Goal: Information Seeking & Learning: Learn about a topic

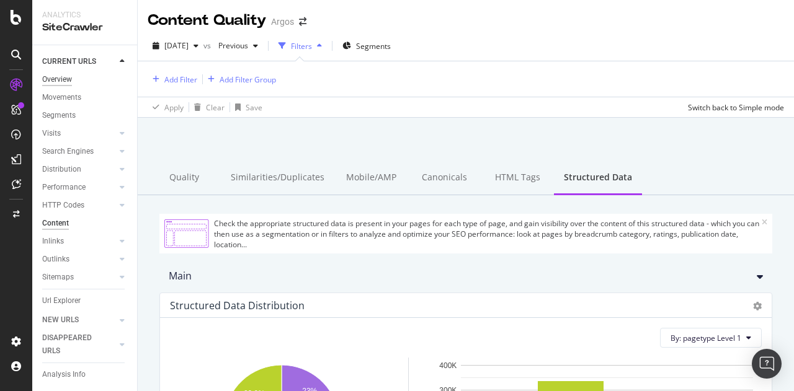
click at [56, 79] on div "Overview" at bounding box center [57, 79] width 30 height 13
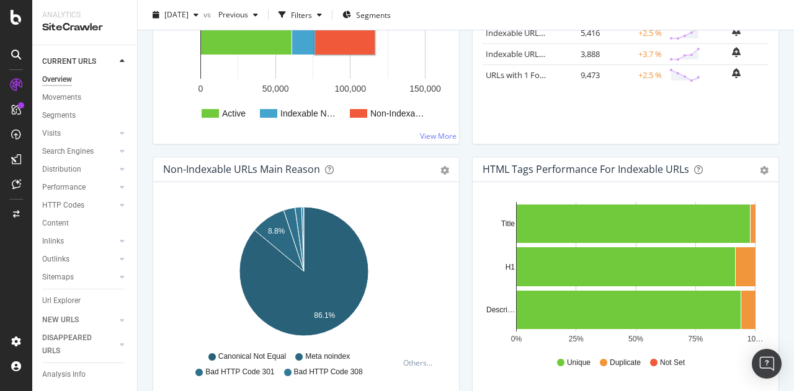
scroll to position [310, 0]
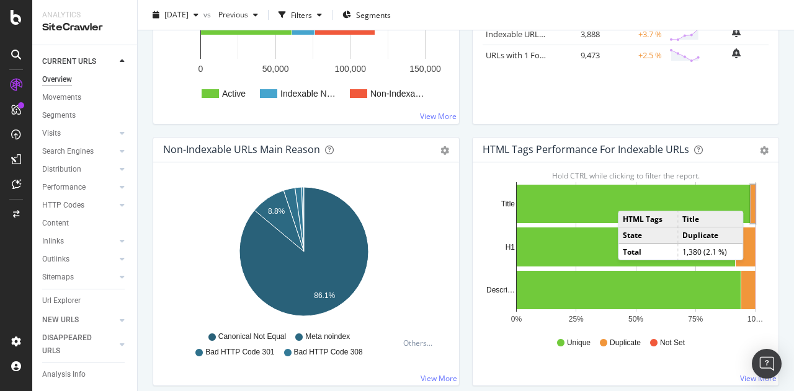
click at [750, 197] on rect "A chart." at bounding box center [752, 204] width 4 height 38
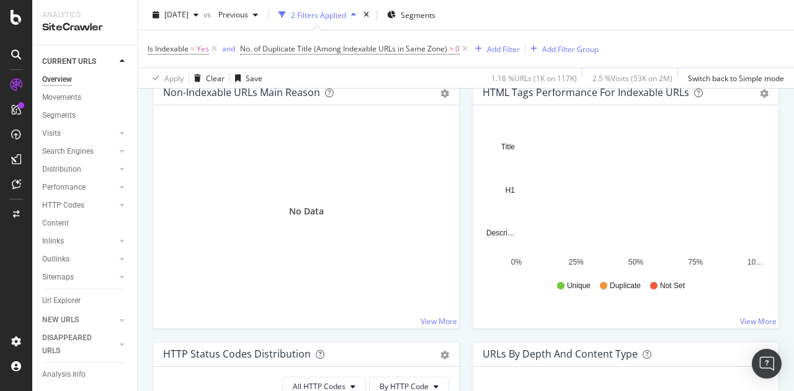
scroll to position [434, 0]
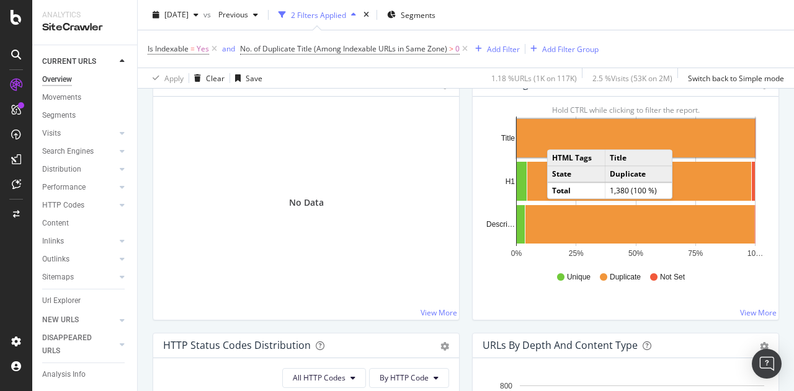
click at [554, 136] on rect "A chart." at bounding box center [636, 138] width 238 height 38
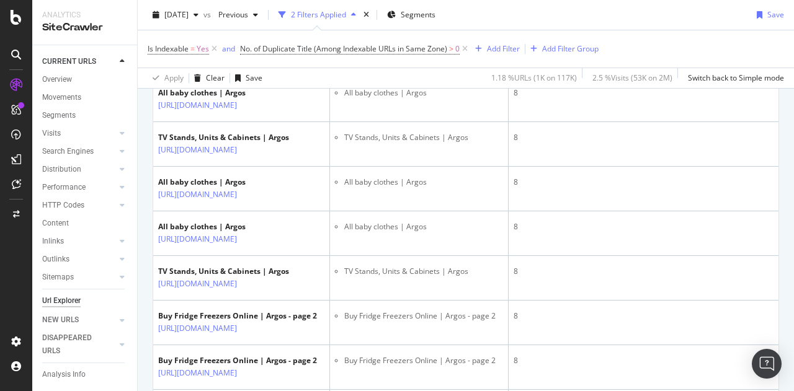
scroll to position [2046, 0]
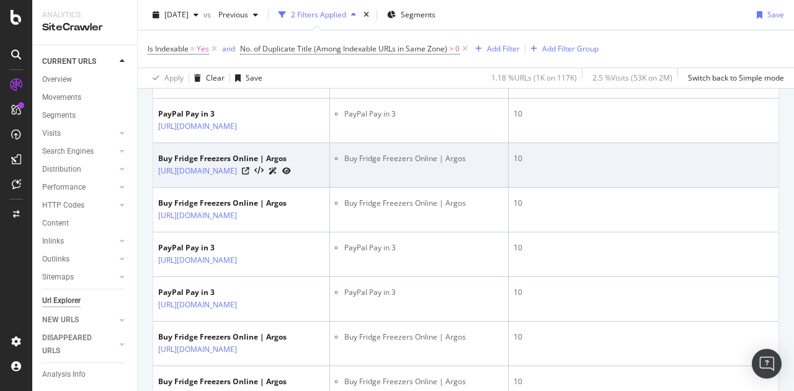
scroll to position [1426, 0]
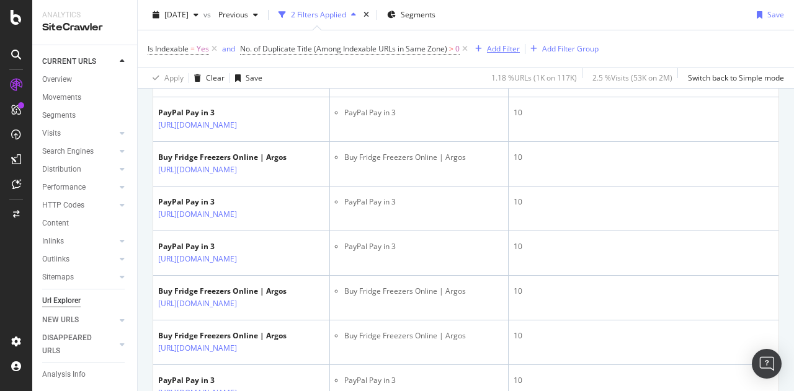
click at [503, 49] on div "Add Filter" at bounding box center [503, 48] width 33 height 11
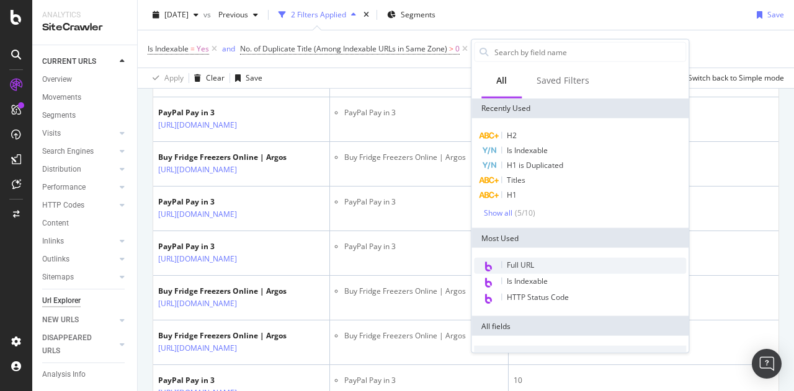
click at [537, 267] on div "Full URL" at bounding box center [580, 266] width 212 height 16
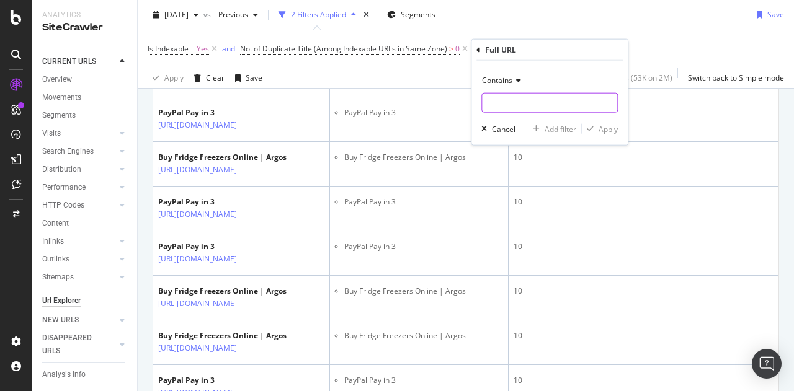
click at [540, 105] on input "text" at bounding box center [549, 103] width 135 height 20
click at [530, 101] on input "/product" at bounding box center [540, 103] width 117 height 20
type input "/product/"
click at [600, 126] on div "Apply" at bounding box center [607, 128] width 19 height 11
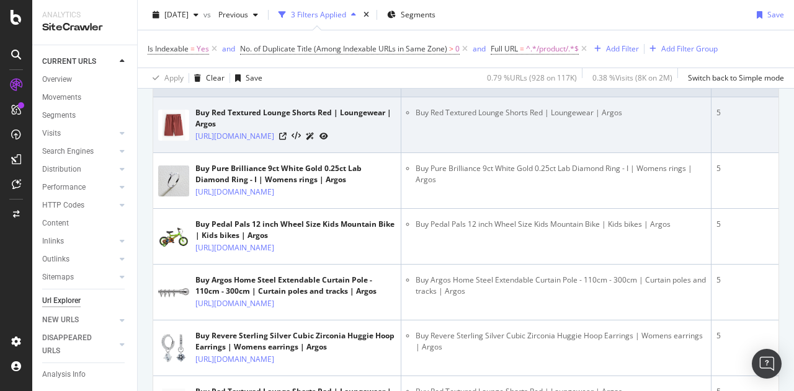
scroll to position [248, 0]
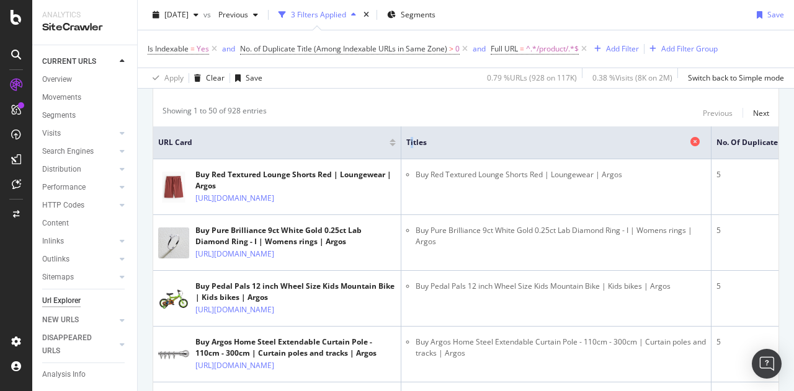
click at [414, 147] on div "Titles" at bounding box center [555, 142] width 299 height 12
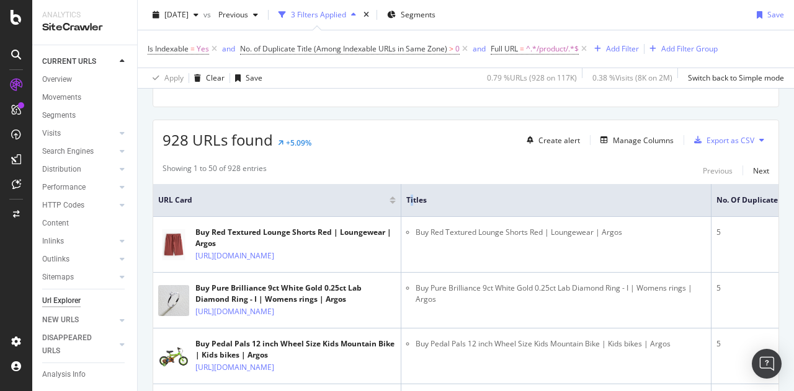
scroll to position [186, 0]
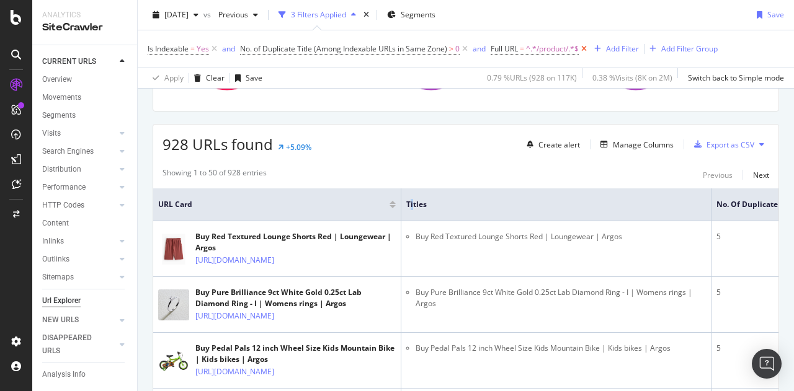
click at [588, 47] on icon at bounding box center [584, 49] width 11 height 12
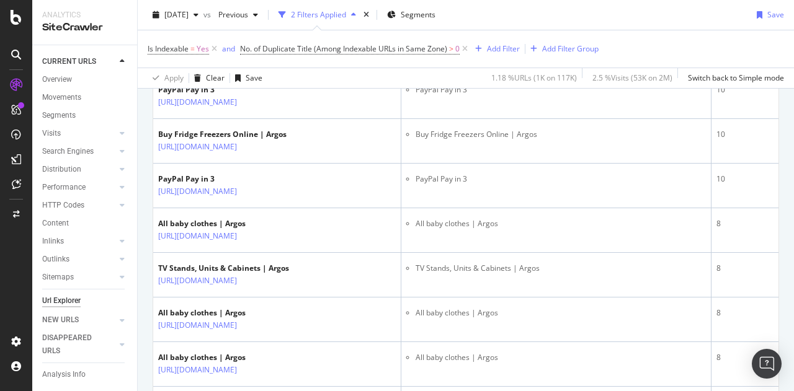
scroll to position [1728, 0]
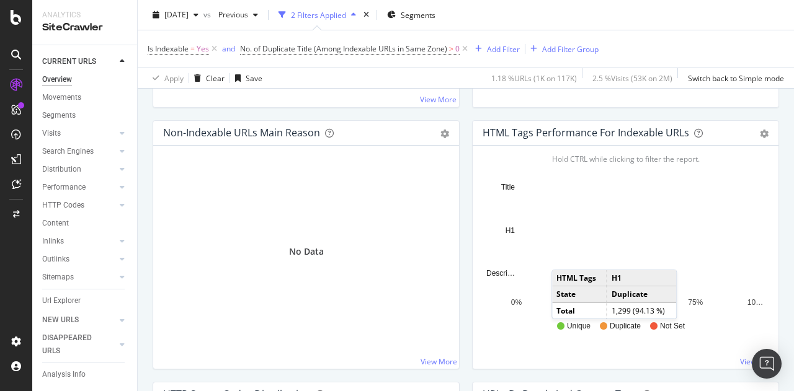
scroll to position [372, 0]
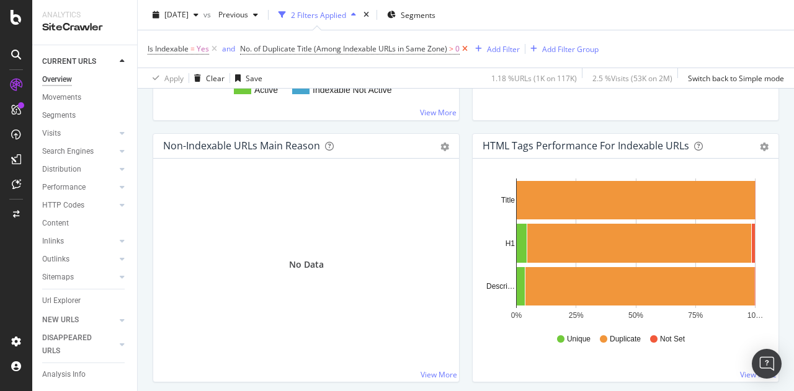
click at [466, 47] on icon at bounding box center [464, 49] width 11 height 12
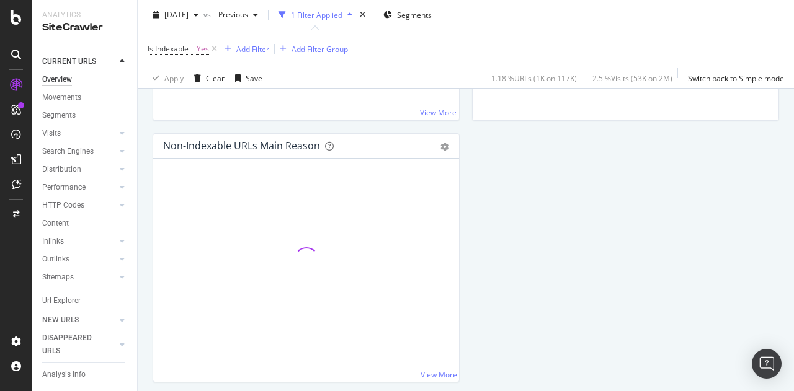
scroll to position [372, 0]
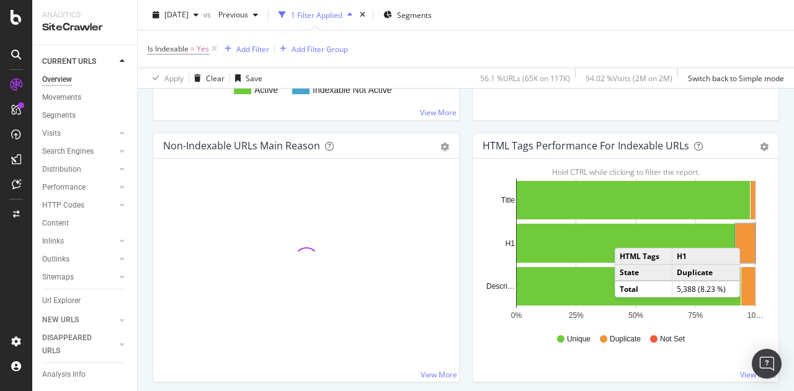
click at [743, 234] on rect "A chart." at bounding box center [744, 243] width 19 height 39
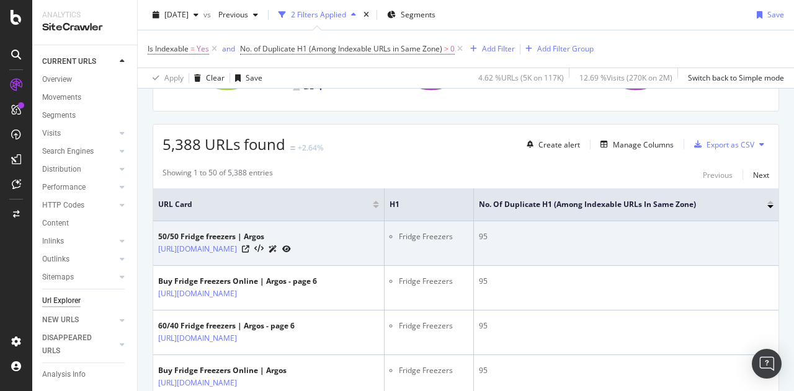
scroll to position [0, 17]
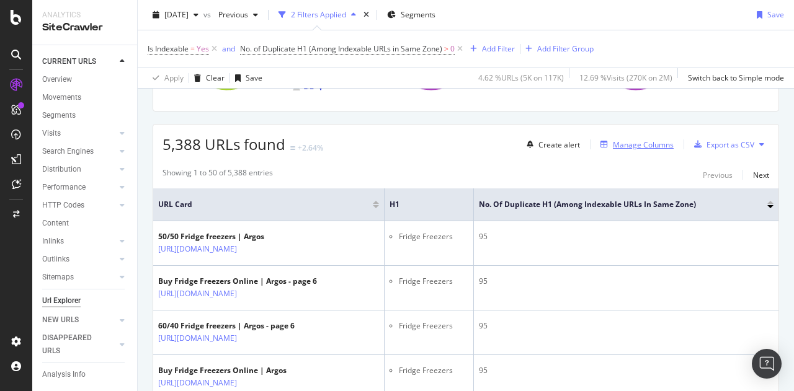
click at [615, 146] on div "Manage Columns" at bounding box center [643, 145] width 61 height 11
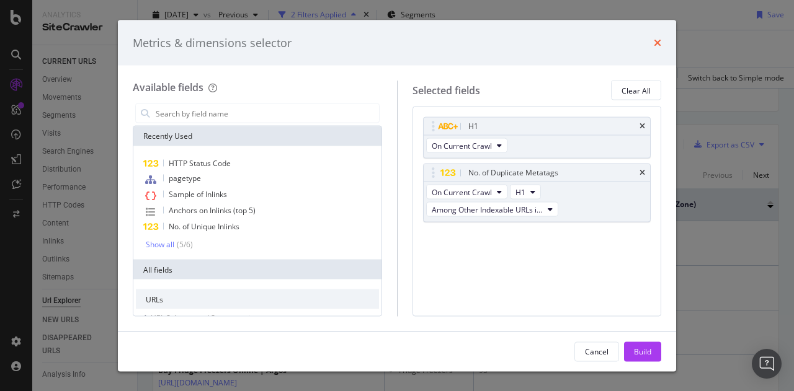
click at [659, 42] on icon "times" at bounding box center [657, 43] width 7 height 10
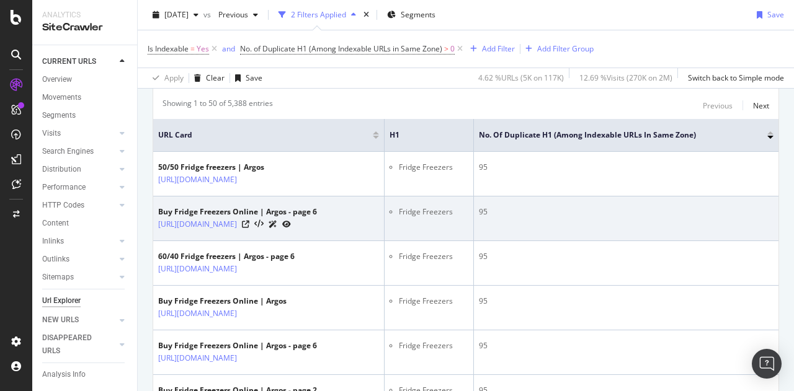
scroll to position [0, 0]
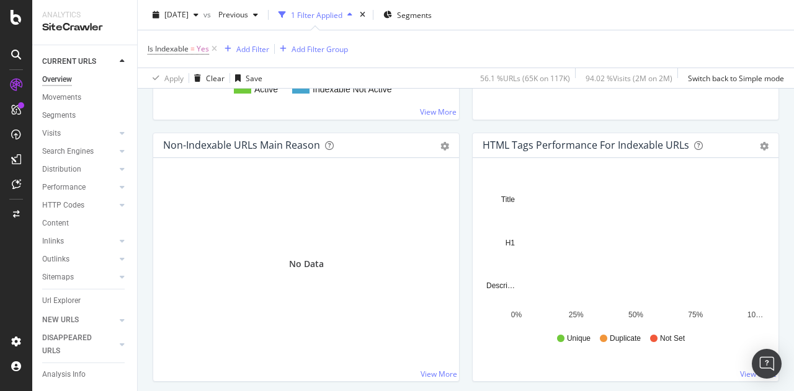
scroll to position [372, 0]
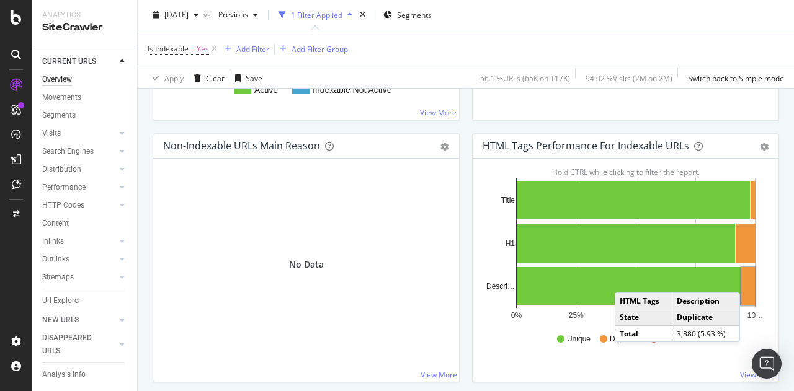
click at [743, 279] on rect "A chart." at bounding box center [748, 286] width 14 height 38
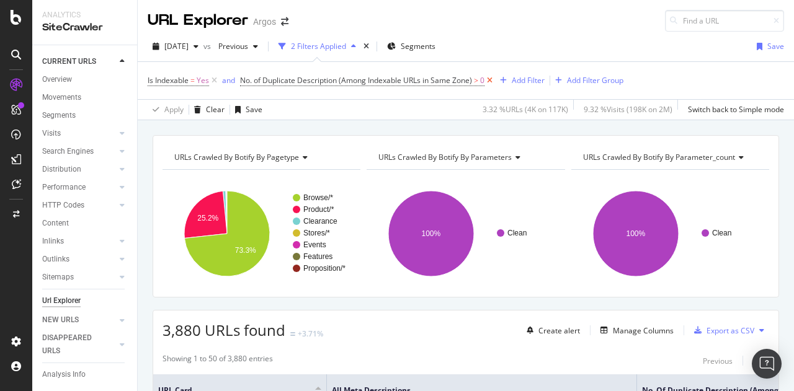
click at [489, 78] on icon at bounding box center [489, 80] width 11 height 12
click at [60, 77] on div "Overview" at bounding box center [57, 79] width 30 height 13
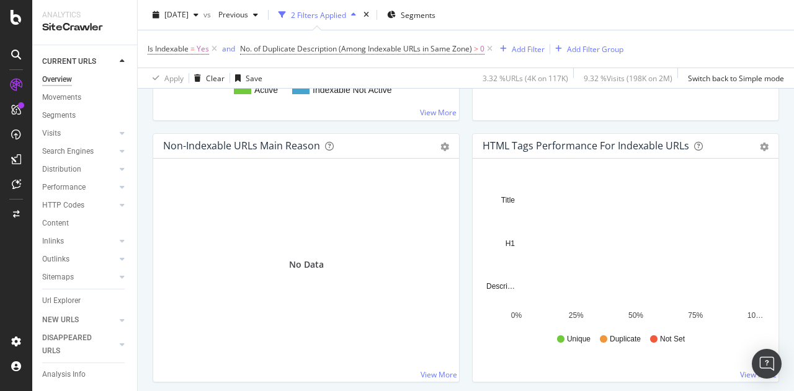
scroll to position [434, 0]
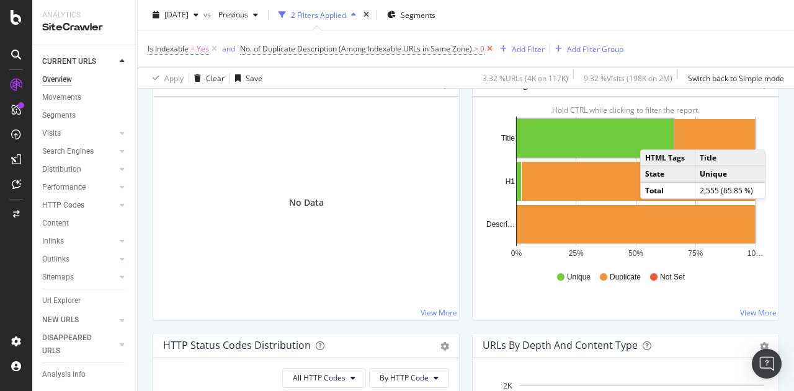
click at [491, 50] on icon at bounding box center [489, 49] width 11 height 12
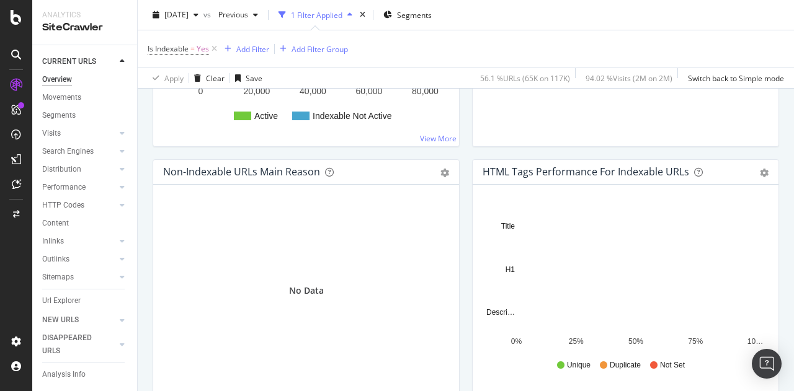
scroll to position [408, 0]
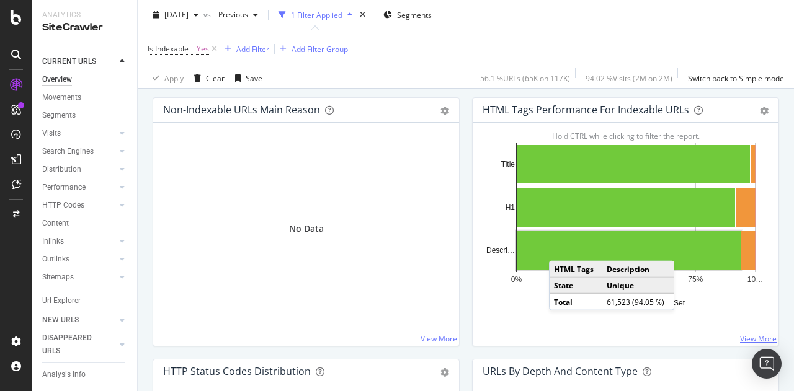
click at [742, 334] on link "View More" at bounding box center [758, 339] width 37 height 11
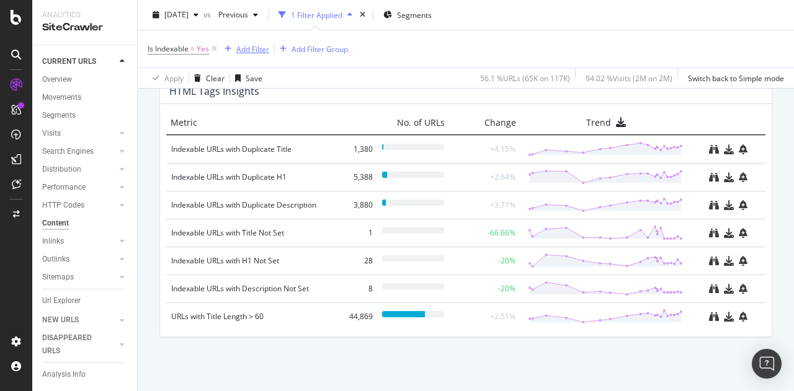
click at [257, 49] on div "Add Filter" at bounding box center [252, 48] width 33 height 11
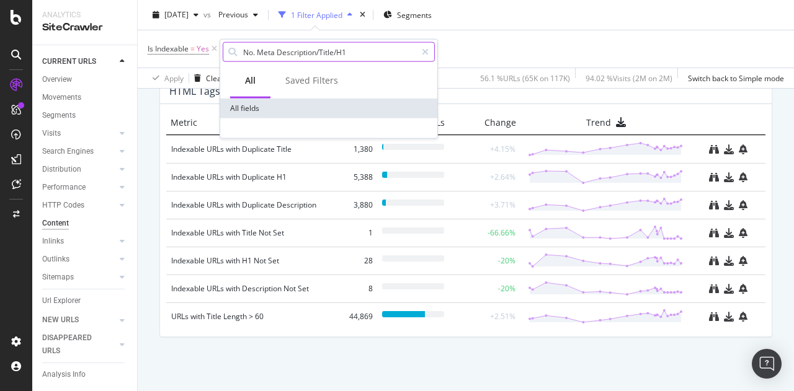
drag, startPoint x: 277, startPoint y: 50, endPoint x: 374, endPoint y: 49, distance: 97.4
click at [374, 49] on input "No. Meta Description/Title/H1" at bounding box center [329, 52] width 174 height 19
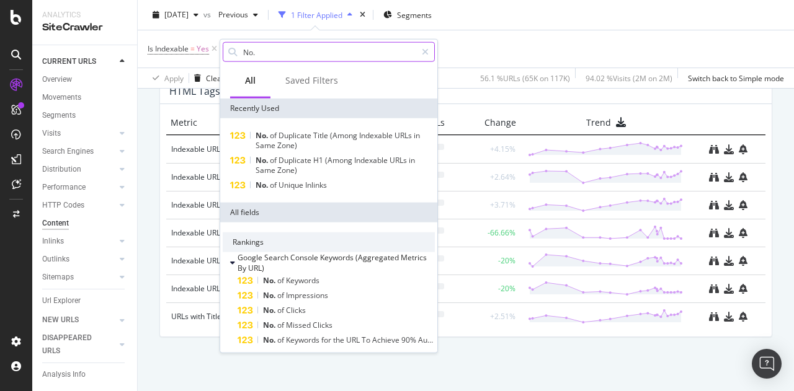
type input "No."
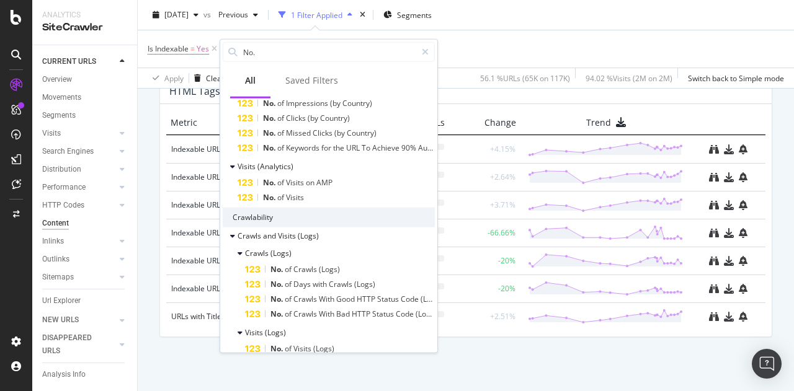
scroll to position [310, 0]
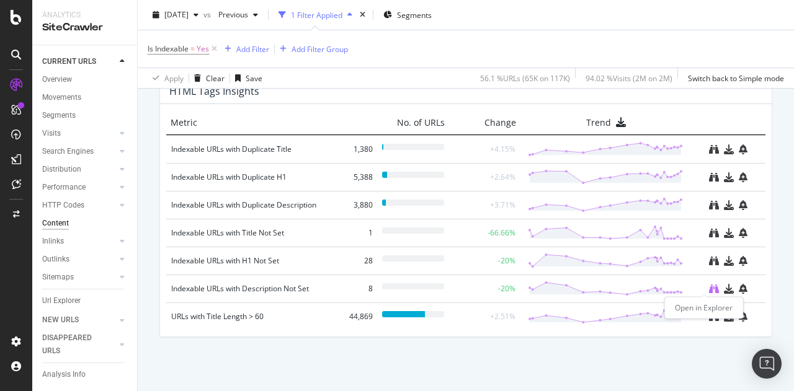
click at [709, 286] on icon "binoculars" at bounding box center [714, 289] width 10 height 10
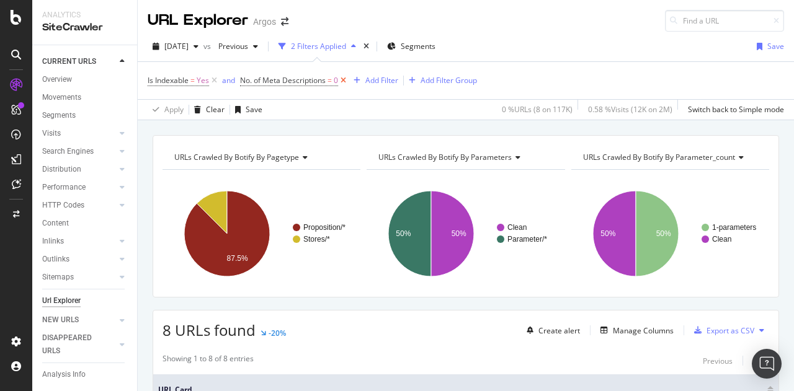
click at [345, 79] on icon at bounding box center [343, 80] width 11 height 12
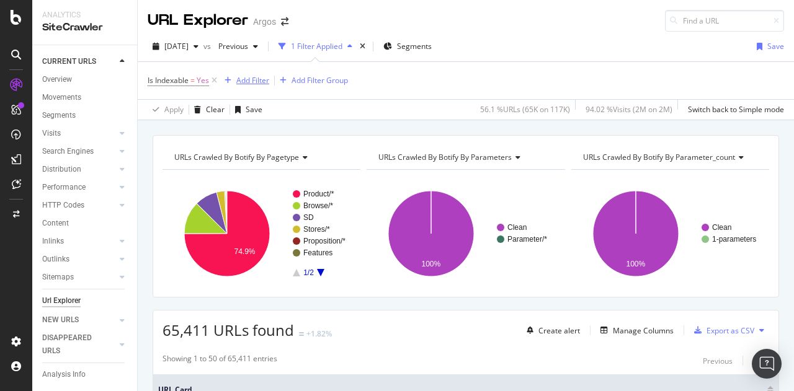
click at [257, 80] on div "Add Filter" at bounding box center [252, 80] width 33 height 11
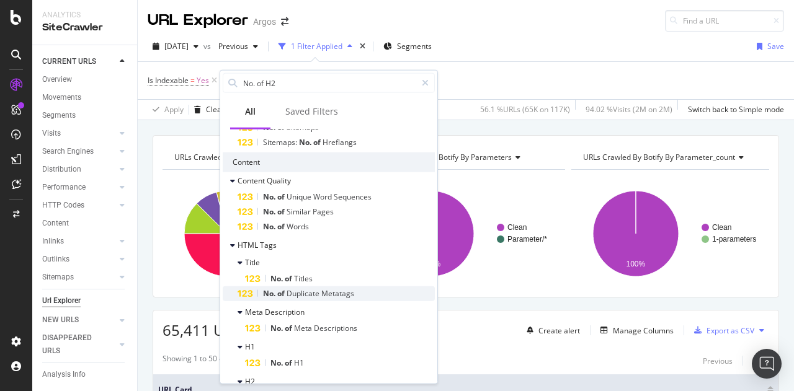
scroll to position [1364, 0]
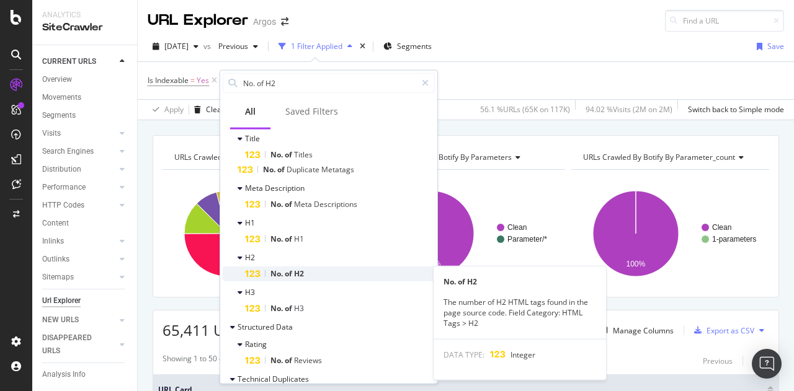
type input "No. of H2"
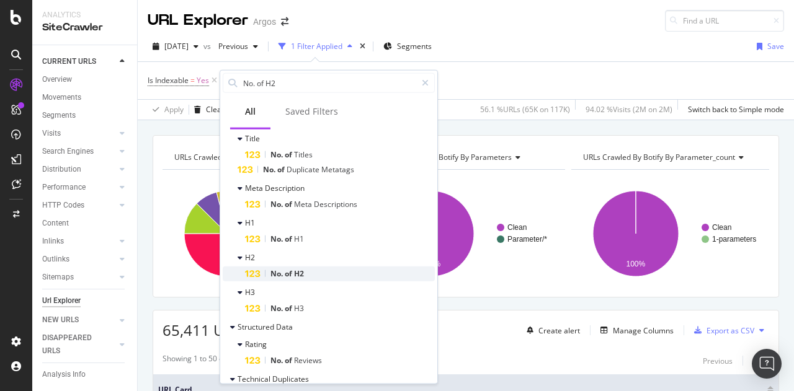
click at [329, 276] on div "No. of H2" at bounding box center [340, 273] width 190 height 15
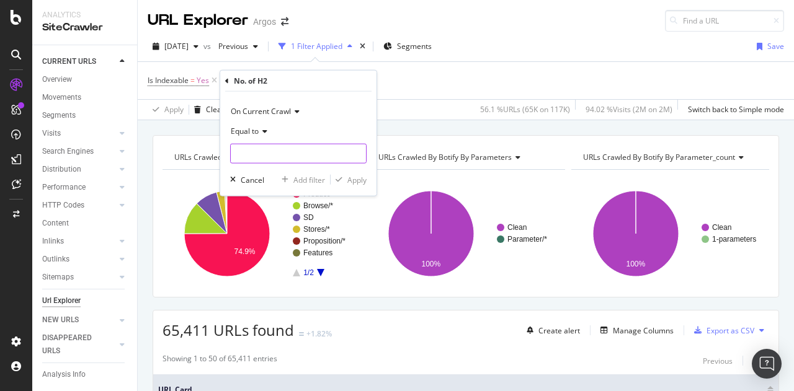
click at [255, 156] on input "number" at bounding box center [298, 154] width 136 height 20
type input "0"
click at [355, 174] on div "Apply" at bounding box center [349, 179] width 36 height 11
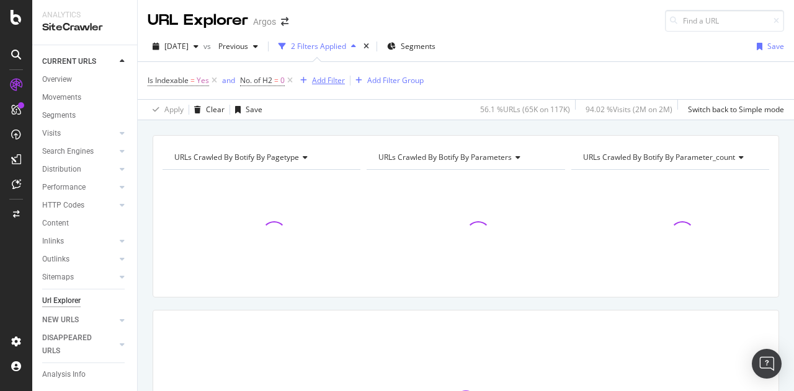
click at [335, 79] on div "Add Filter" at bounding box center [328, 80] width 33 height 11
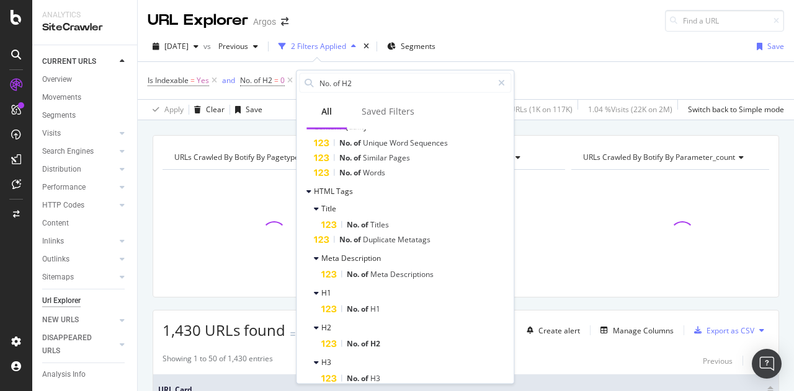
scroll to position [1364, 0]
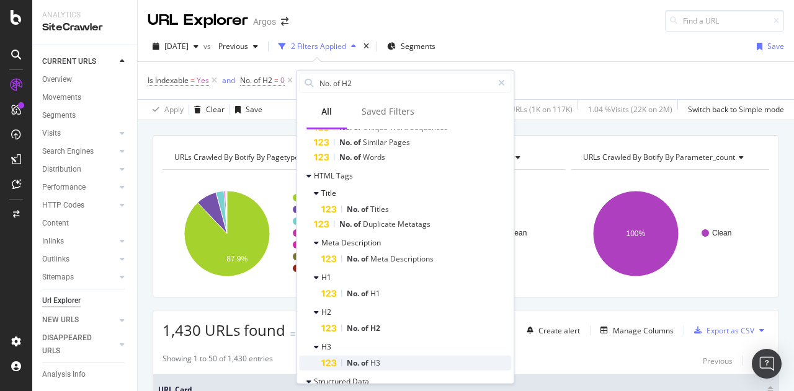
click at [391, 361] on div "No. of H3" at bounding box center [416, 362] width 190 height 15
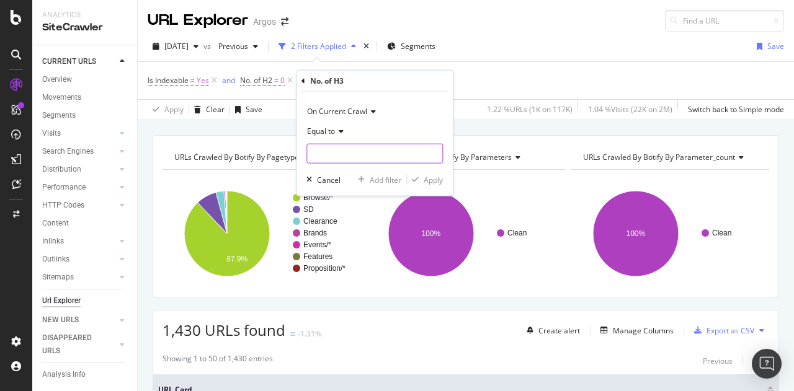
click at [344, 153] on input "number" at bounding box center [374, 154] width 136 height 20
type input "0"
click at [435, 179] on div "Apply" at bounding box center [433, 179] width 19 height 11
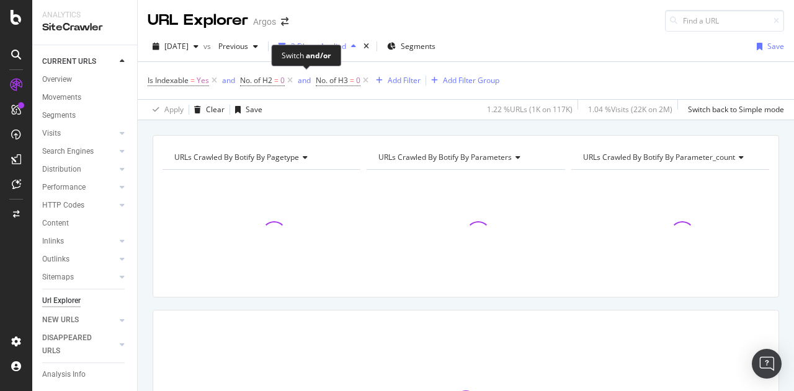
click at [301, 81] on div "and" at bounding box center [304, 80] width 13 height 11
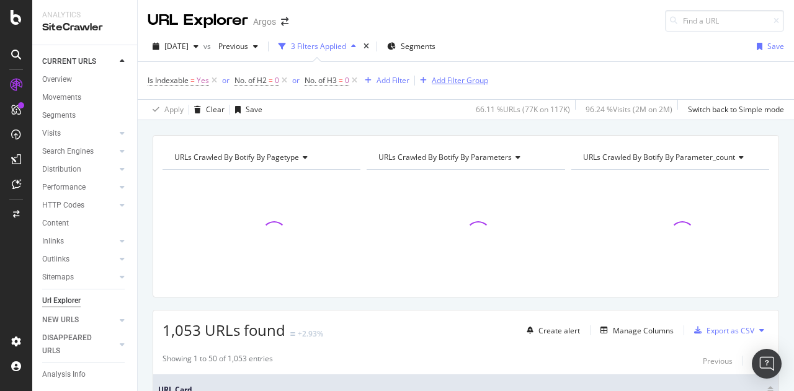
click at [443, 76] on div "Add Filter Group" at bounding box center [460, 80] width 56 height 11
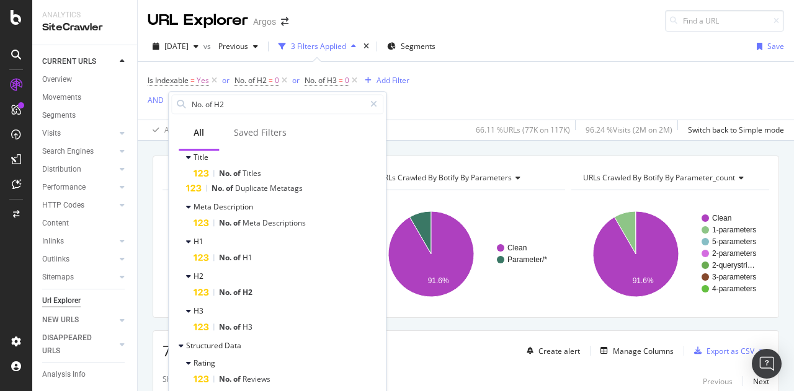
scroll to position [1447, 0]
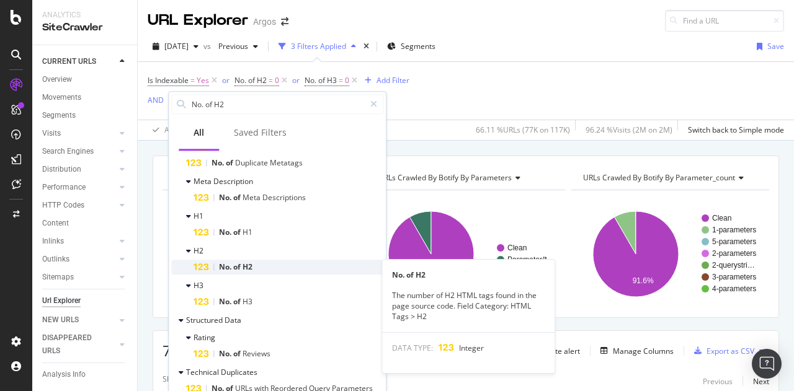
click at [268, 264] on div "No. of H2" at bounding box center [288, 267] width 190 height 15
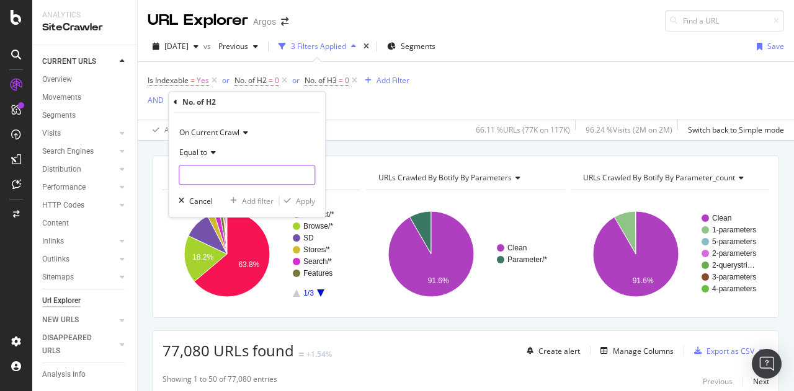
click at [222, 171] on input "number" at bounding box center [247, 175] width 136 height 20
type input "0"
click at [304, 202] on div "Apply" at bounding box center [305, 201] width 19 height 11
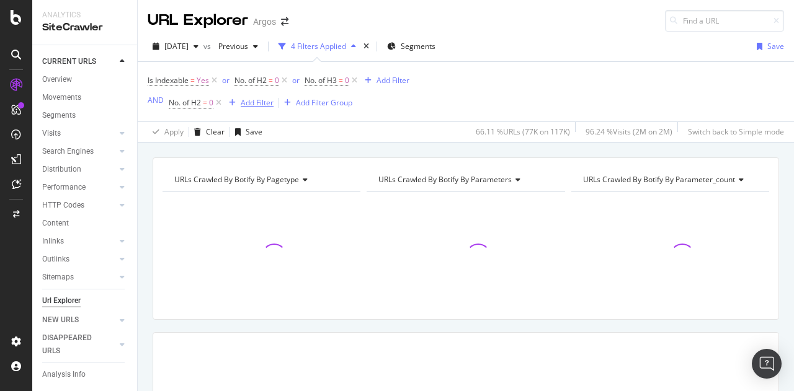
click at [264, 104] on div "Add Filter" at bounding box center [257, 102] width 33 height 11
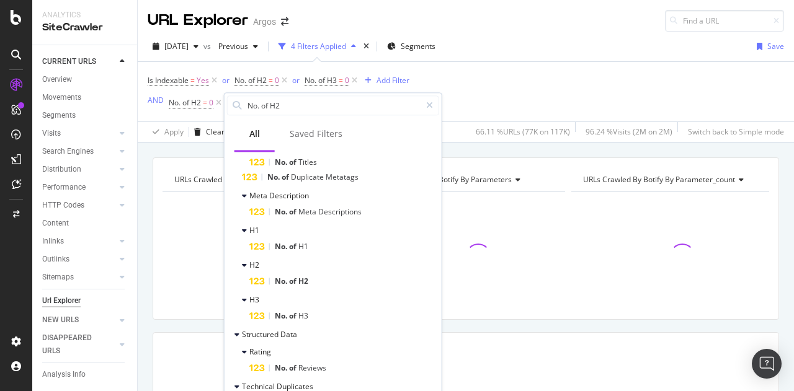
scroll to position [1447, 0]
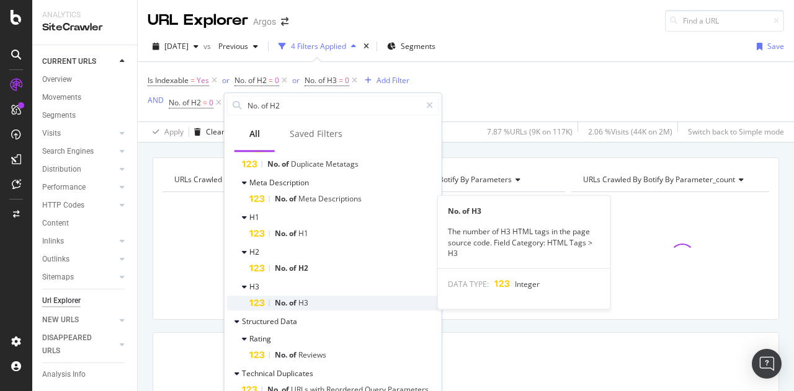
click at [319, 298] on div "No. of H3" at bounding box center [344, 303] width 190 height 15
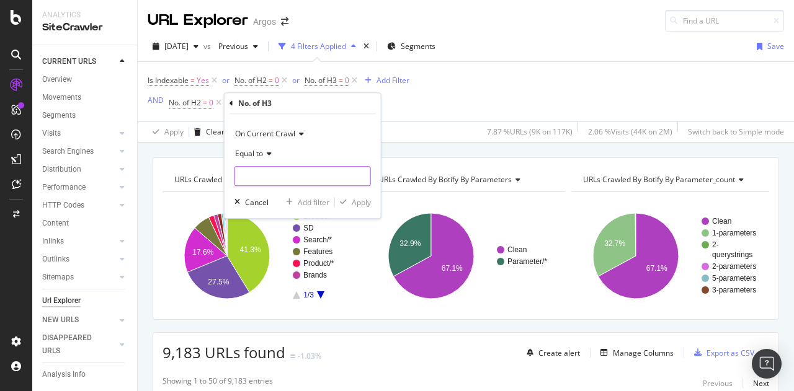
click at [280, 171] on input "number" at bounding box center [302, 176] width 136 height 20
type input "0"
click at [355, 197] on div "Apply" at bounding box center [361, 202] width 19 height 11
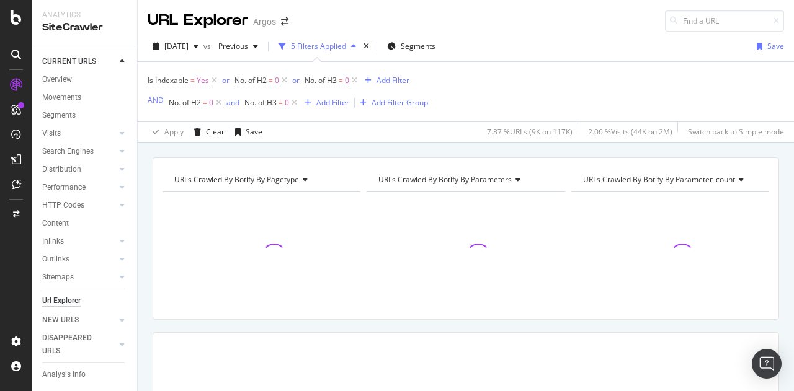
click at [357, 201] on div at bounding box center [261, 251] width 198 height 118
click at [229, 103] on div "and" at bounding box center [232, 102] width 13 height 11
click at [226, 81] on div "or" at bounding box center [225, 80] width 7 height 11
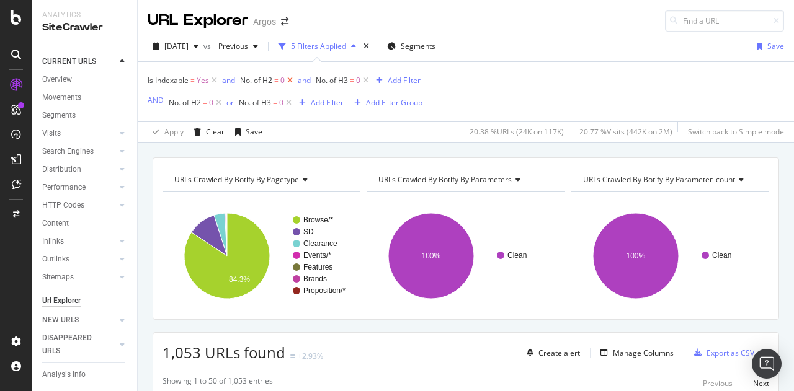
click at [291, 79] on icon at bounding box center [290, 80] width 11 height 12
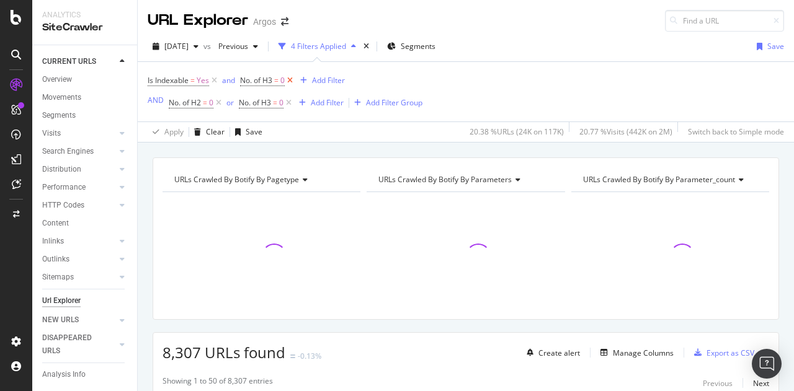
click at [293, 79] on icon at bounding box center [290, 80] width 11 height 12
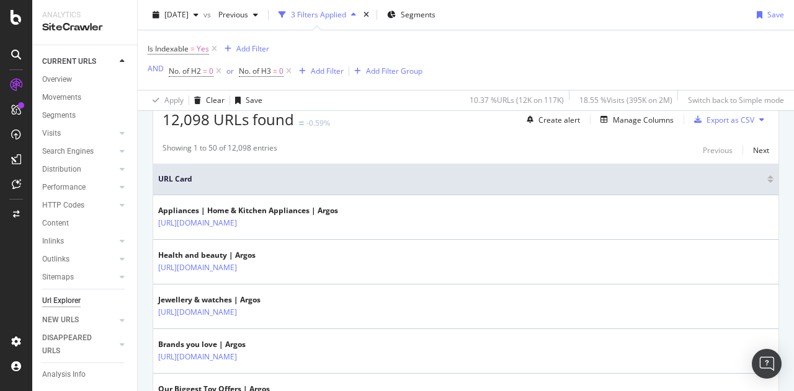
scroll to position [310, 0]
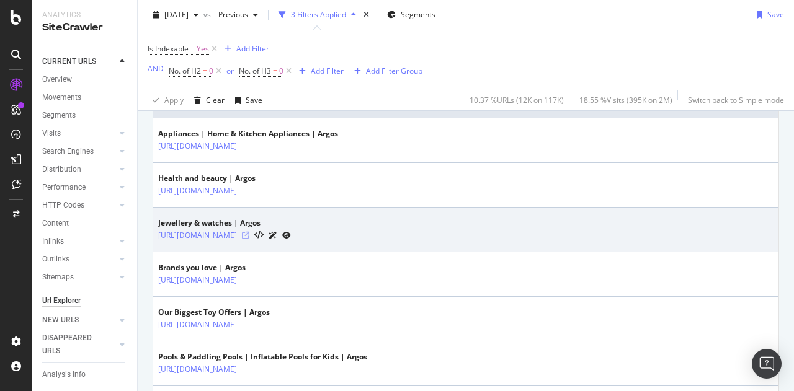
click at [249, 233] on icon at bounding box center [245, 235] width 7 height 7
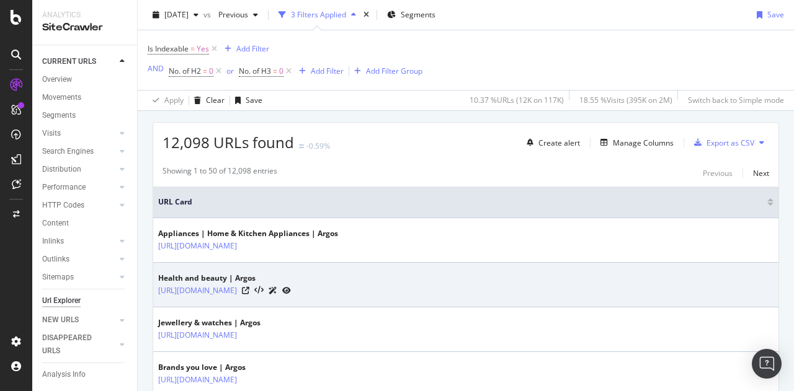
scroll to position [186, 0]
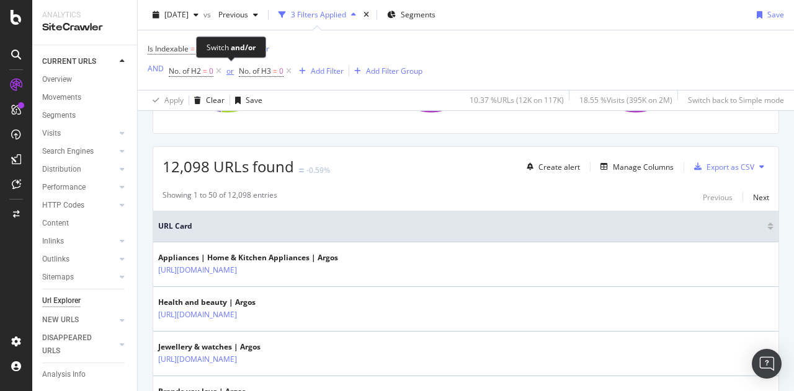
click at [229, 71] on div "or" at bounding box center [229, 71] width 7 height 11
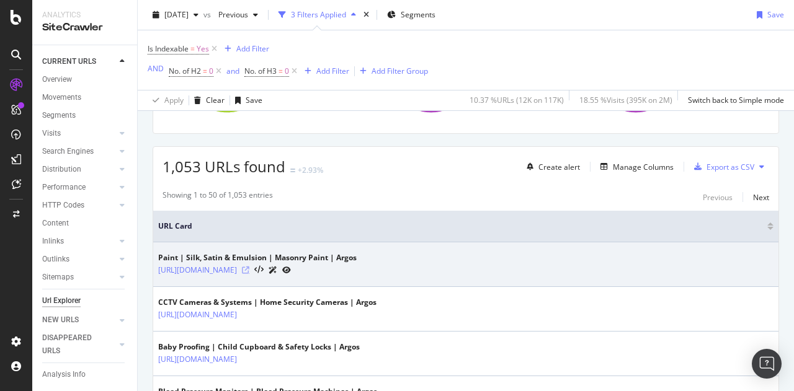
click at [249, 269] on icon at bounding box center [245, 270] width 7 height 7
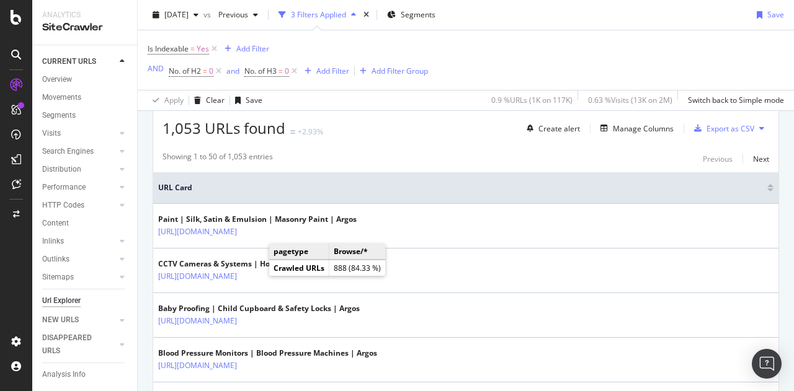
scroll to position [248, 0]
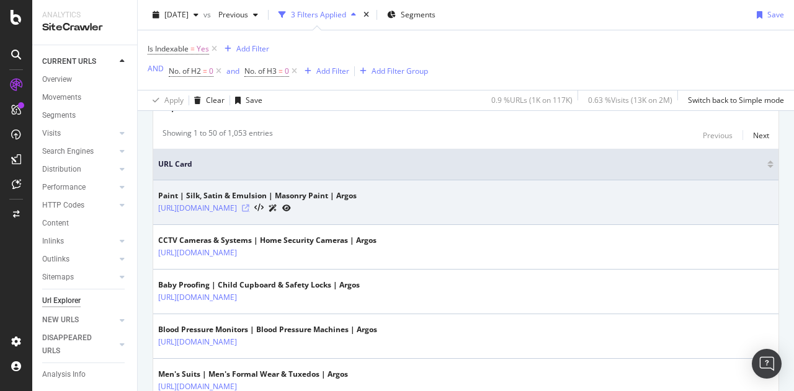
click at [249, 208] on icon at bounding box center [245, 208] width 7 height 7
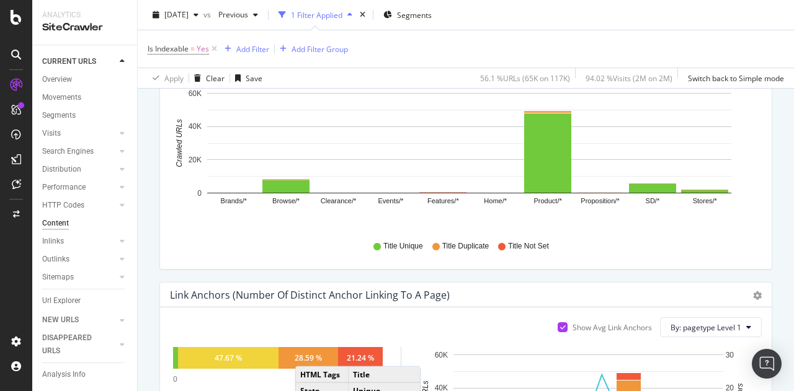
scroll to position [413, 0]
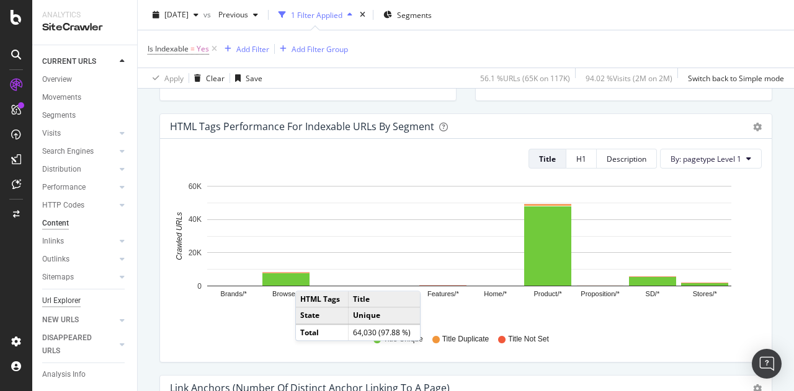
click at [52, 302] on div "Url Explorer" at bounding box center [61, 301] width 38 height 13
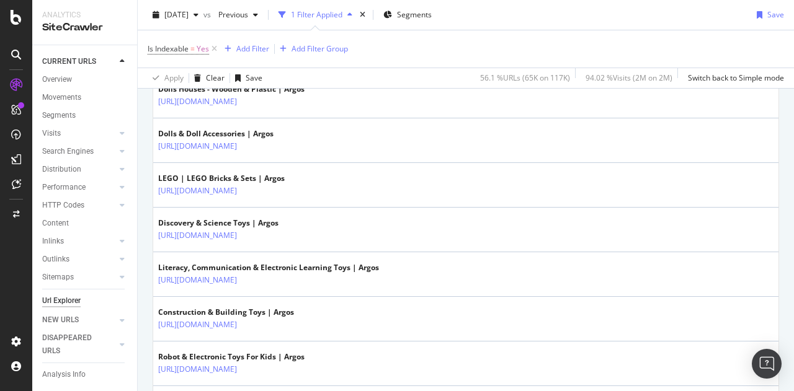
scroll to position [2306, 0]
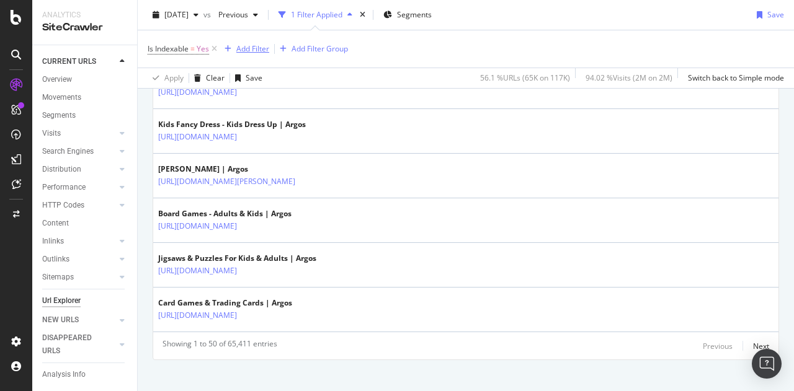
click at [242, 51] on div "Add Filter" at bounding box center [252, 48] width 33 height 11
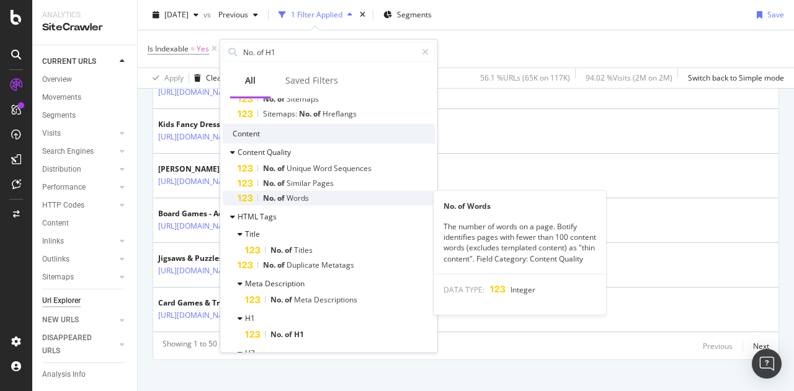
scroll to position [1364, 0]
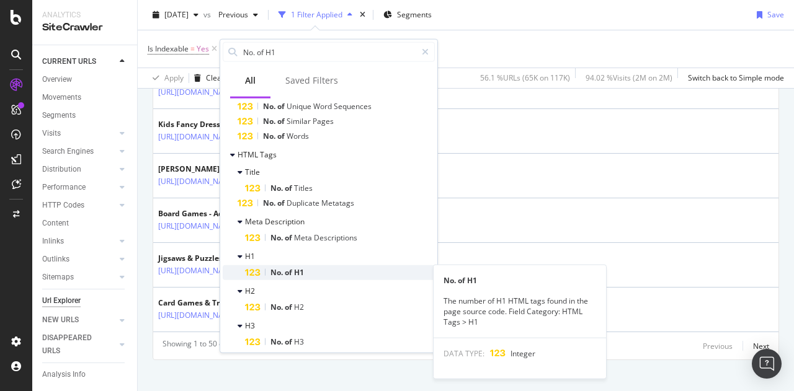
type input "No. of H1"
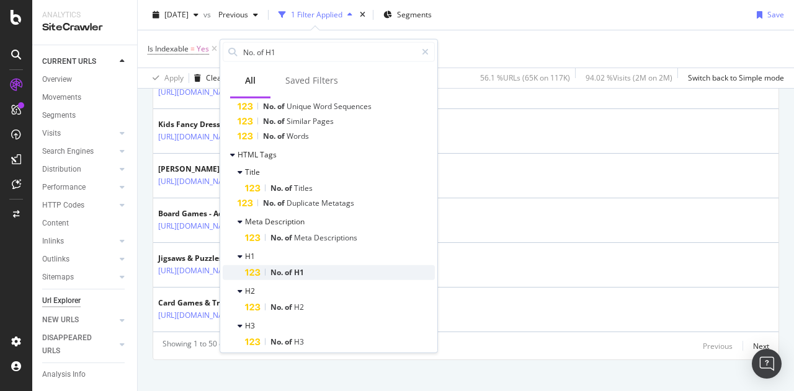
click at [305, 268] on div "No. of H1" at bounding box center [340, 272] width 190 height 15
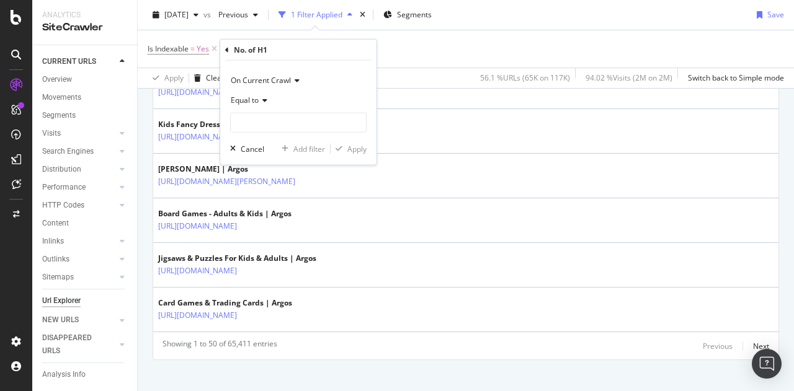
click at [253, 97] on span "Equal to" at bounding box center [245, 100] width 28 height 11
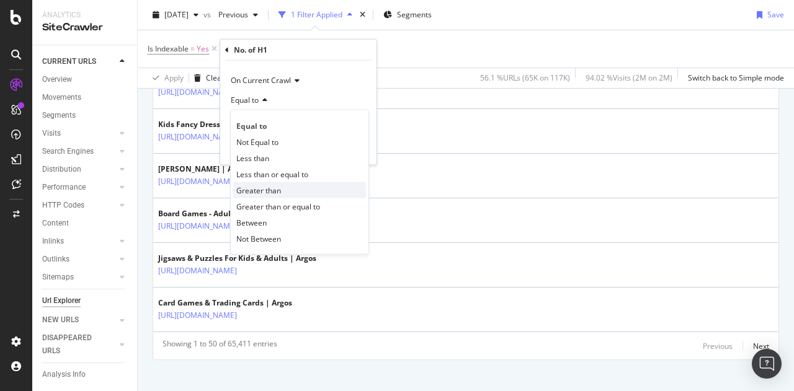
click at [255, 190] on span "Greater than" at bounding box center [258, 190] width 45 height 11
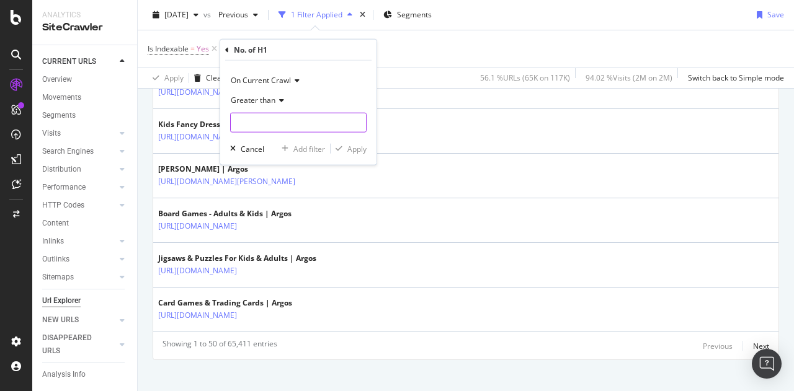
click at [255, 123] on input "number" at bounding box center [298, 123] width 136 height 20
type input "1"
click at [362, 143] on div "Apply" at bounding box center [356, 148] width 19 height 11
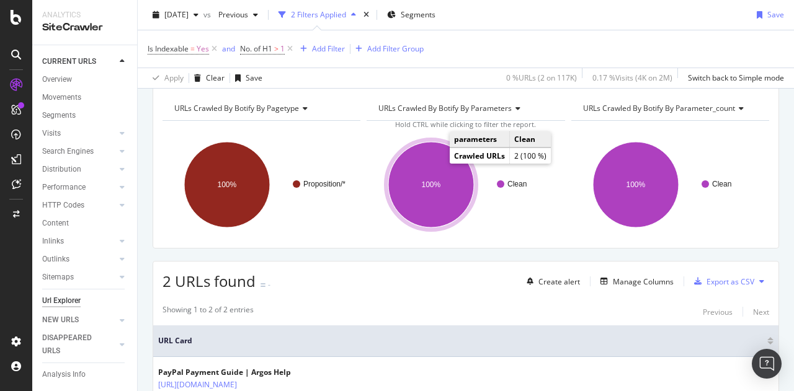
scroll to position [173, 0]
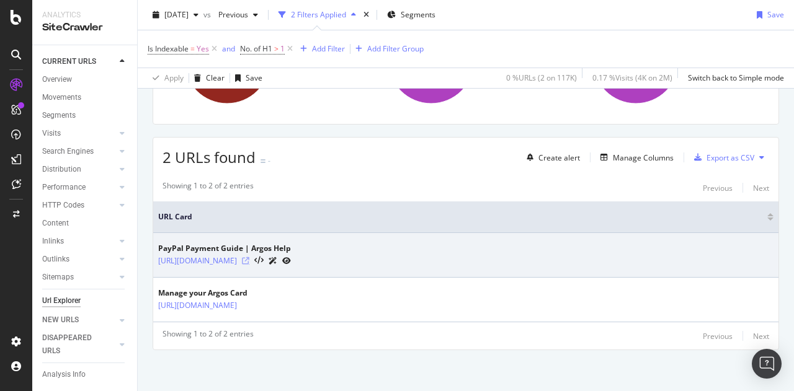
click at [249, 257] on icon at bounding box center [245, 260] width 7 height 7
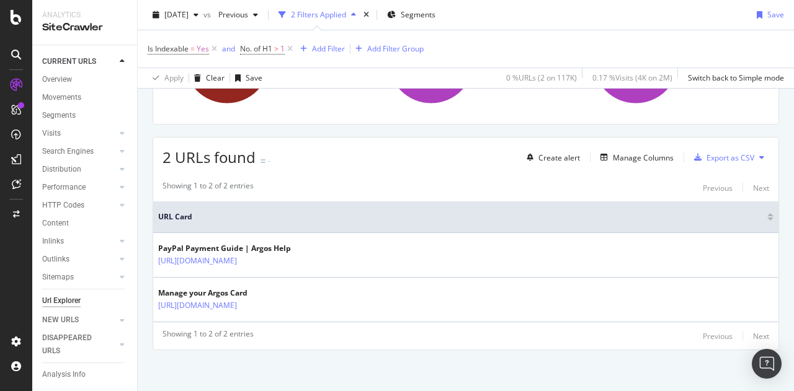
scroll to position [0, 0]
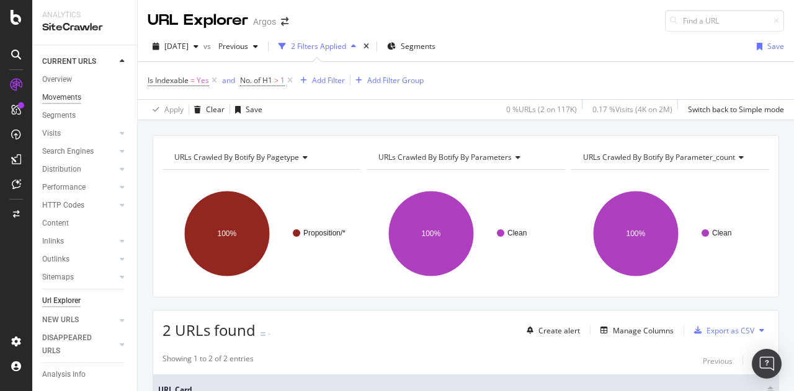
click at [66, 99] on div "Movements" at bounding box center [61, 97] width 39 height 13
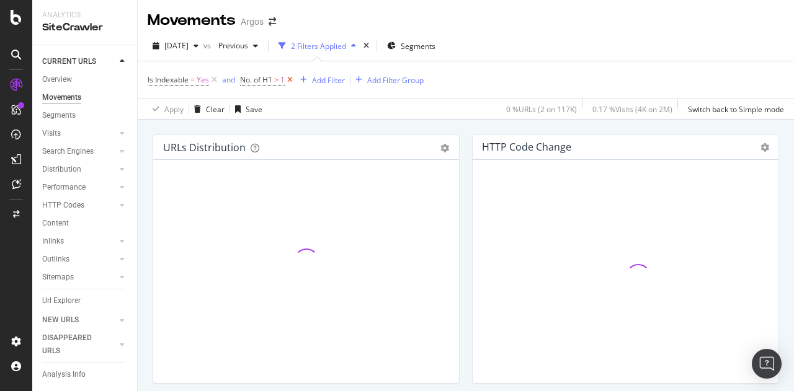
click at [291, 79] on icon at bounding box center [290, 80] width 11 height 12
click at [213, 78] on icon at bounding box center [214, 80] width 11 height 12
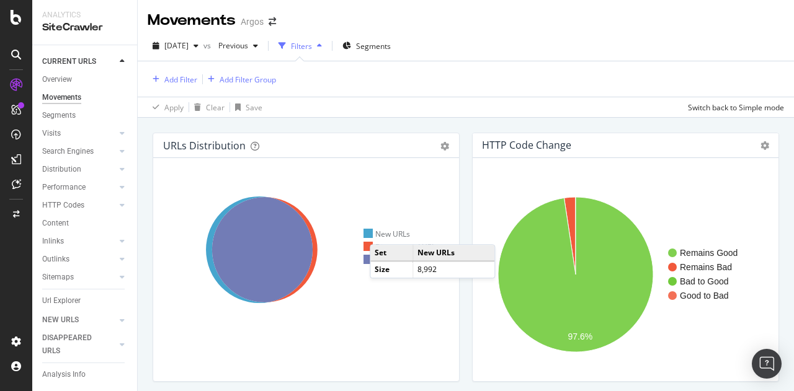
click at [382, 231] on div "New URLs" at bounding box center [386, 234] width 47 height 11
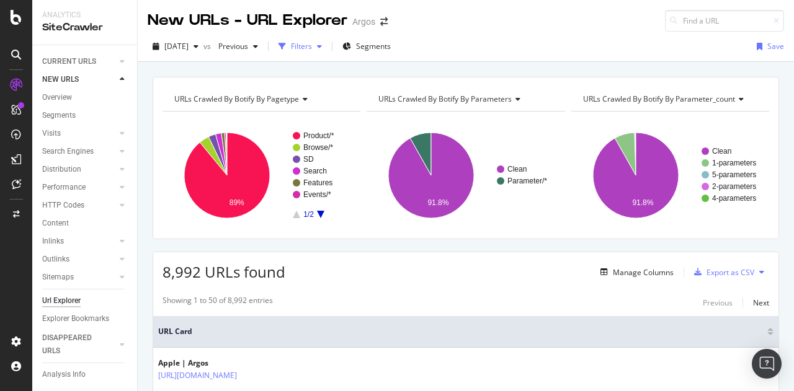
click at [322, 43] on icon "button" at bounding box center [319, 46] width 5 height 7
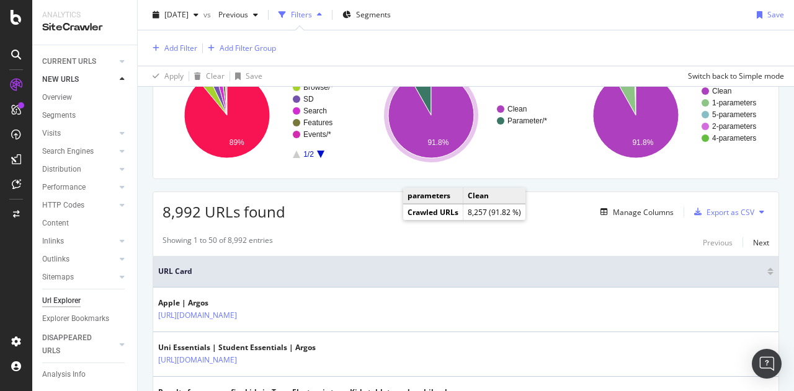
scroll to position [124, 0]
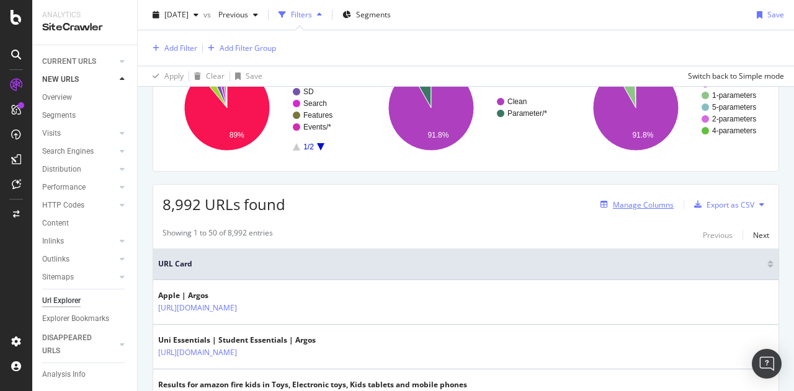
click at [628, 206] on div "Manage Columns" at bounding box center [643, 205] width 61 height 11
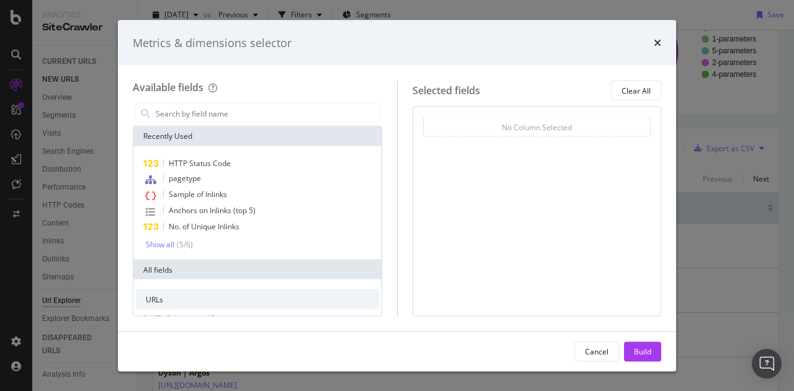
scroll to position [68, 0]
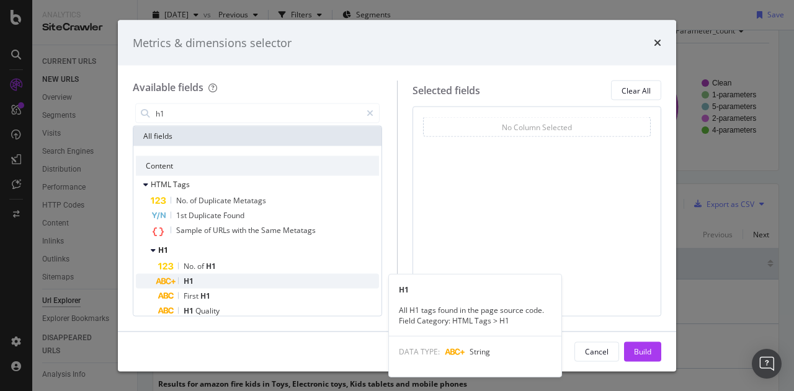
click at [264, 278] on div "H1" at bounding box center [268, 281] width 221 height 15
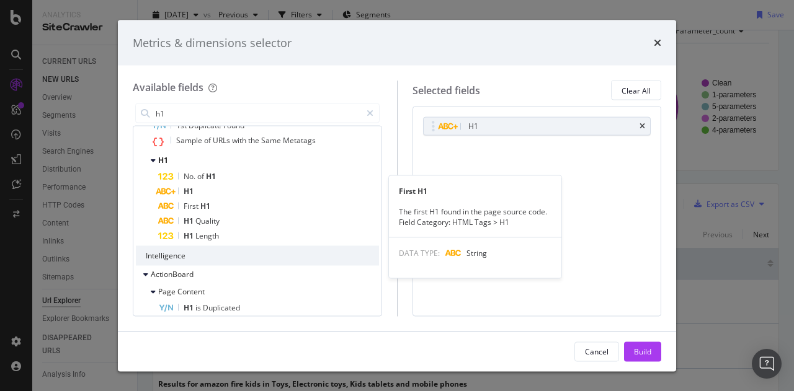
scroll to position [113, 0]
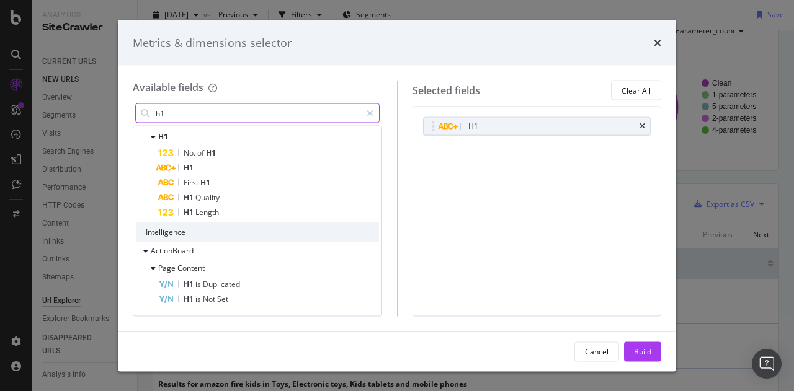
click at [202, 113] on input "h1" at bounding box center [257, 113] width 206 height 19
click at [198, 115] on input "tit" at bounding box center [257, 113] width 206 height 19
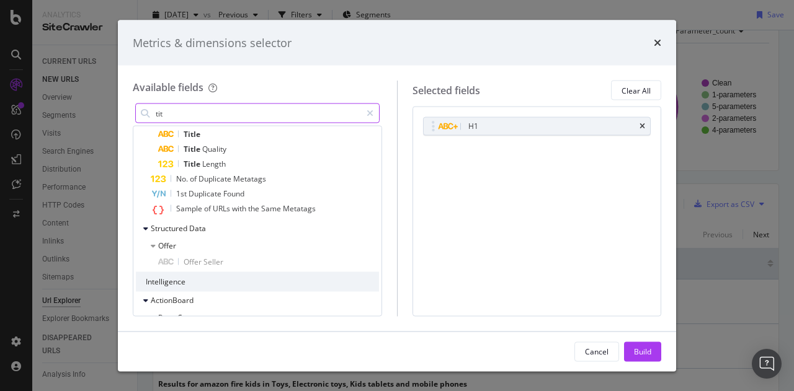
scroll to position [12, 0]
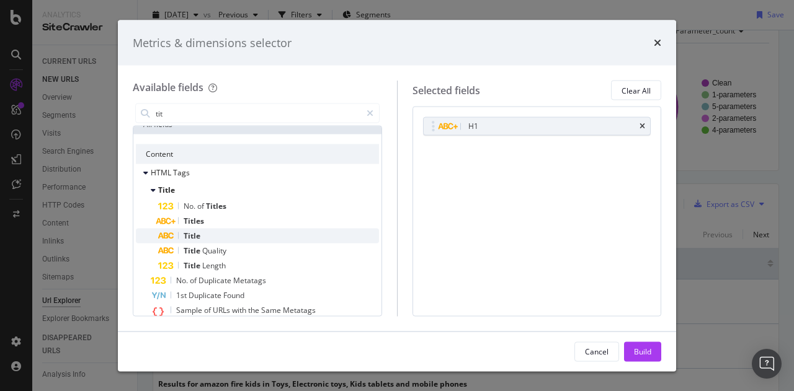
click at [229, 231] on div "Title" at bounding box center [268, 236] width 221 height 15
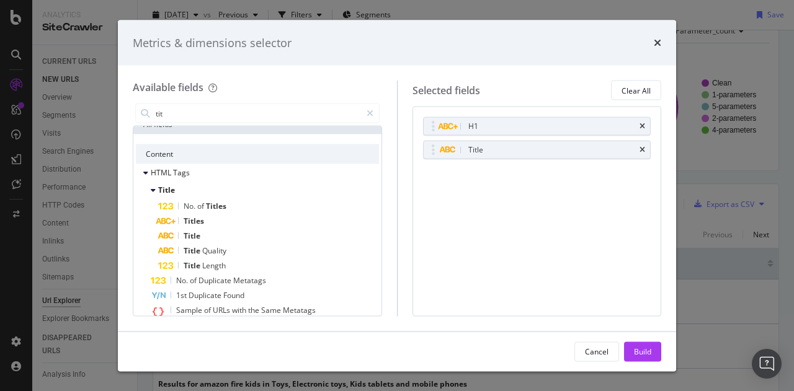
click at [197, 123] on div "tit" at bounding box center [257, 113] width 249 height 25
click at [192, 117] on input "tit" at bounding box center [257, 113] width 206 height 19
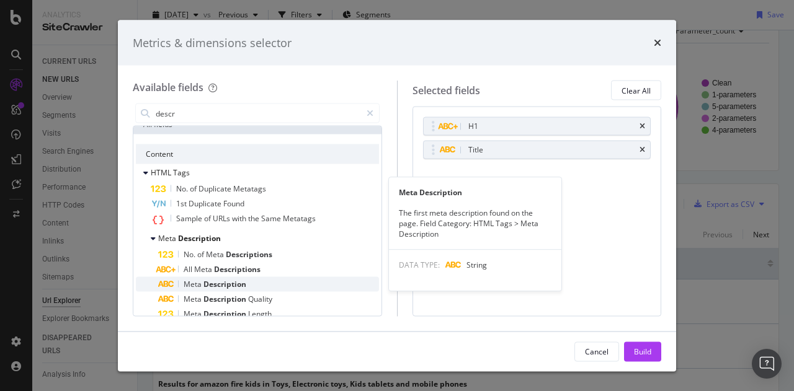
click at [267, 282] on div "Meta Description" at bounding box center [268, 284] width 221 height 15
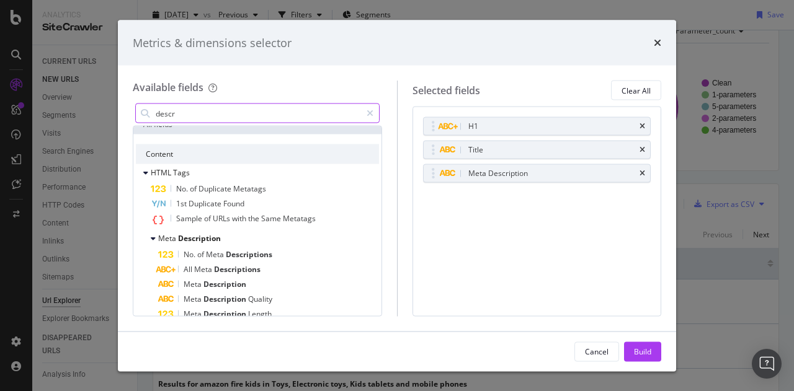
click at [215, 114] on input "descr" at bounding box center [257, 113] width 206 height 19
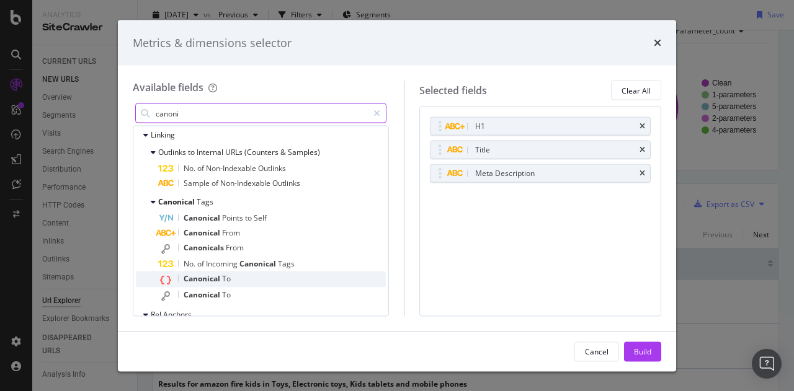
scroll to position [76, 0]
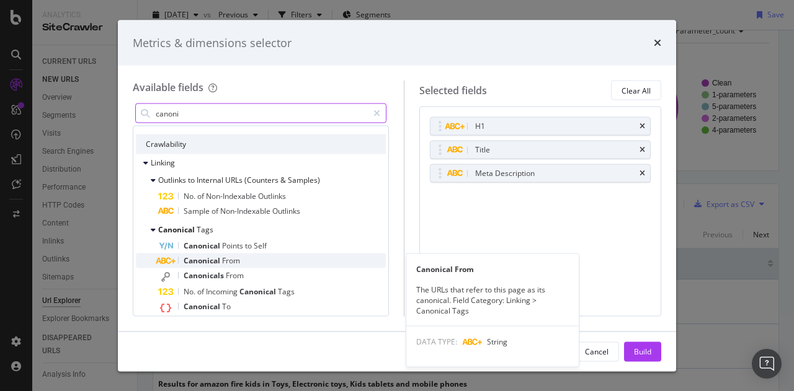
type input "canoni"
click at [267, 262] on div "Canonical From" at bounding box center [272, 261] width 228 height 15
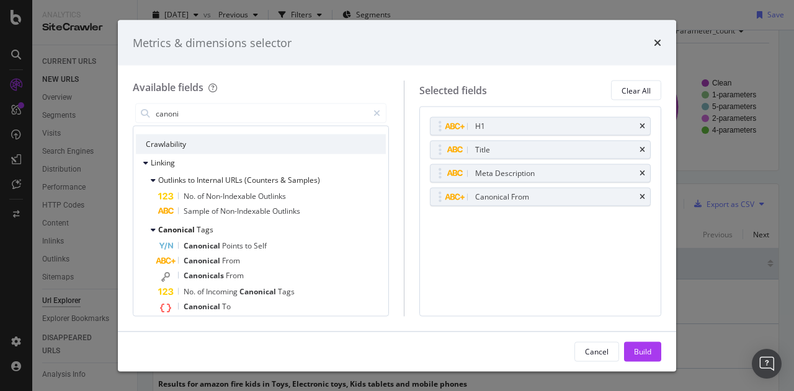
drag, startPoint x: 639, startPoint y: 357, endPoint x: 611, endPoint y: 342, distance: 31.3
click at [639, 357] on div "Build" at bounding box center [642, 351] width 17 height 11
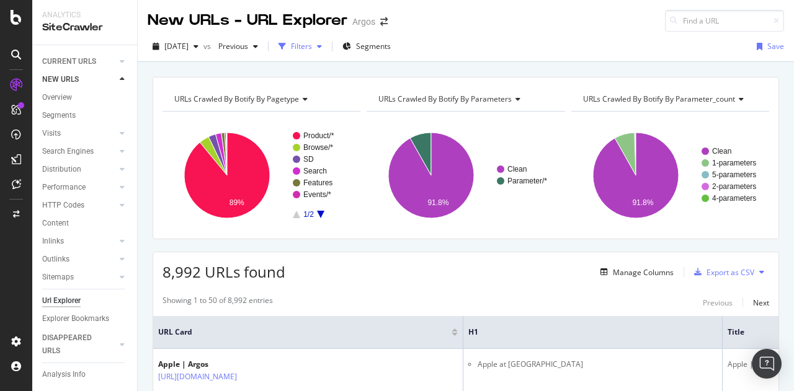
click at [319, 39] on div "Filters" at bounding box center [299, 46] width 53 height 19
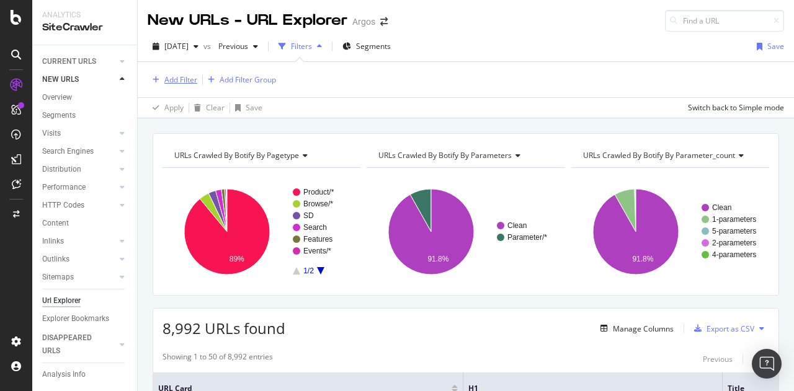
click at [187, 80] on div "Add Filter" at bounding box center [180, 79] width 33 height 11
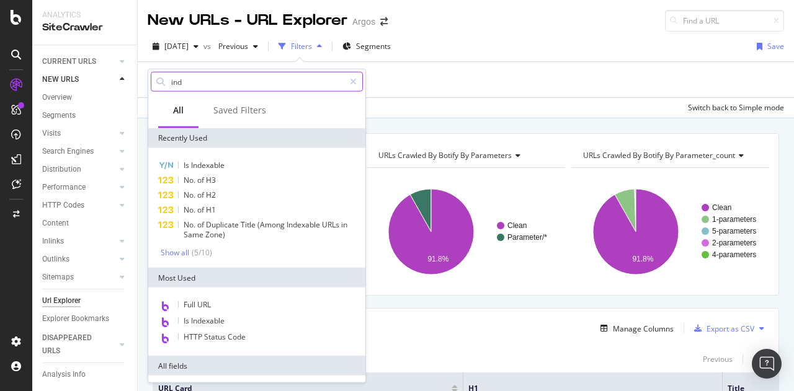
type input "inde"
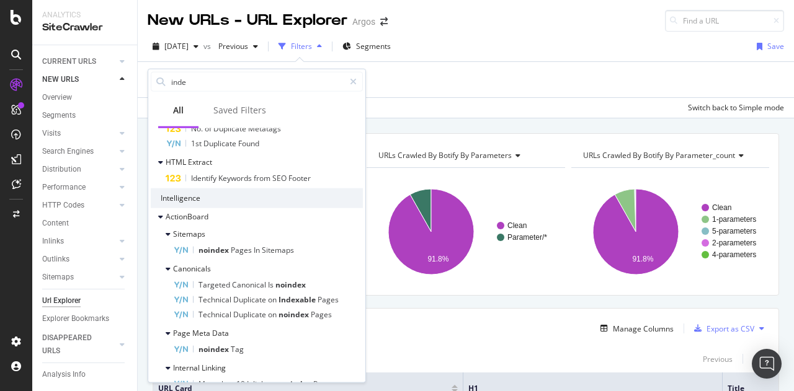
scroll to position [1240, 0]
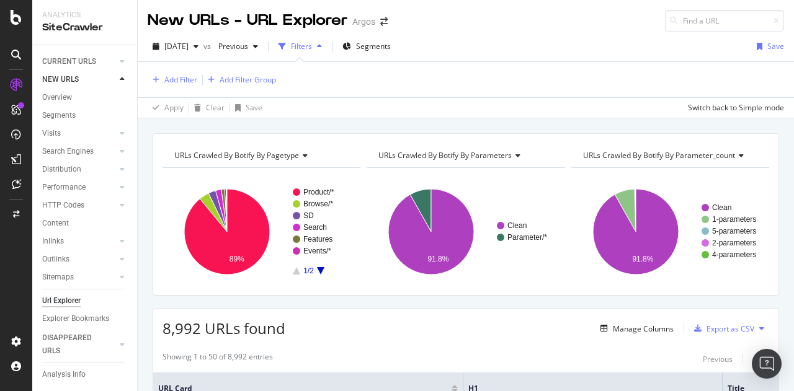
click at [422, 88] on div "Add Filter Add Filter Group" at bounding box center [466, 79] width 636 height 35
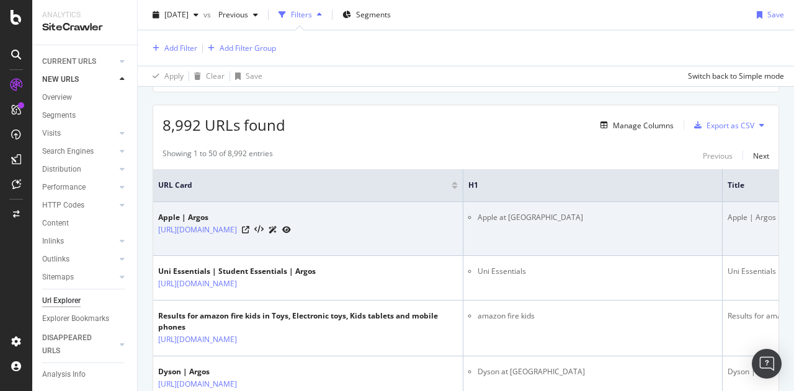
scroll to position [208, 0]
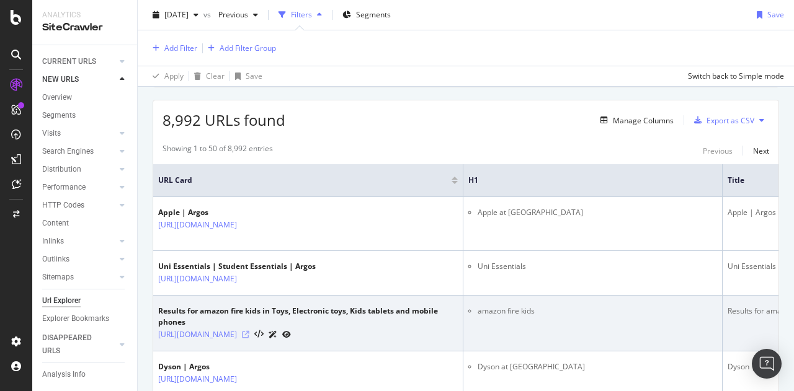
click at [249, 339] on icon at bounding box center [245, 334] width 7 height 7
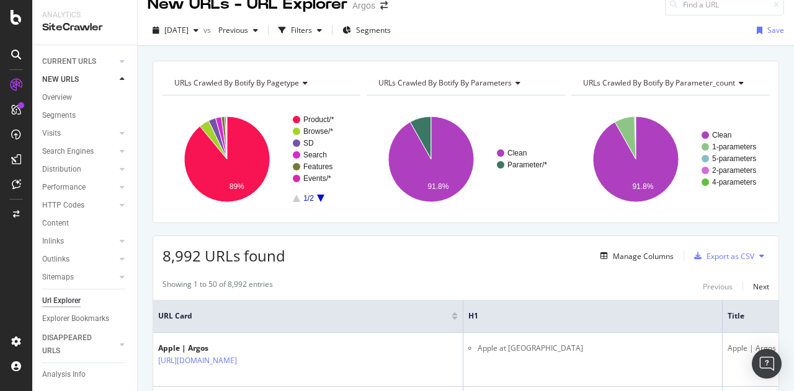
scroll to position [0, 0]
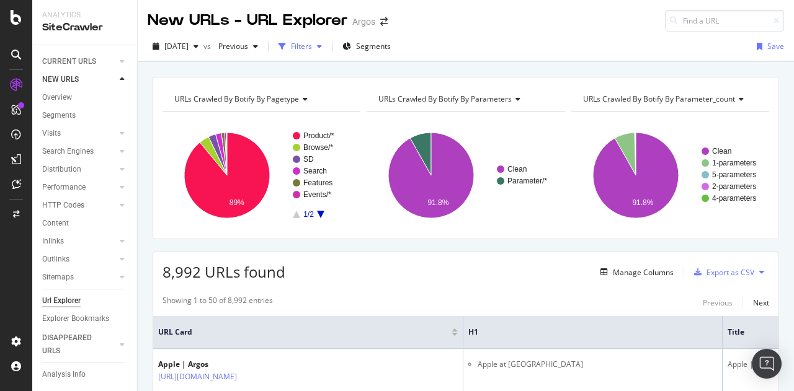
click at [312, 51] on div "Filters" at bounding box center [301, 46] width 21 height 11
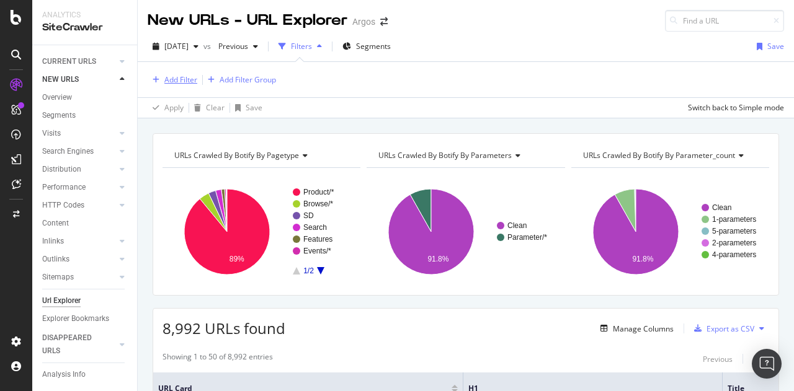
click at [196, 78] on div "Add Filter" at bounding box center [180, 79] width 33 height 11
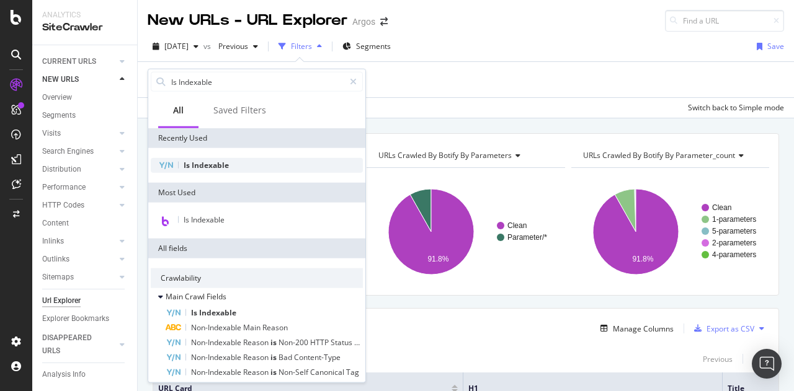
type input "Is Indexable"
click at [216, 162] on span "Indexable" at bounding box center [210, 165] width 37 height 11
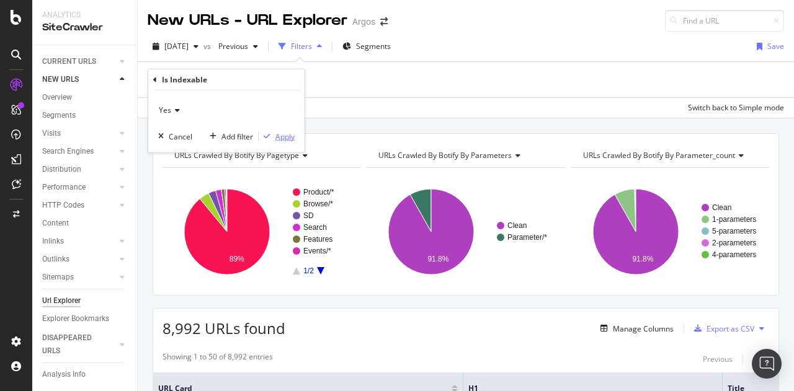
click at [285, 133] on div "Apply" at bounding box center [284, 136] width 19 height 11
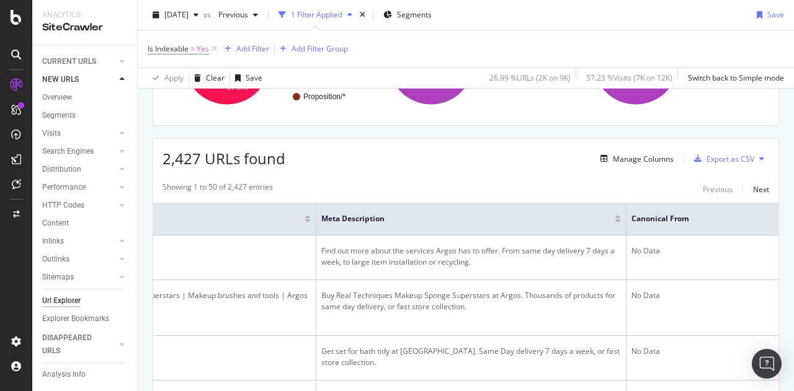
scroll to position [172, 0]
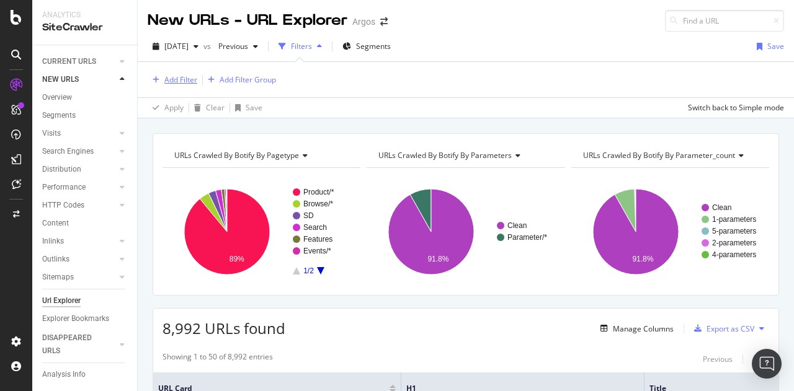
click at [171, 76] on div "Add Filter" at bounding box center [180, 79] width 33 height 11
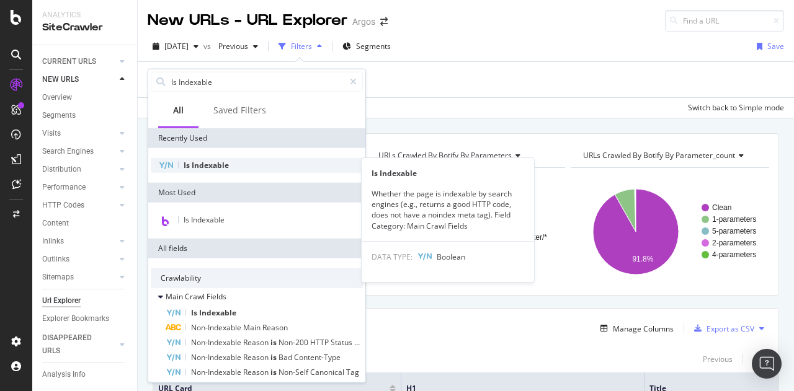
click at [216, 170] on div "Is Indexable" at bounding box center [257, 165] width 212 height 15
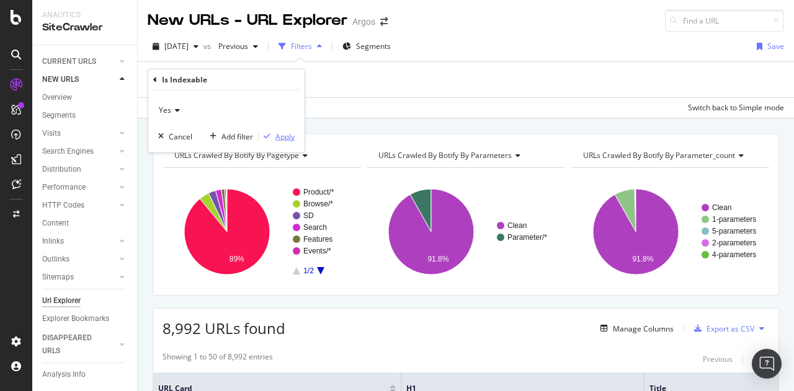
click at [273, 135] on div "button" at bounding box center [267, 136] width 17 height 7
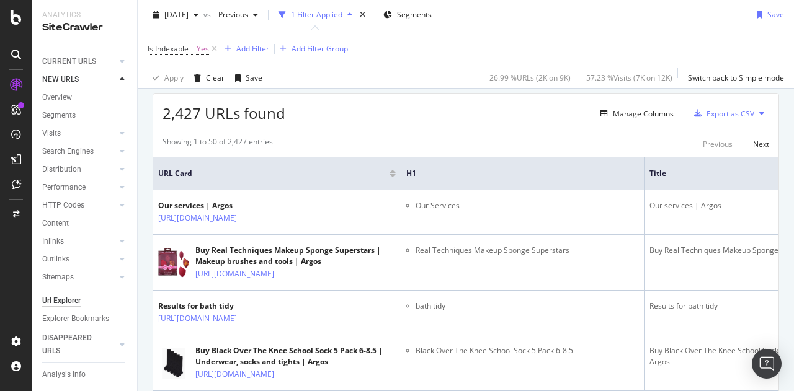
scroll to position [248, 0]
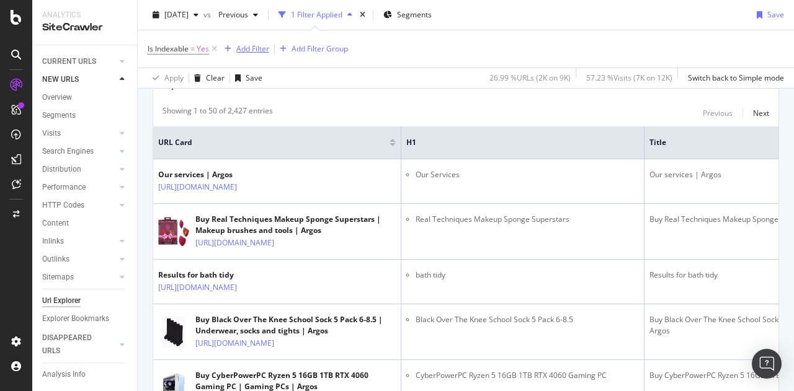
click at [247, 47] on div "Add Filter" at bounding box center [252, 48] width 33 height 11
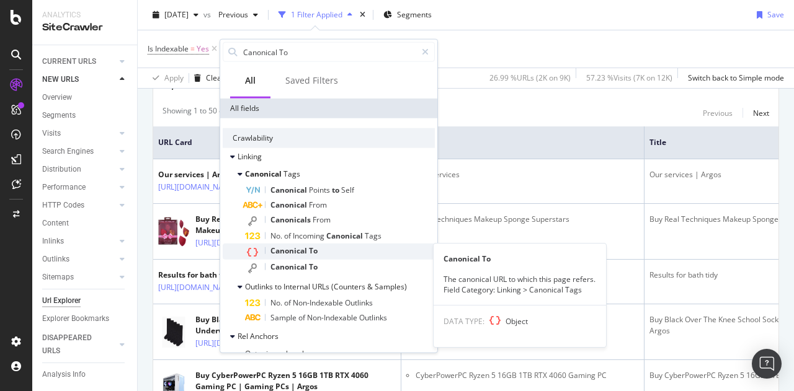
type input "Canonical To"
click at [339, 252] on div "Canonical To" at bounding box center [340, 252] width 190 height 16
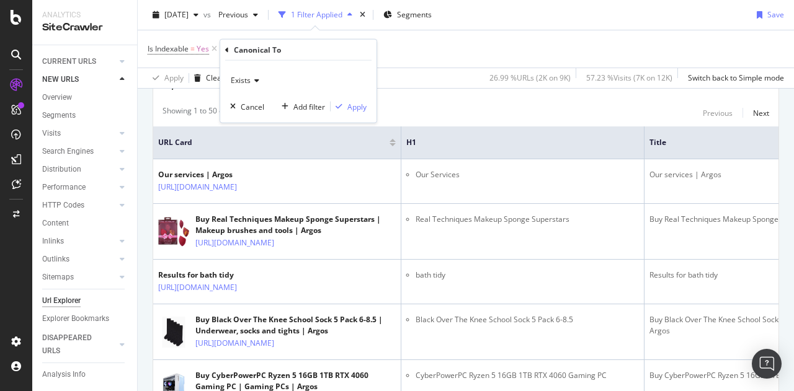
click at [399, 91] on div "2,427 URLs found Manage Columns Export as CSV" at bounding box center [465, 78] width 625 height 30
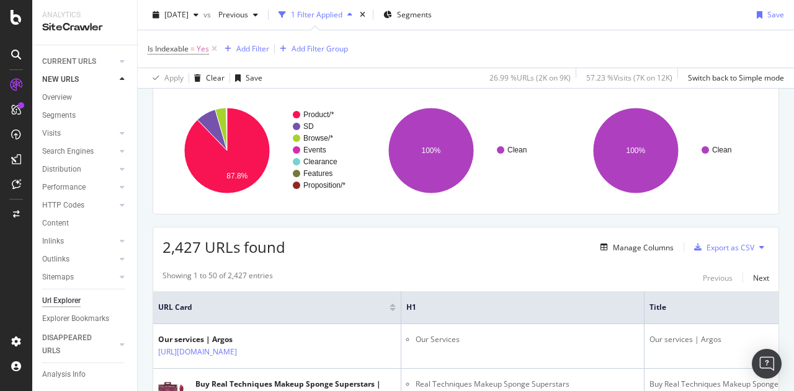
scroll to position [62, 0]
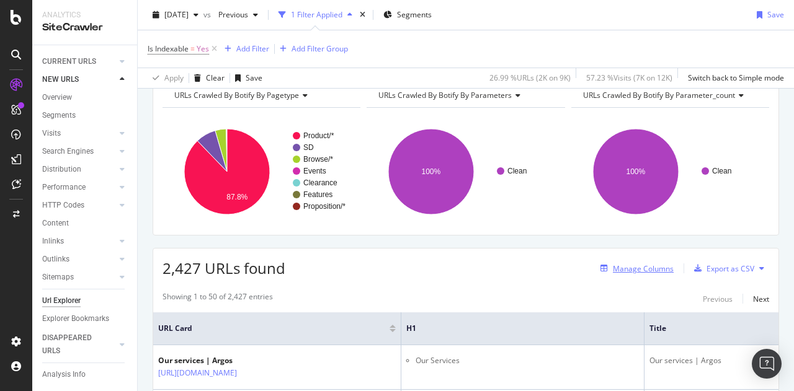
click at [614, 267] on div "Manage Columns" at bounding box center [643, 269] width 61 height 11
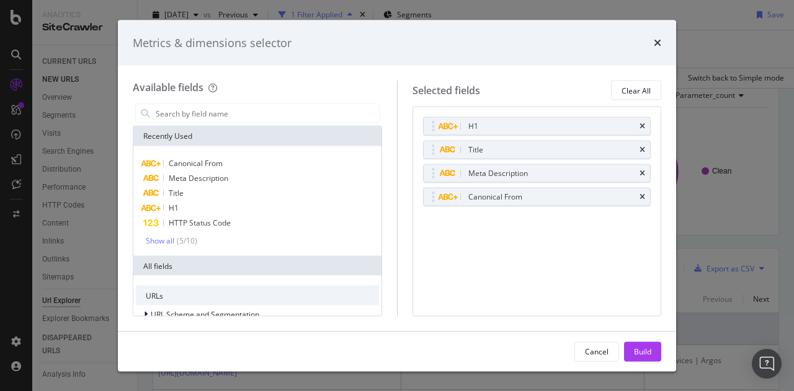
drag, startPoint x: 641, startPoint y: 196, endPoint x: 557, endPoint y: 182, distance: 84.3
click at [641, 196] on icon "times" at bounding box center [642, 196] width 6 height 7
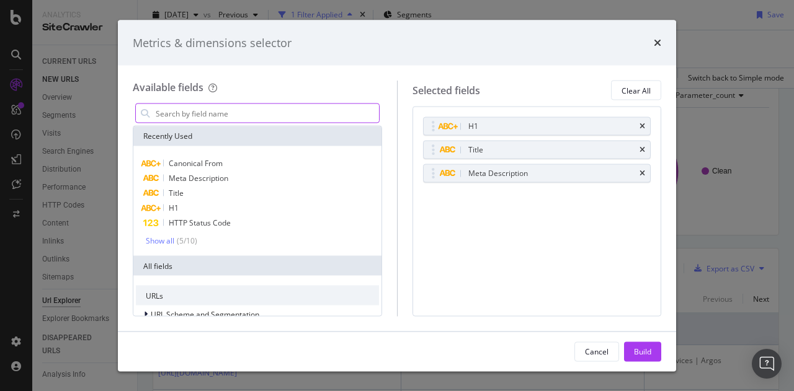
click at [252, 114] on input "modal" at bounding box center [266, 113] width 224 height 19
paste input "Canonical To"
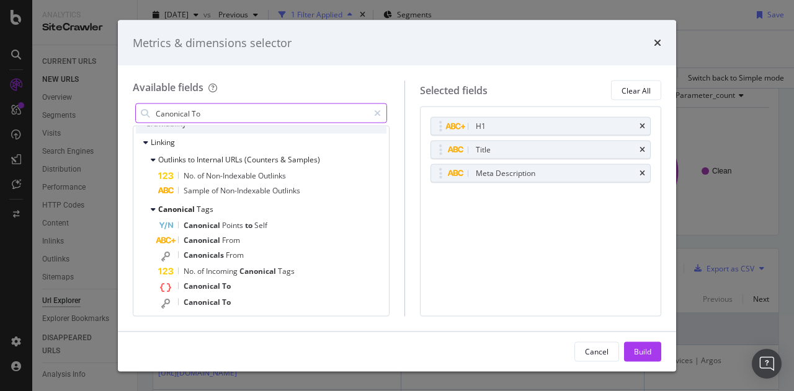
scroll to position [124, 0]
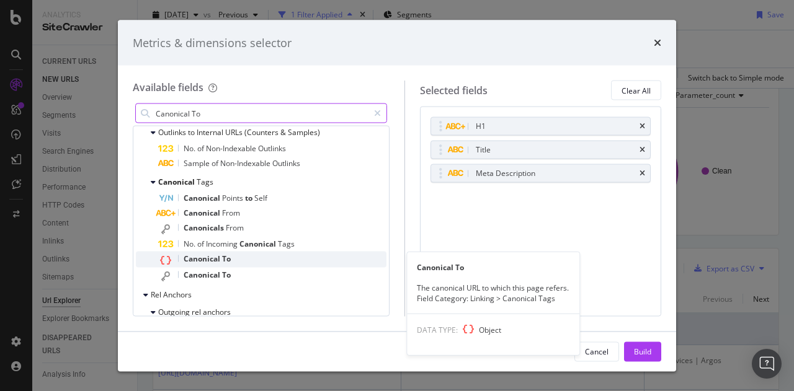
type input "Canonical To"
click at [210, 257] on span "Canonical" at bounding box center [203, 259] width 38 height 11
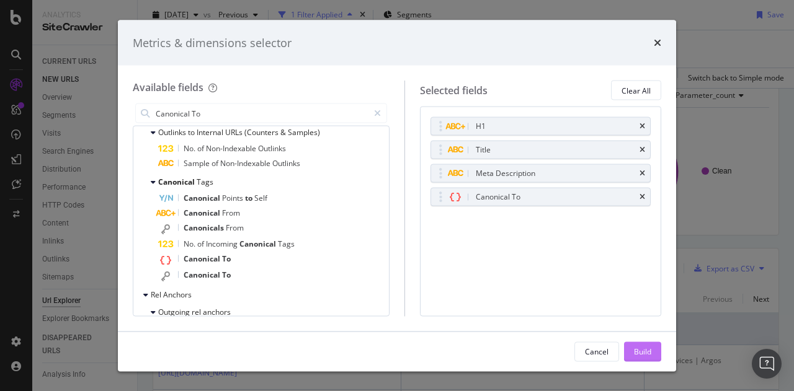
click at [636, 348] on div "Build" at bounding box center [642, 351] width 17 height 11
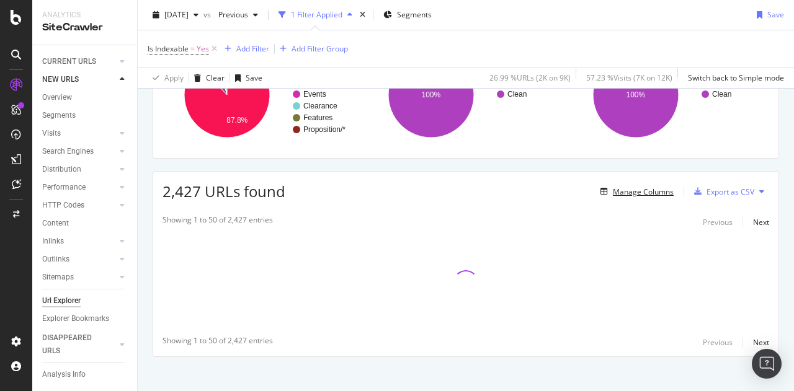
scroll to position [147, 0]
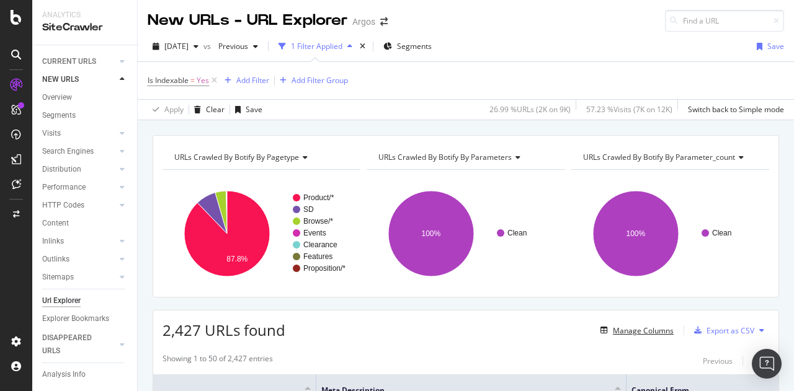
scroll to position [146, 0]
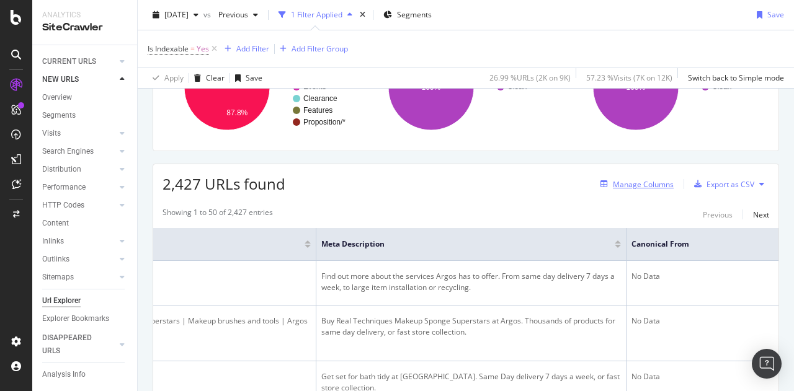
click at [620, 185] on div "Manage Columns" at bounding box center [643, 184] width 61 height 11
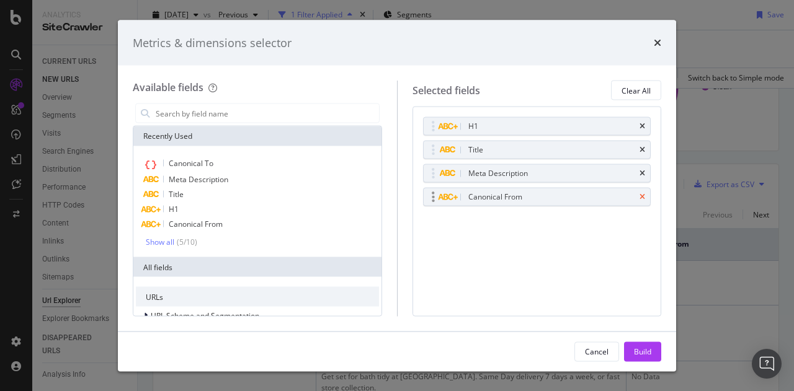
click at [642, 194] on icon "times" at bounding box center [642, 196] width 6 height 7
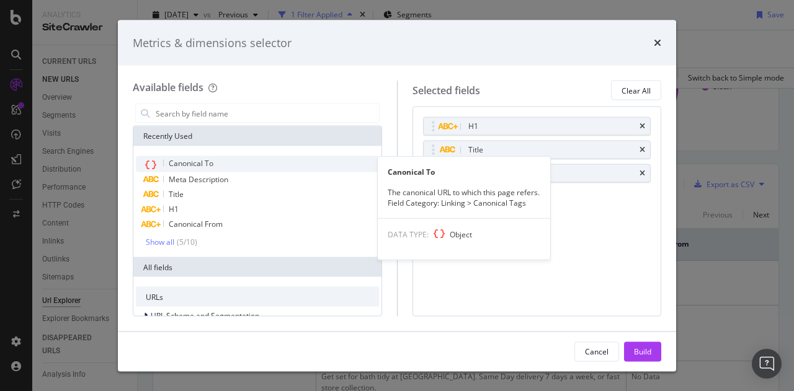
click at [179, 163] on span "Canonical To" at bounding box center [191, 163] width 45 height 11
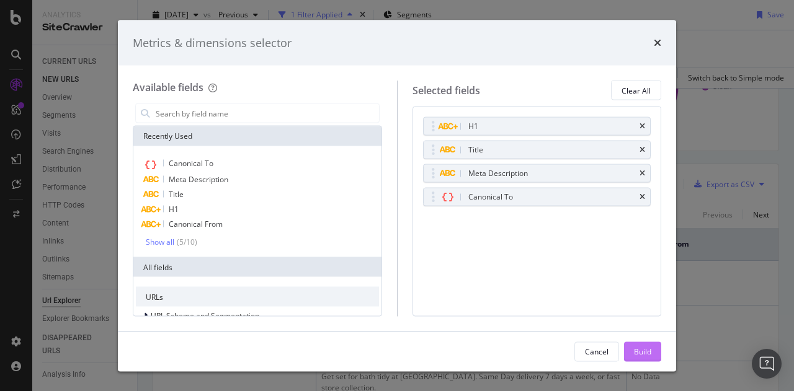
click at [649, 353] on div "Build" at bounding box center [642, 351] width 17 height 11
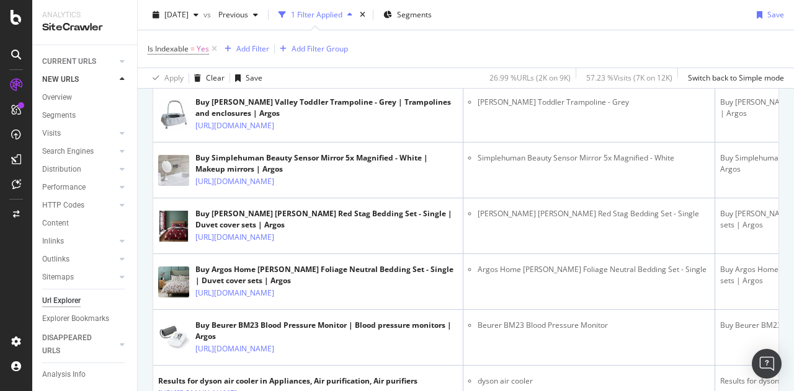
scroll to position [19, 0]
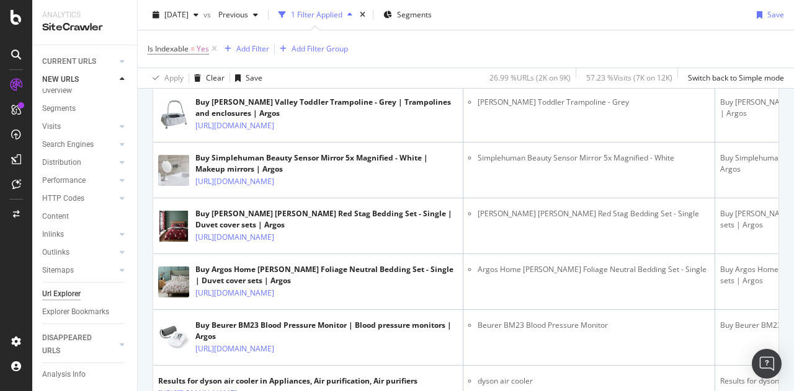
click at [62, 288] on div "Url Explorer" at bounding box center [61, 294] width 38 height 13
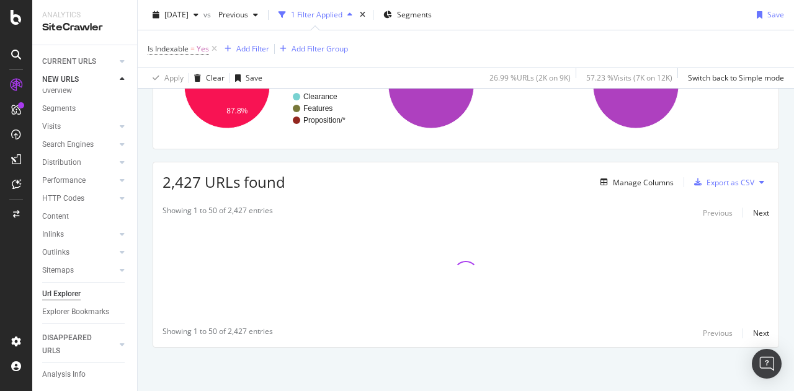
scroll to position [147, 0]
click at [215, 48] on icon at bounding box center [214, 49] width 11 height 12
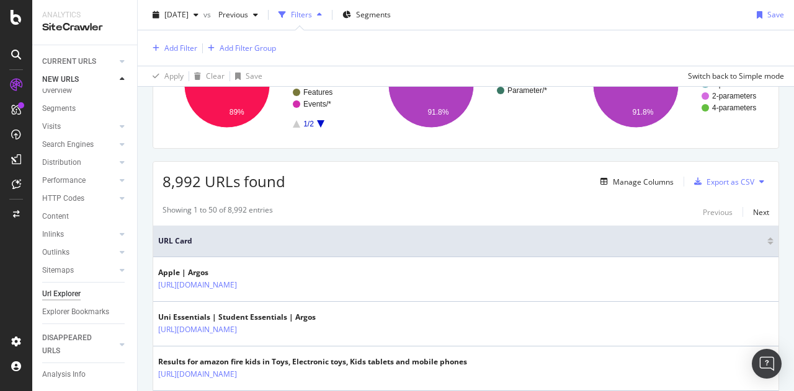
scroll to position [1158, 0]
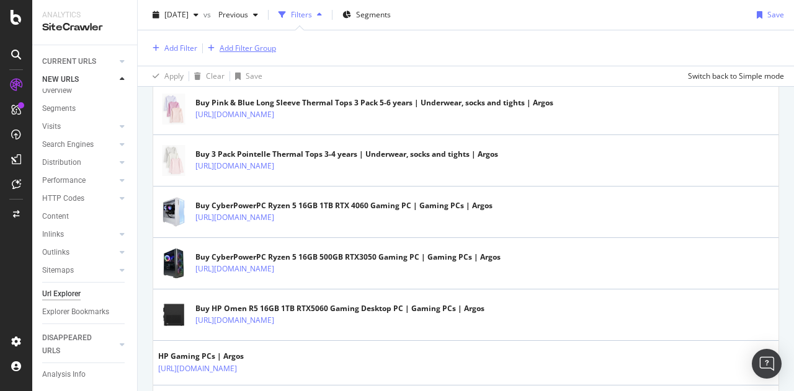
click at [244, 47] on div "Add Filter Group" at bounding box center [248, 48] width 56 height 11
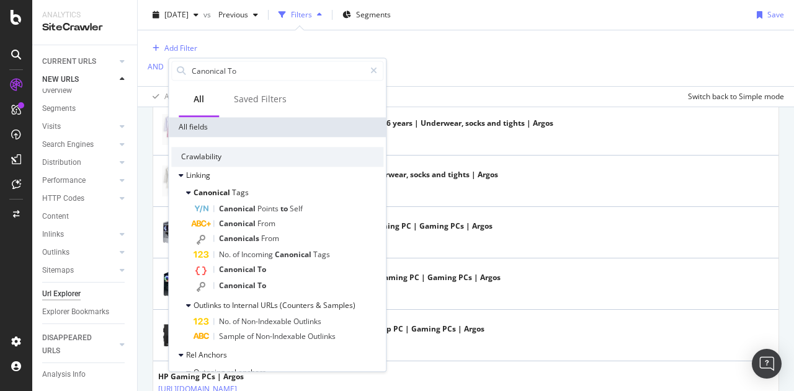
click at [460, 63] on div "Add Filter AND Add Filter" at bounding box center [466, 58] width 636 height 56
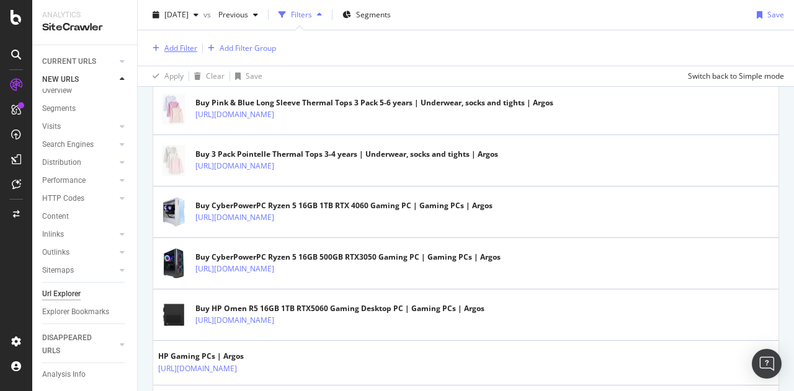
click at [169, 53] on div "Add Filter" at bounding box center [173, 49] width 50 height 14
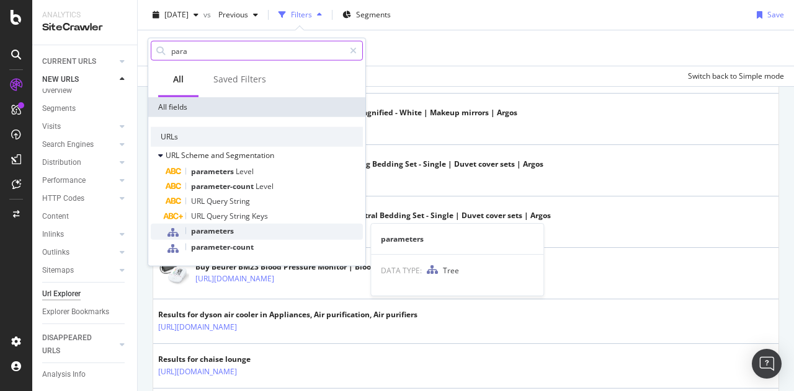
type input "para"
click at [245, 231] on div "parameters" at bounding box center [264, 232] width 197 height 16
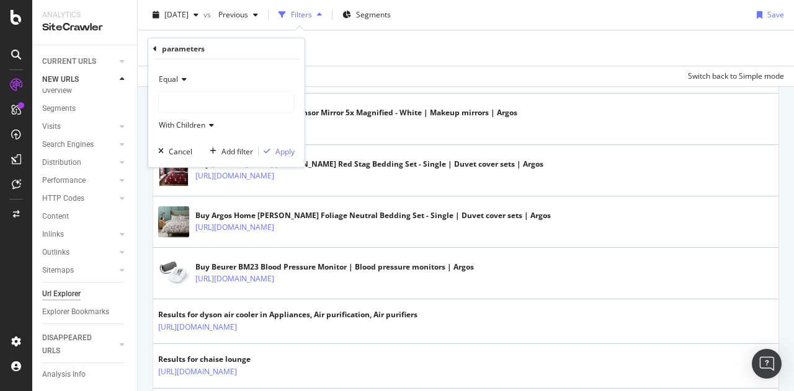
click at [185, 101] on div at bounding box center [226, 102] width 135 height 20
click at [192, 140] on span "Parameter" at bounding box center [189, 142] width 37 height 11
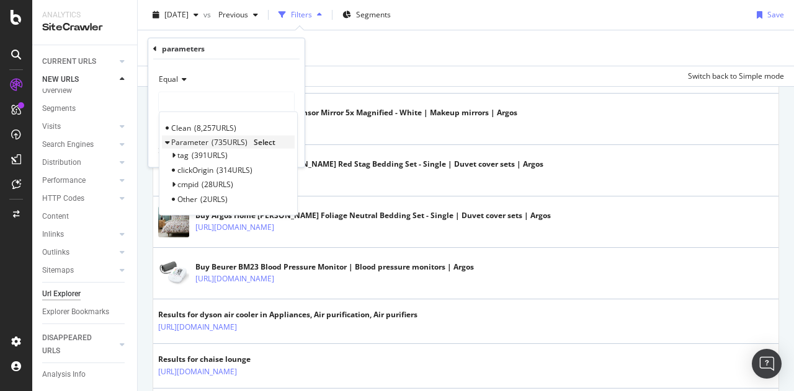
click at [273, 141] on span "Select" at bounding box center [265, 142] width 22 height 11
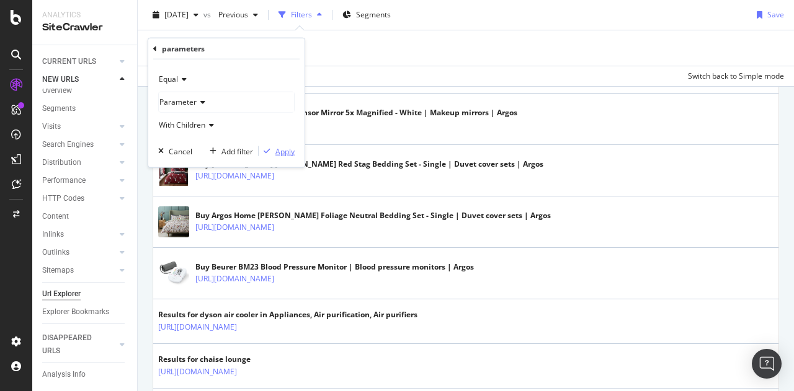
click at [282, 149] on div "Apply" at bounding box center [284, 151] width 19 height 11
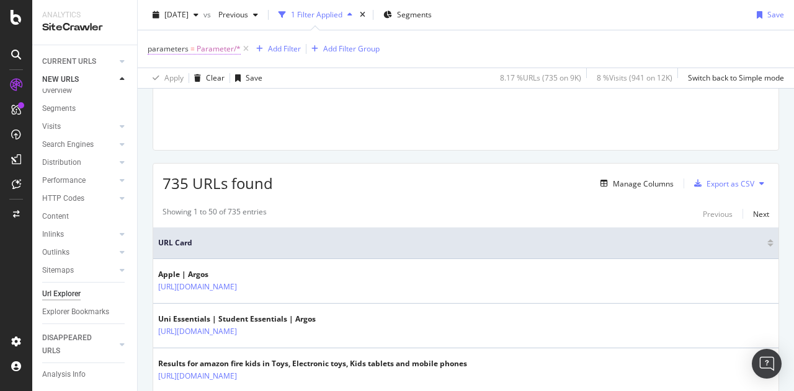
scroll to position [1160, 0]
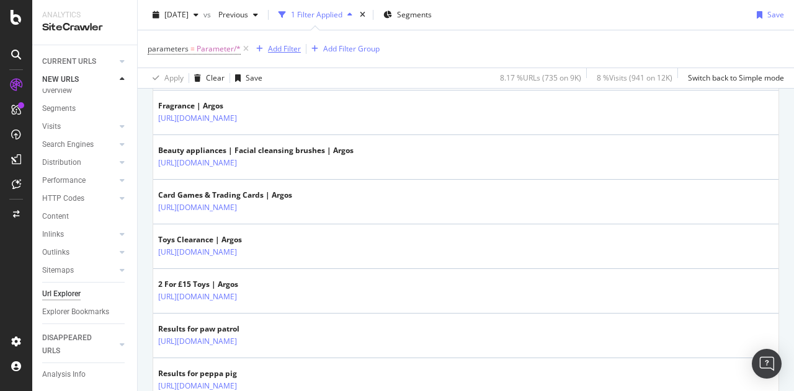
click at [279, 48] on div "Add Filter" at bounding box center [284, 48] width 33 height 11
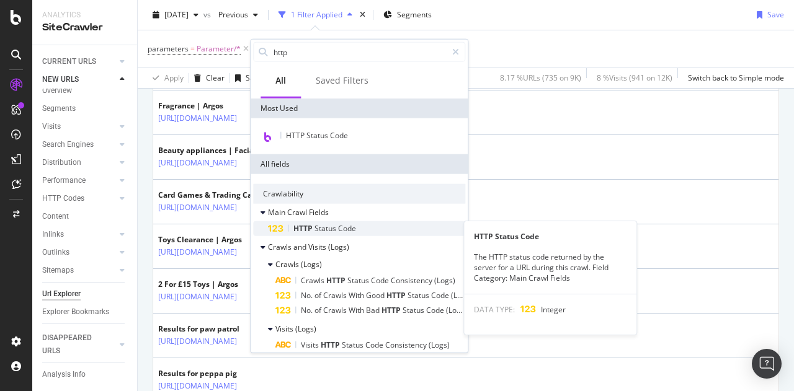
type input "http"
click at [350, 226] on span "Code" at bounding box center [347, 228] width 18 height 11
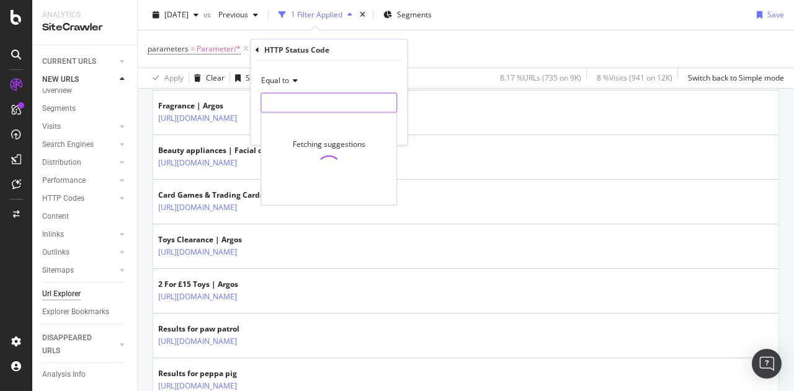
click at [299, 112] on input "number" at bounding box center [328, 103] width 136 height 20
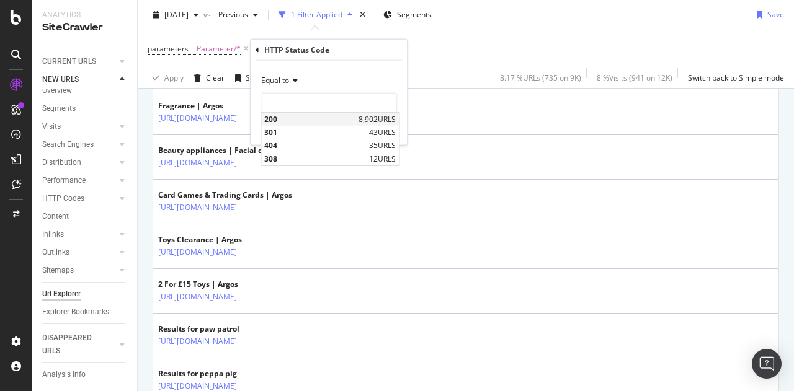
click at [299, 119] on span "200" at bounding box center [309, 119] width 91 height 11
type input "200"
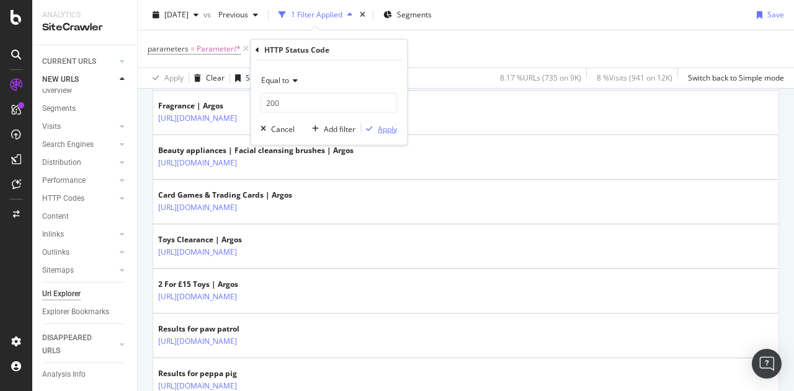
click at [393, 127] on div "Apply" at bounding box center [387, 128] width 19 height 11
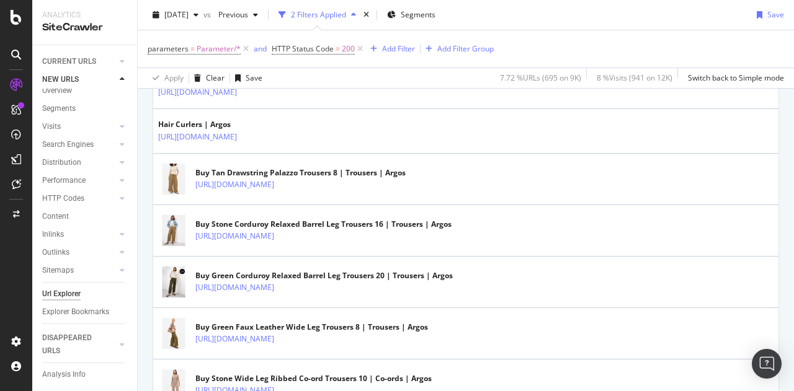
scroll to position [478, 0]
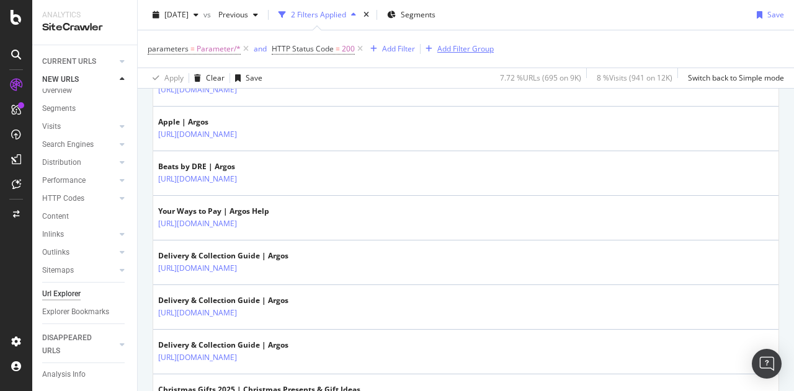
click at [451, 49] on div "Add Filter Group" at bounding box center [465, 48] width 56 height 11
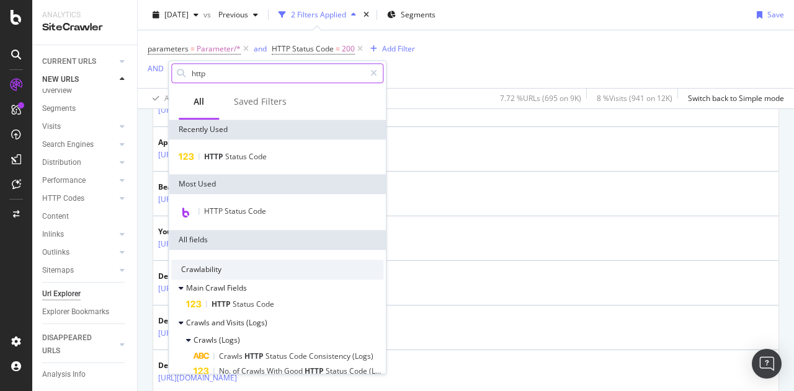
scroll to position [499, 0]
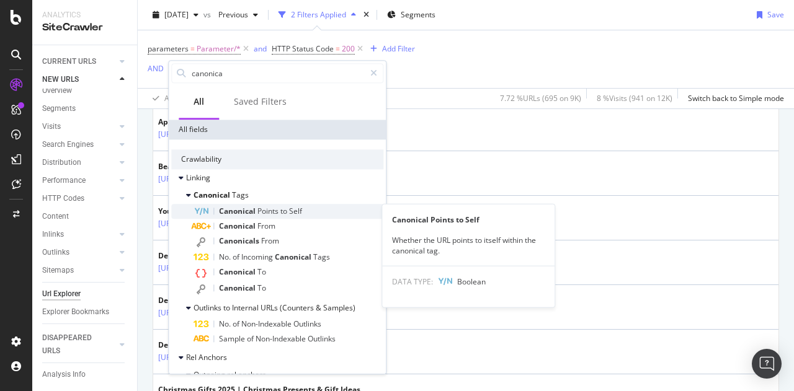
type input "canonica"
click at [267, 209] on span "Points" at bounding box center [268, 211] width 23 height 11
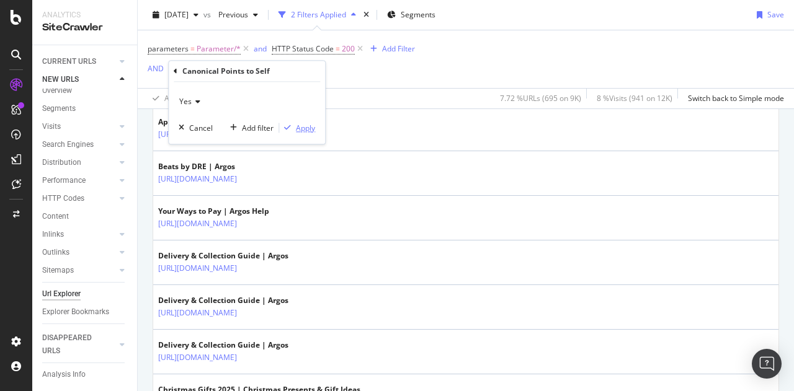
click at [303, 128] on div "Apply" at bounding box center [305, 128] width 19 height 11
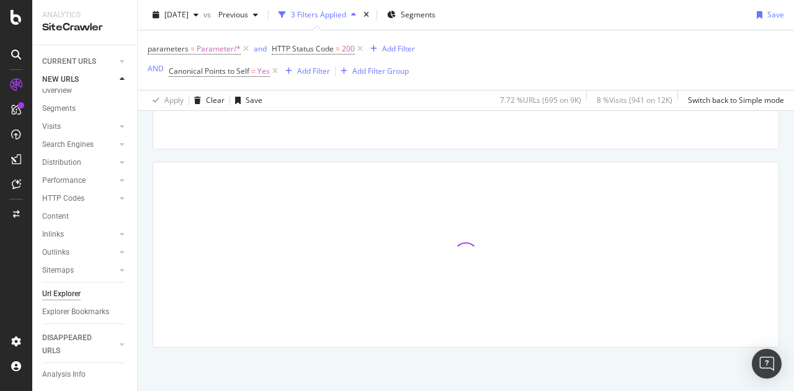
scroll to position [170, 0]
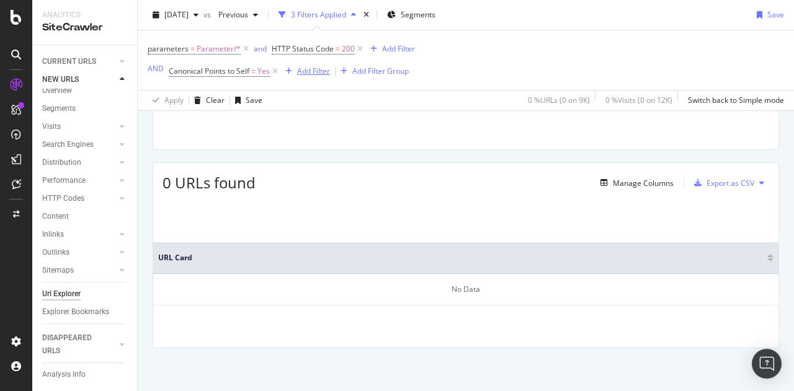
click at [315, 71] on div "Add Filter" at bounding box center [313, 71] width 33 height 11
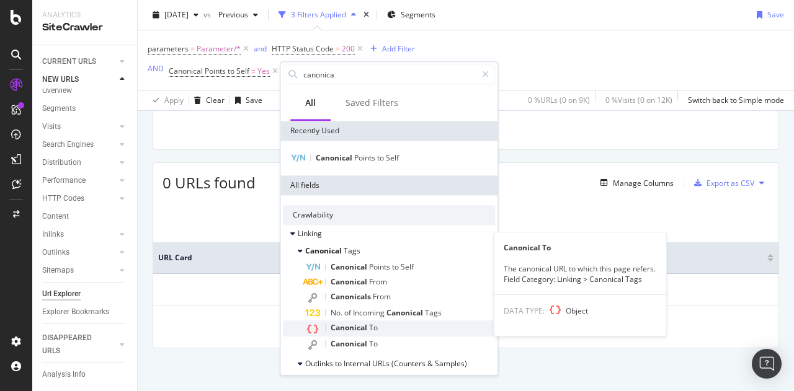
click at [393, 331] on div "Canonical To" at bounding box center [400, 329] width 190 height 16
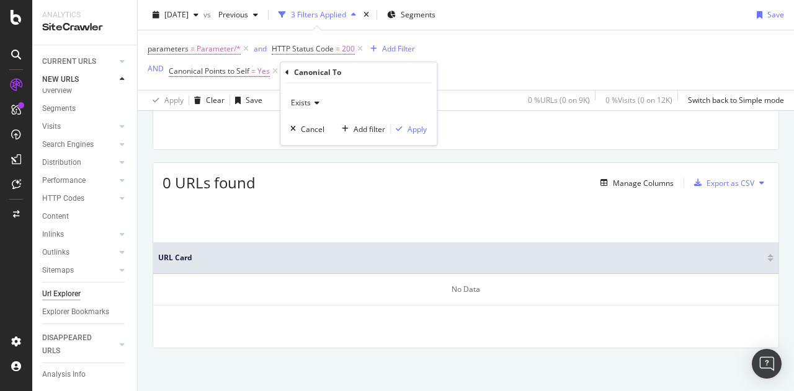
click at [301, 100] on span "Exists" at bounding box center [301, 102] width 20 height 11
click at [317, 144] on span "Doesn't exist" at bounding box center [318, 145] width 45 height 11
click at [417, 131] on div "Apply" at bounding box center [416, 129] width 19 height 11
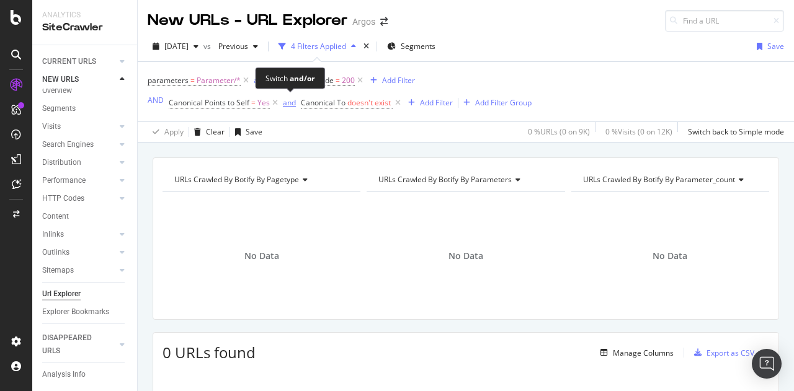
click at [288, 105] on div "and" at bounding box center [289, 102] width 13 height 11
click at [393, 100] on icon at bounding box center [392, 103] width 11 height 12
click at [270, 100] on icon at bounding box center [275, 103] width 11 height 12
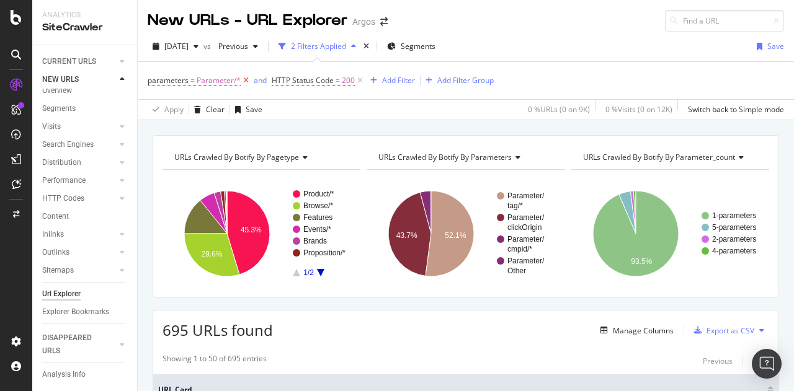
click at [246, 81] on icon at bounding box center [246, 80] width 11 height 12
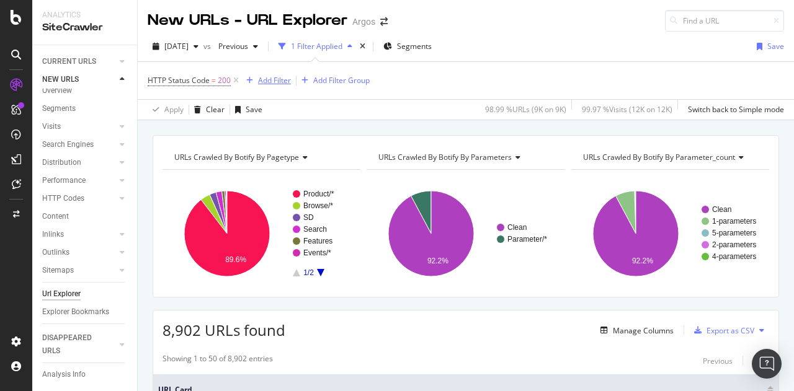
click at [269, 80] on div "Add Filter" at bounding box center [274, 80] width 33 height 11
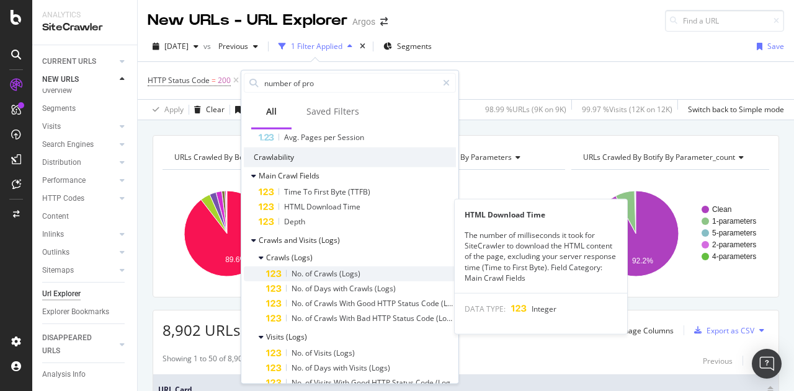
scroll to position [372, 0]
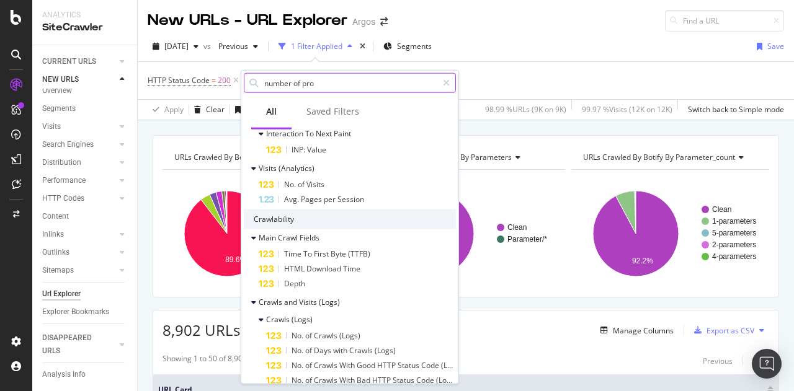
click at [334, 81] on input "number of pro" at bounding box center [350, 83] width 174 height 19
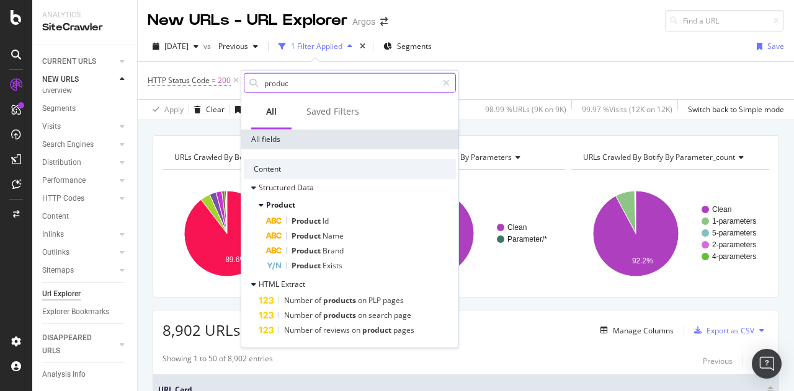
scroll to position [0, 0]
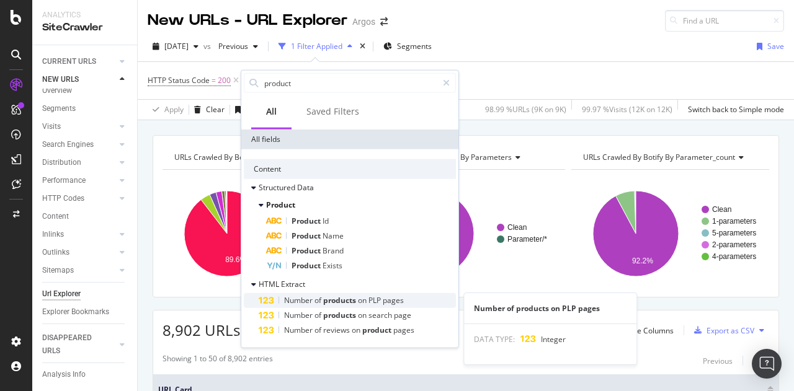
type input "product"
click at [371, 299] on span "PLP" at bounding box center [375, 300] width 14 height 11
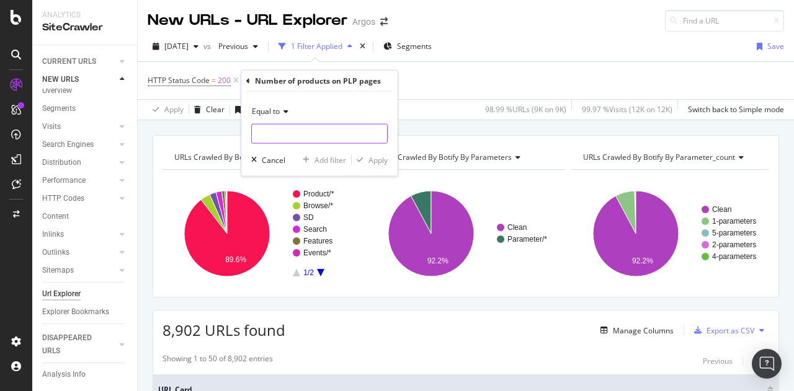
click at [285, 135] on input "number" at bounding box center [319, 134] width 136 height 20
type input "1"
click at [383, 159] on div "Apply" at bounding box center [377, 159] width 19 height 11
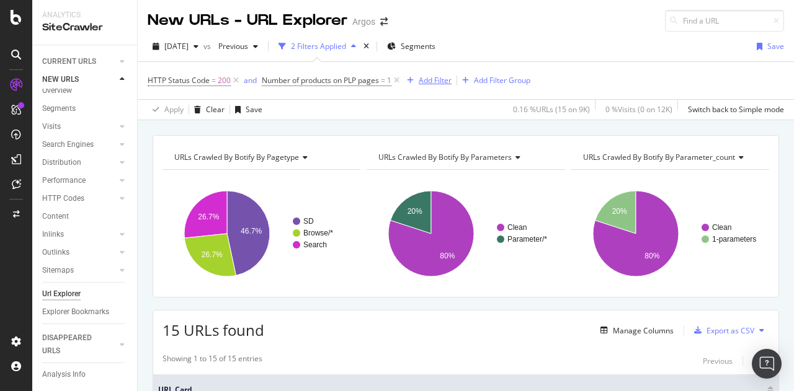
click at [432, 80] on div "Add Filter" at bounding box center [435, 80] width 33 height 11
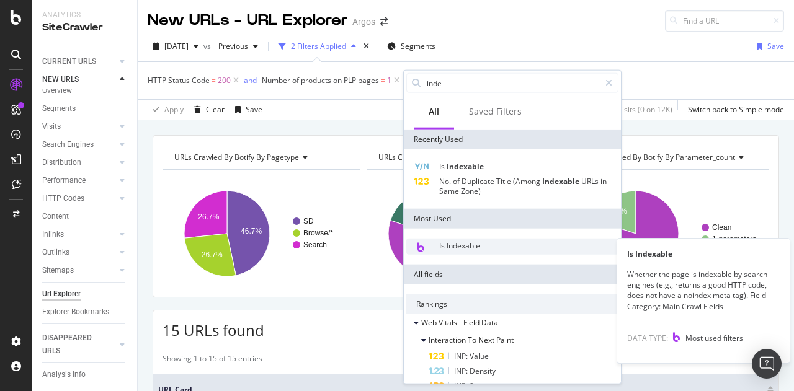
type input "inde"
click at [466, 251] on div "Is Indexable" at bounding box center [512, 247] width 212 height 16
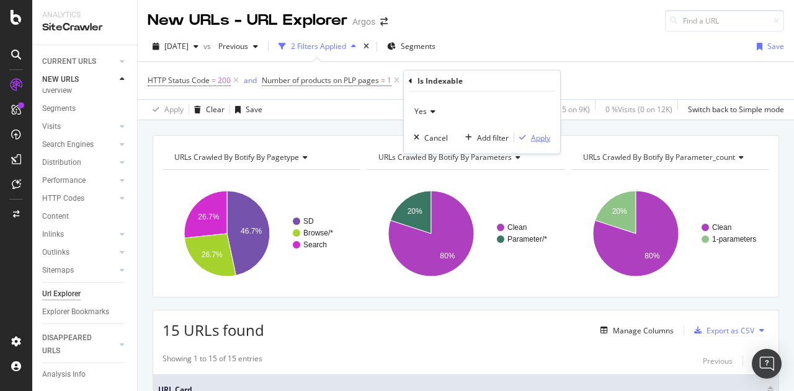
click at [531, 137] on div "Apply" at bounding box center [540, 137] width 19 height 11
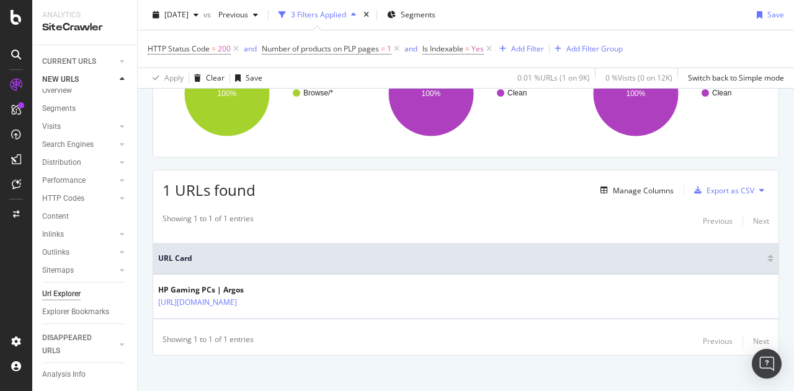
scroll to position [147, 0]
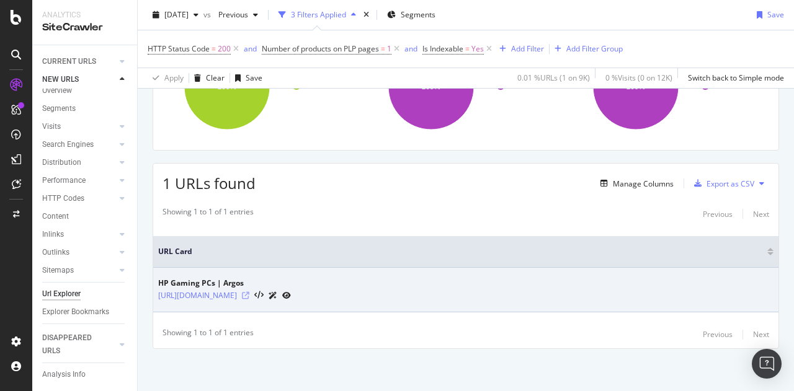
click at [249, 292] on icon at bounding box center [245, 295] width 7 height 7
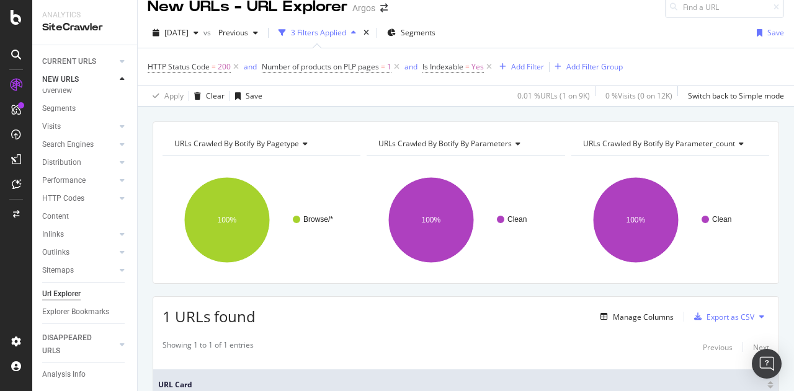
scroll to position [0, 0]
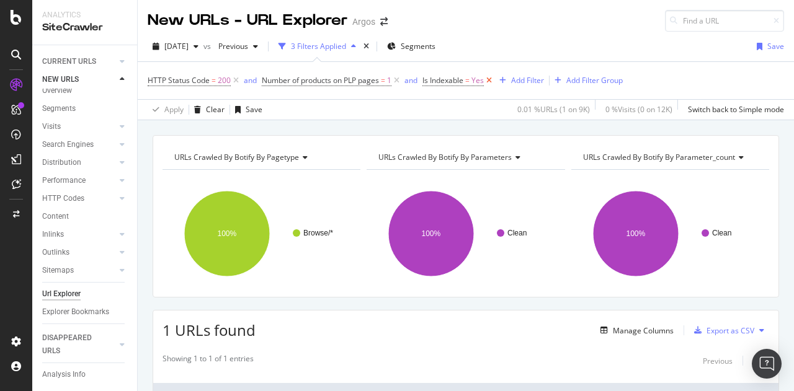
click at [490, 79] on icon at bounding box center [489, 80] width 11 height 12
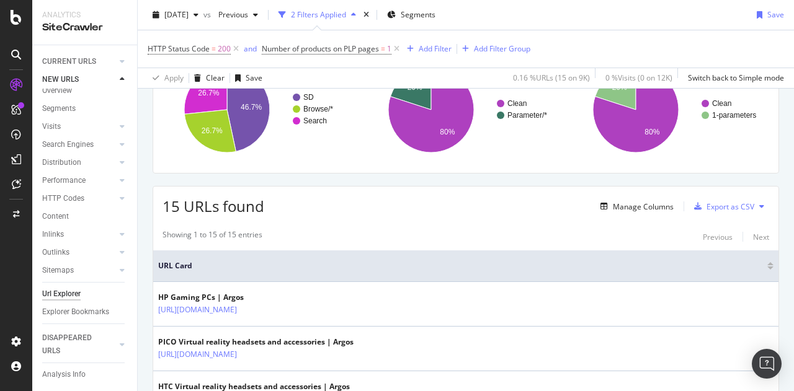
scroll to position [248, 0]
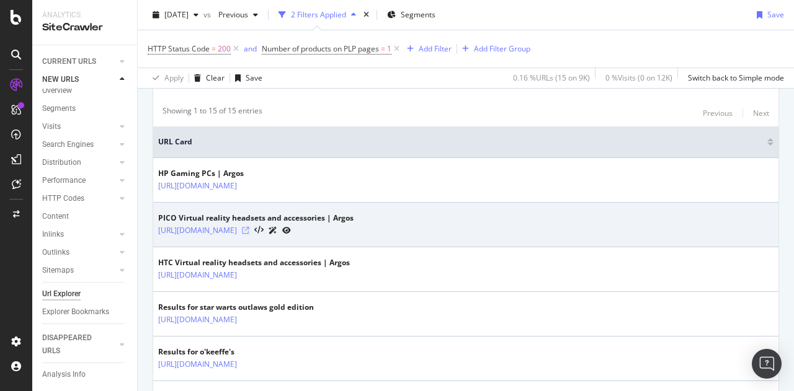
click at [249, 234] on icon at bounding box center [245, 230] width 7 height 7
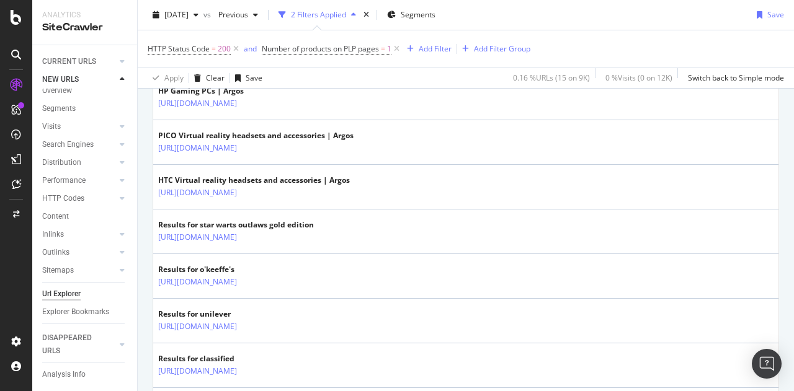
scroll to position [372, 0]
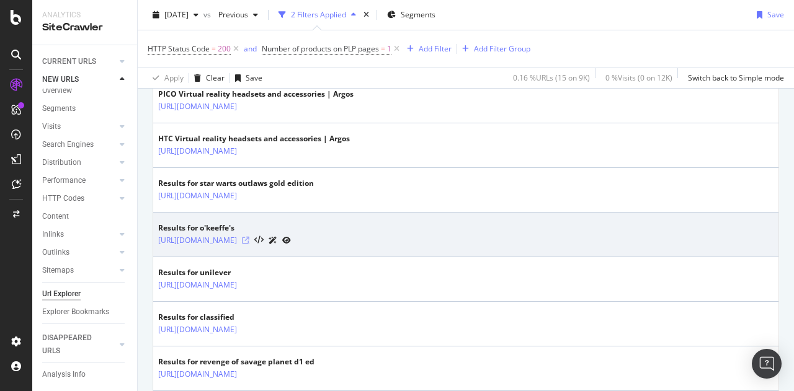
click at [249, 244] on icon at bounding box center [245, 240] width 7 height 7
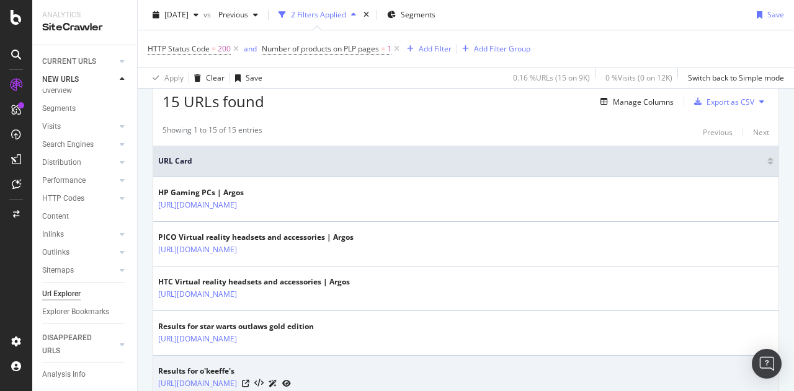
scroll to position [62, 0]
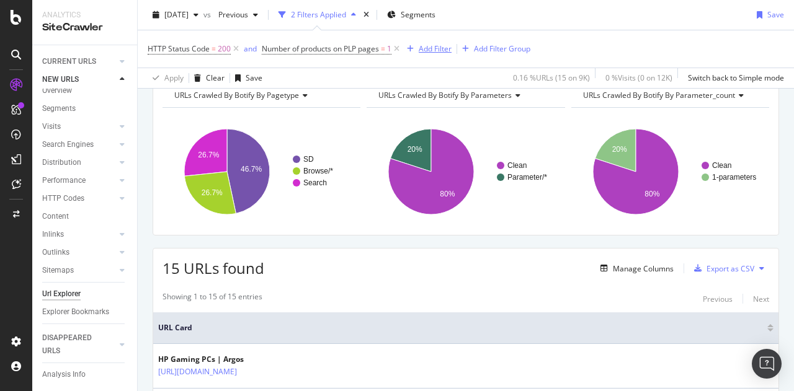
click at [433, 49] on div "Add Filter" at bounding box center [435, 48] width 33 height 11
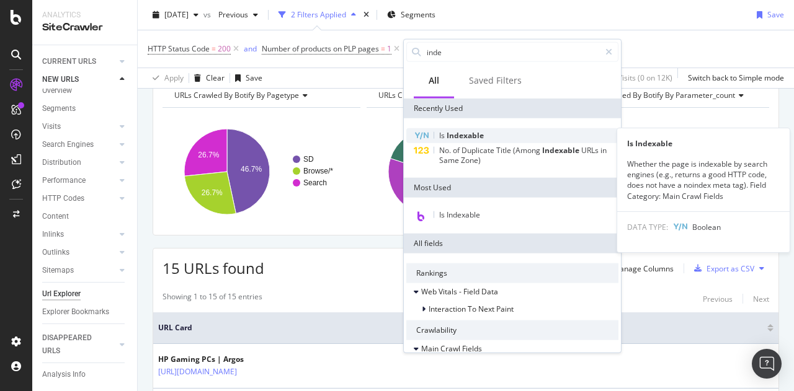
click at [475, 137] on span "Indexable" at bounding box center [464, 135] width 37 height 11
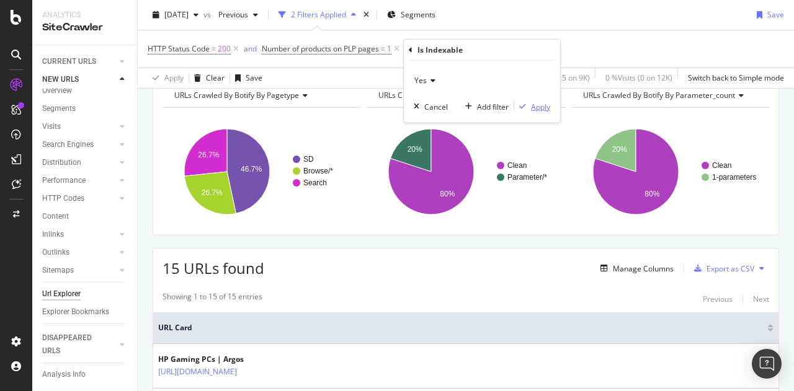
click at [539, 104] on div "Apply" at bounding box center [540, 106] width 19 height 11
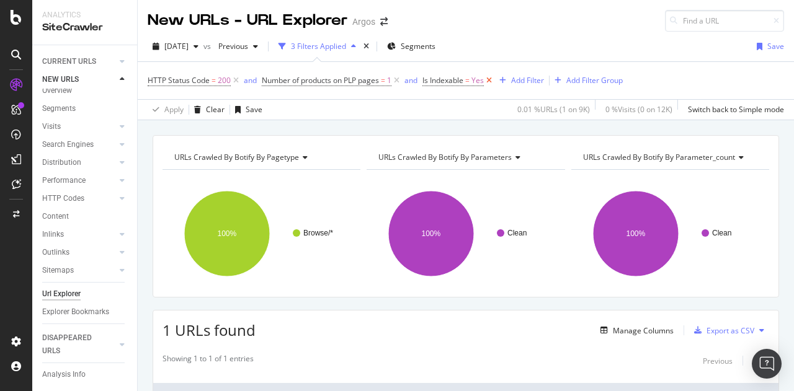
click at [490, 81] on icon at bounding box center [489, 80] width 11 height 12
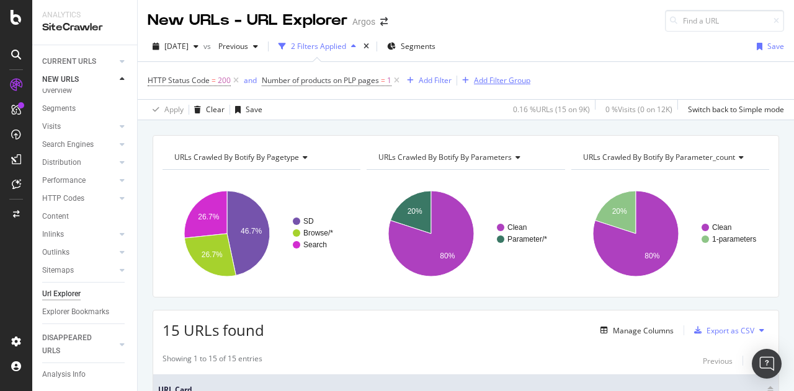
click at [507, 79] on div "Add Filter Group" at bounding box center [502, 80] width 56 height 11
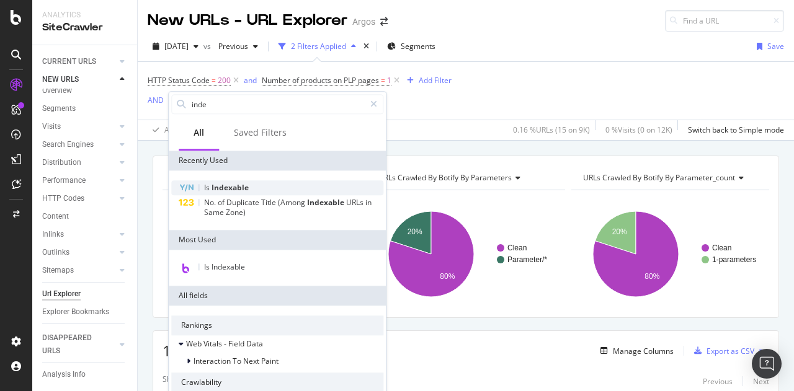
click at [233, 187] on span "Indexable" at bounding box center [229, 187] width 37 height 11
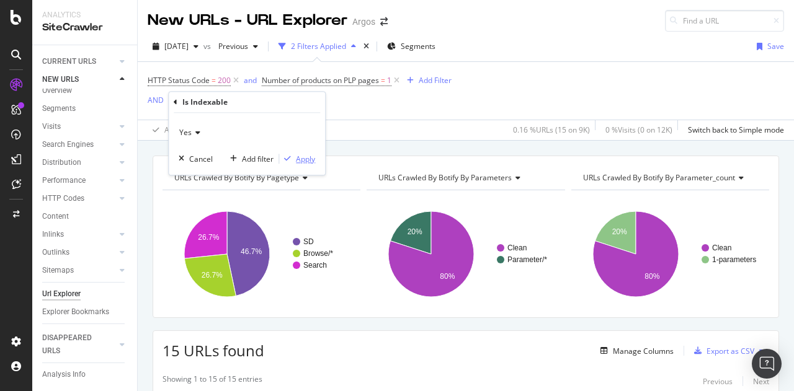
click at [308, 157] on div "Apply" at bounding box center [305, 159] width 19 height 11
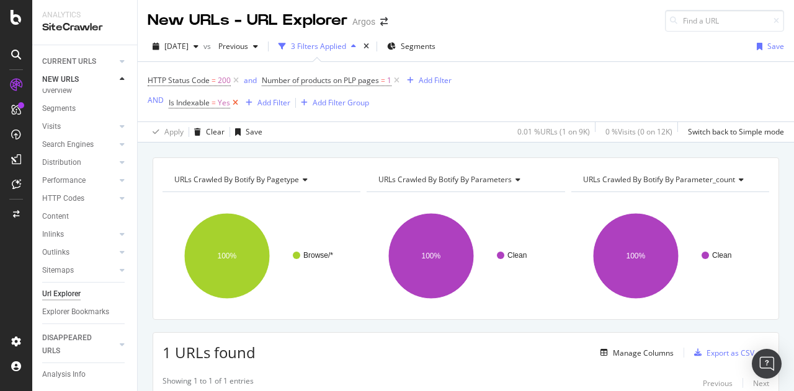
click at [234, 103] on icon at bounding box center [235, 103] width 11 height 12
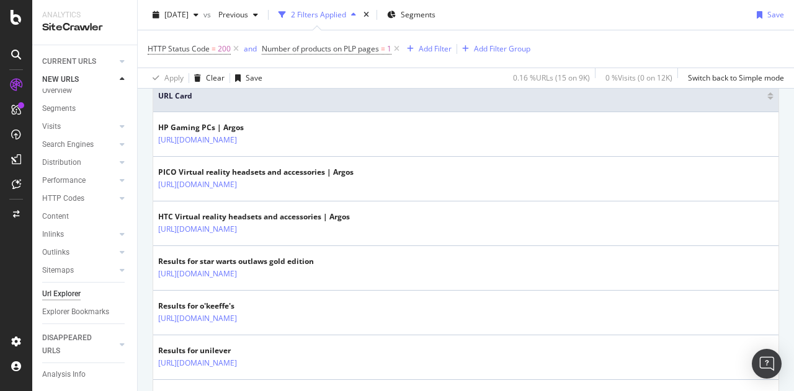
scroll to position [310, 0]
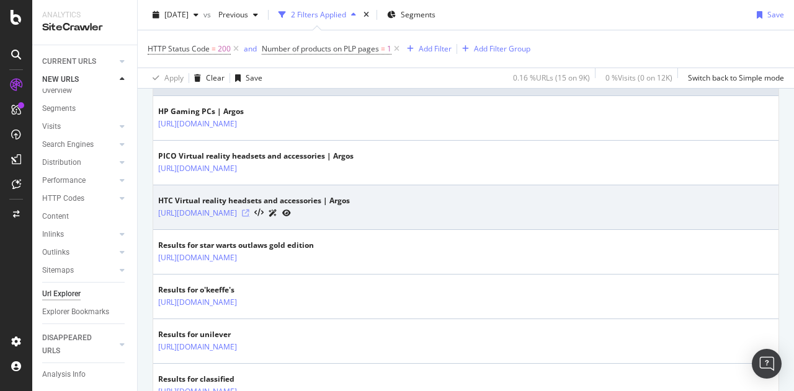
click at [249, 217] on icon at bounding box center [245, 213] width 7 height 7
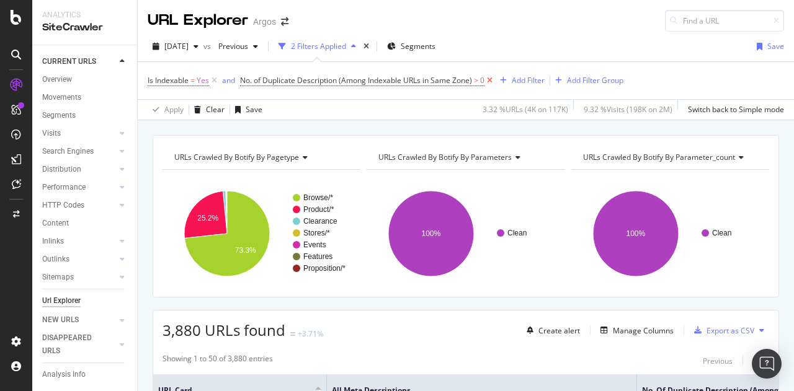
click at [491, 82] on icon at bounding box center [489, 80] width 11 height 12
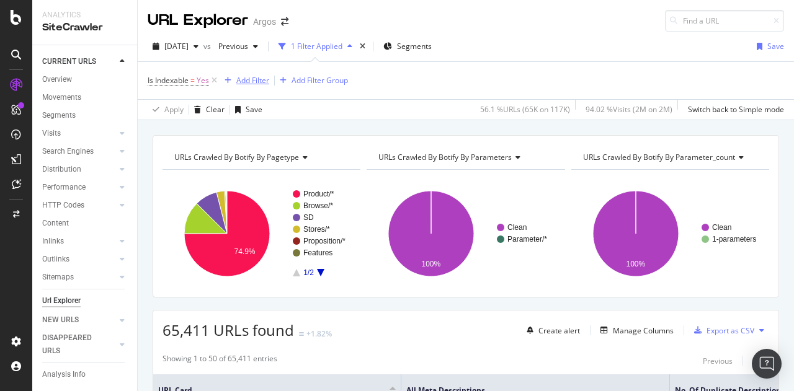
click at [257, 81] on div "Add Filter" at bounding box center [252, 80] width 33 height 11
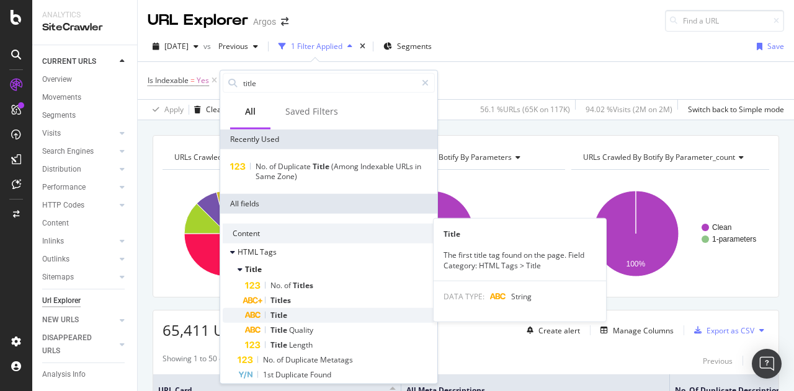
type input "title"
click at [317, 310] on div "Title" at bounding box center [340, 315] width 190 height 15
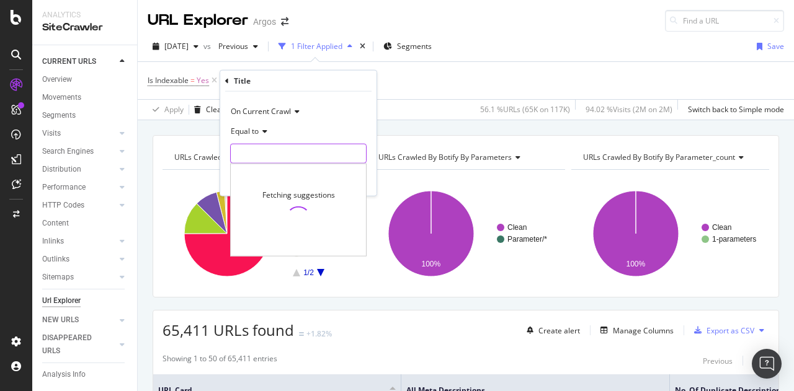
click at [264, 148] on input "text" at bounding box center [298, 154] width 135 height 20
click at [253, 135] on span "Equal to" at bounding box center [245, 131] width 28 height 11
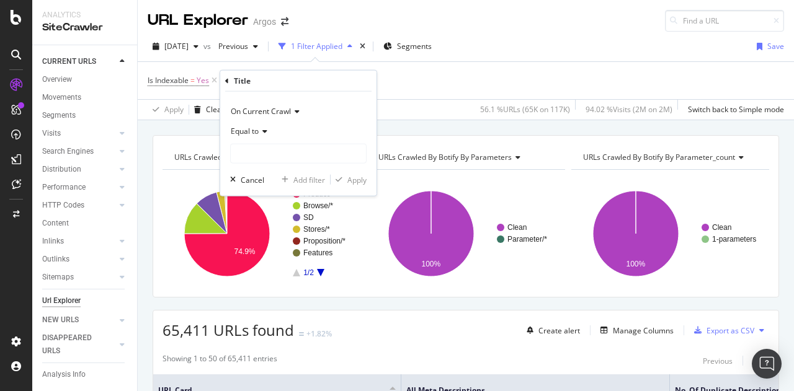
click at [278, 111] on span "On Current Crawl" at bounding box center [261, 111] width 60 height 11
click at [330, 96] on div "On Current Crawl Equal to Cancel Add filter Apply" at bounding box center [298, 144] width 156 height 104
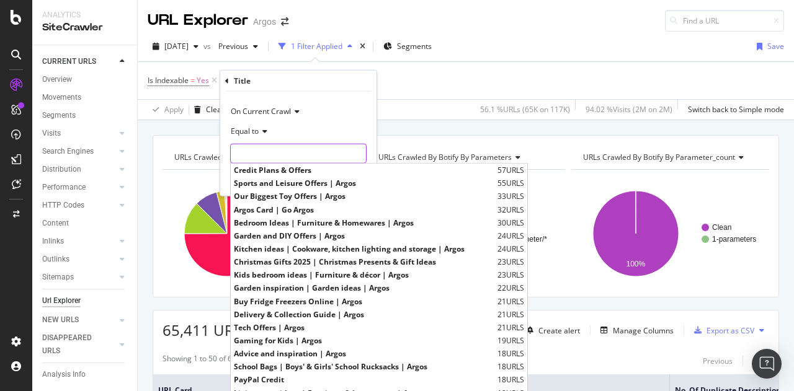
click at [275, 154] on input "text" at bounding box center [298, 154] width 135 height 20
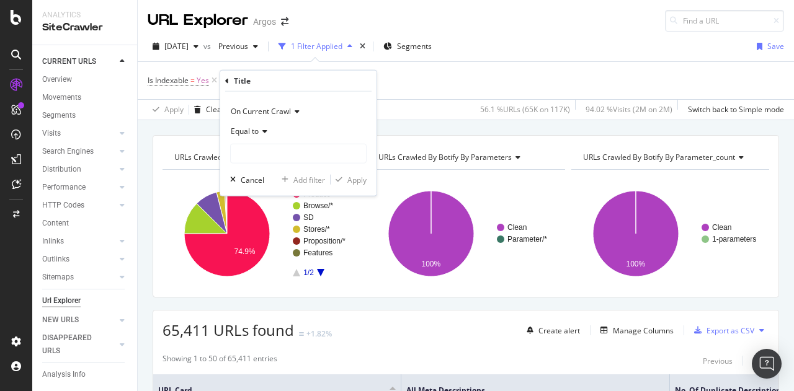
click at [328, 109] on div "On Current Crawl" at bounding box center [298, 112] width 136 height 20
click at [345, 89] on div "Title" at bounding box center [298, 81] width 146 height 21
click at [230, 178] on icon "button" at bounding box center [233, 179] width 6 height 7
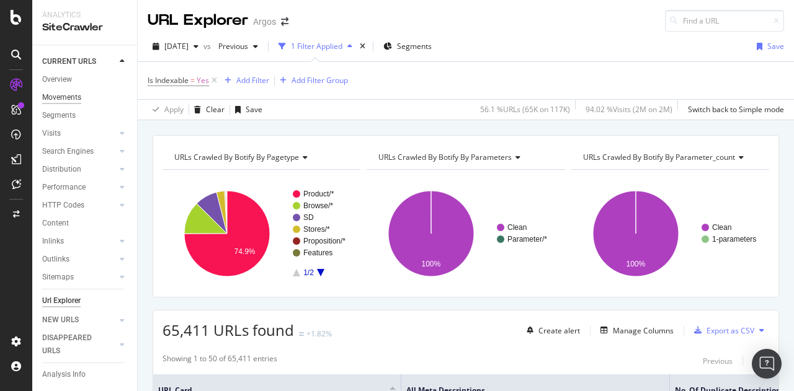
click at [57, 95] on div "Movements" at bounding box center [61, 97] width 39 height 13
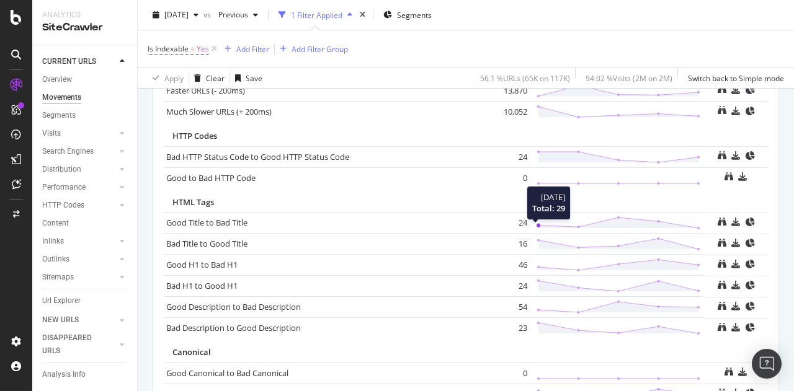
scroll to position [980, 0]
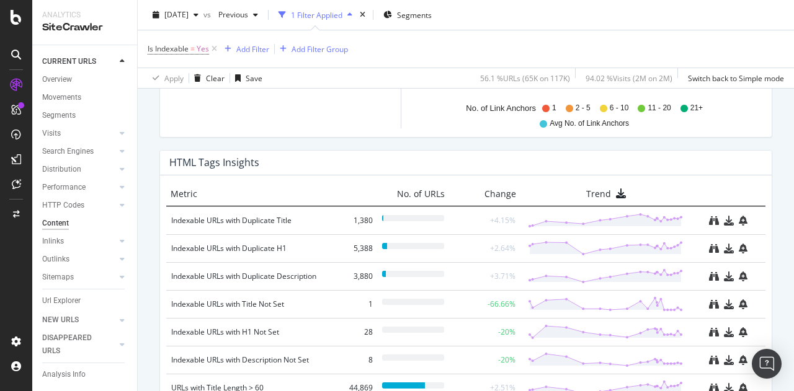
scroll to position [971, 0]
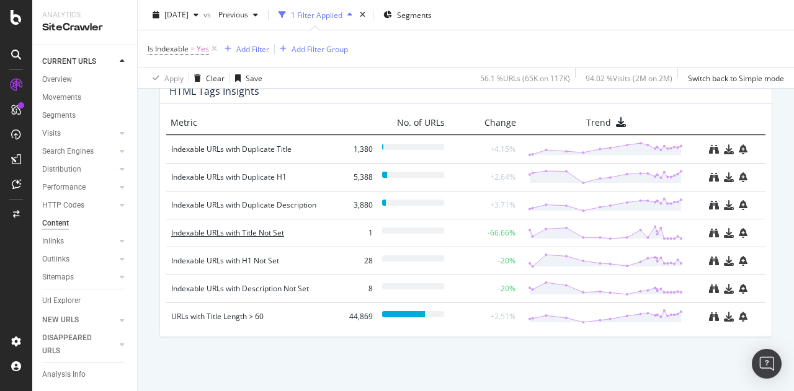
click at [244, 229] on div "Indexable URLs with Title Not Set" at bounding box center [251, 233] width 161 height 12
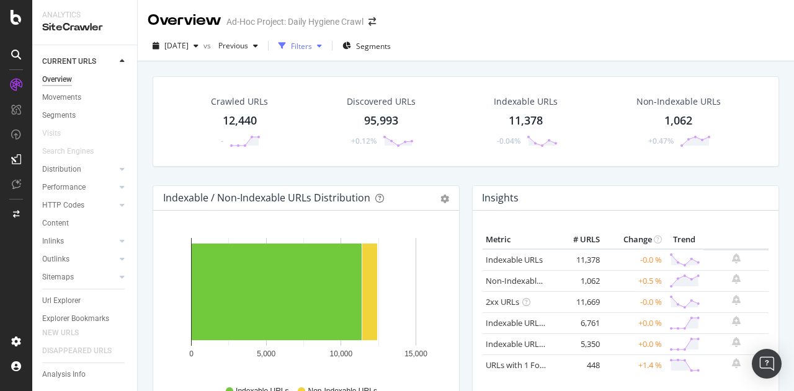
click at [327, 45] on div "button" at bounding box center [319, 45] width 15 height 7
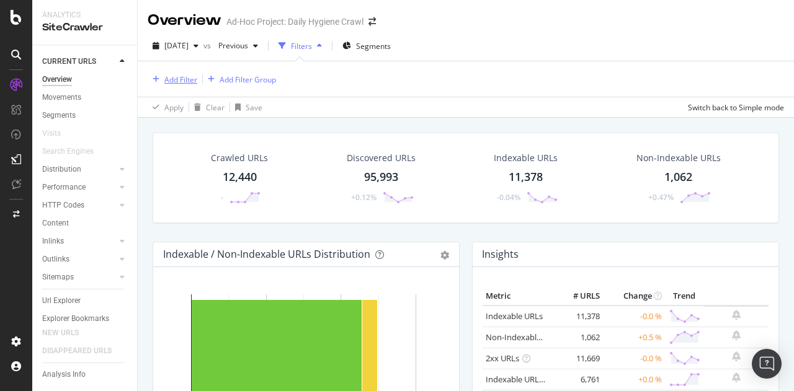
click at [175, 78] on div "Add Filter" at bounding box center [180, 79] width 33 height 11
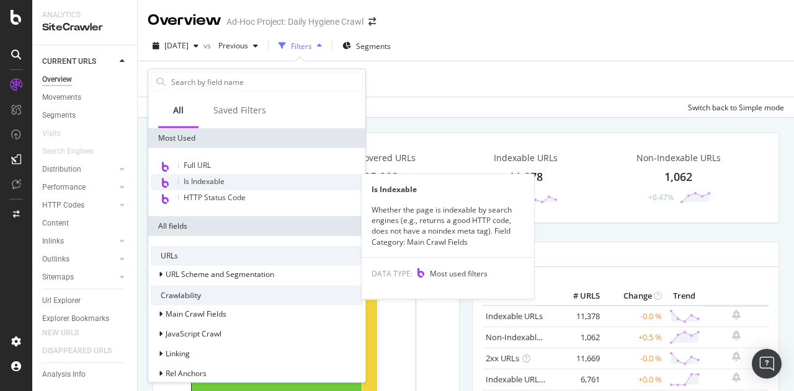
click at [223, 183] on span "Is Indexable" at bounding box center [204, 181] width 41 height 11
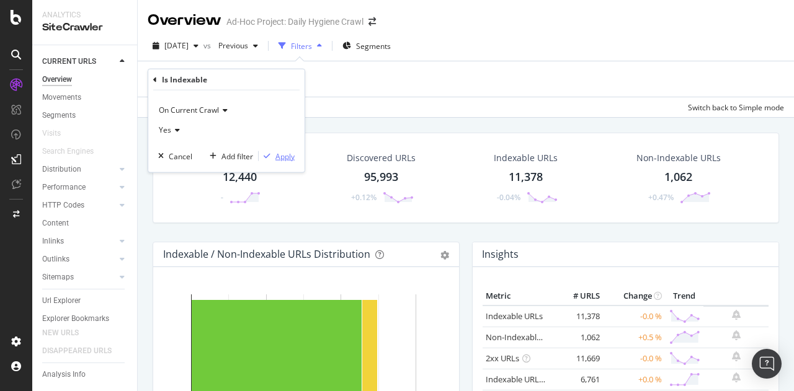
click at [281, 154] on div "Apply" at bounding box center [284, 156] width 19 height 11
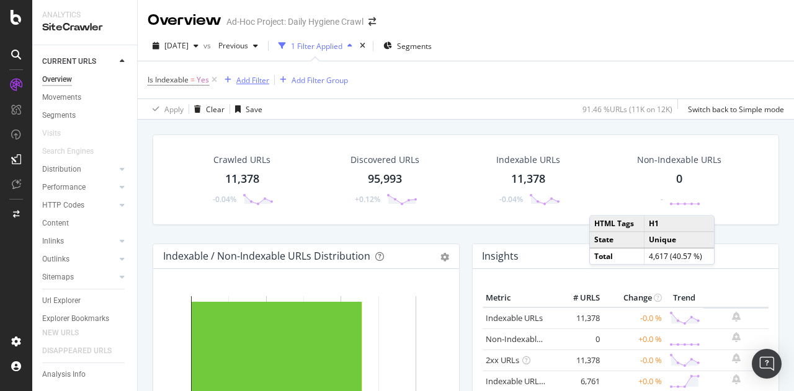
click at [259, 80] on div "Add Filter" at bounding box center [252, 80] width 33 height 11
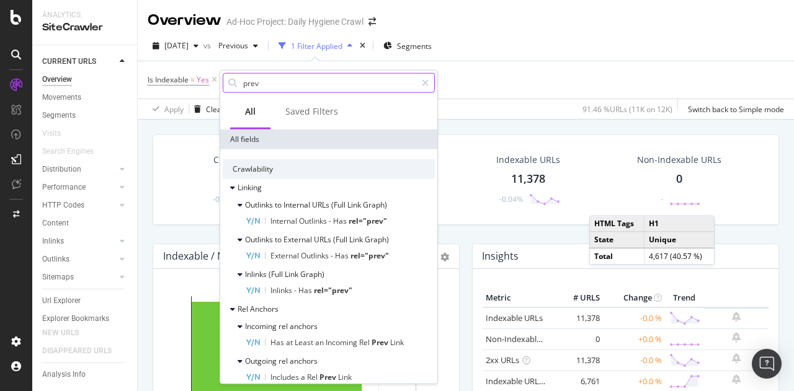
type input "previ"
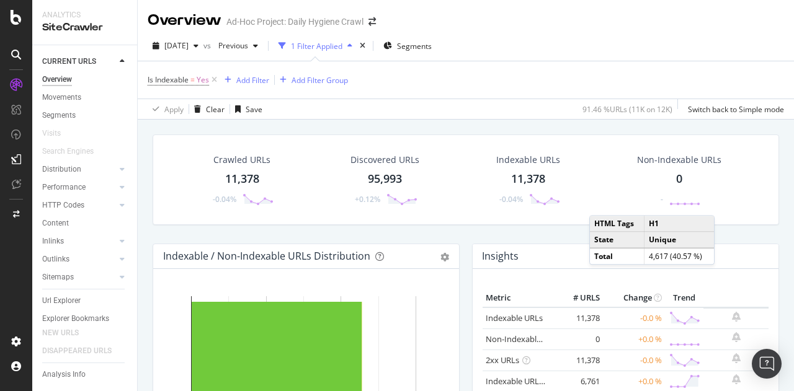
click at [480, 81] on div "Is Indexable = Yes Add Filter Add Filter Group" at bounding box center [466, 79] width 636 height 37
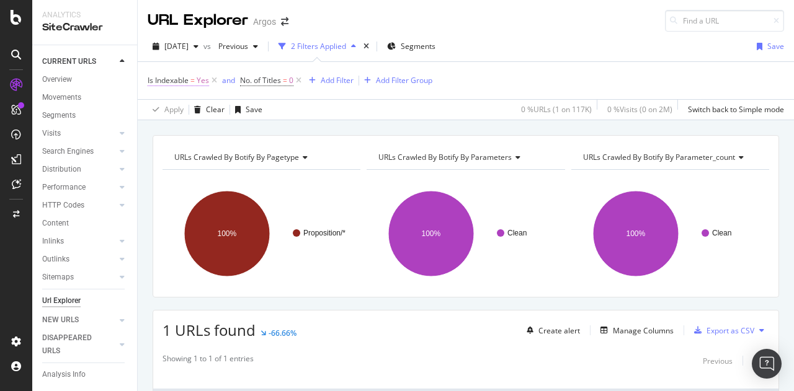
click at [202, 82] on span "Yes" at bounding box center [203, 80] width 12 height 17
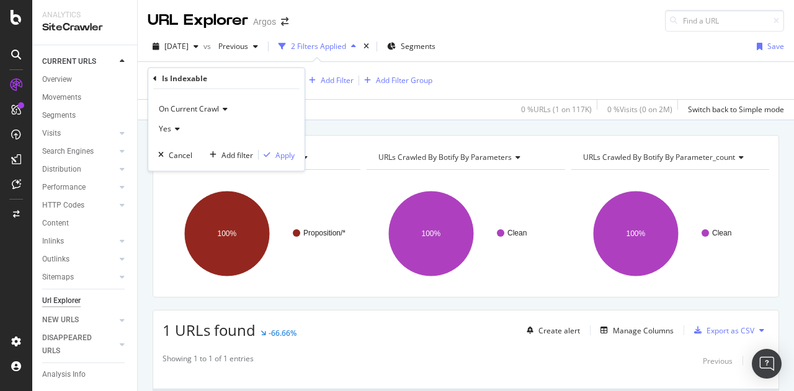
click at [176, 132] on icon at bounding box center [175, 128] width 9 height 7
click at [166, 169] on span "No" at bounding box center [169, 170] width 10 height 11
click at [278, 156] on div "Apply" at bounding box center [284, 154] width 19 height 11
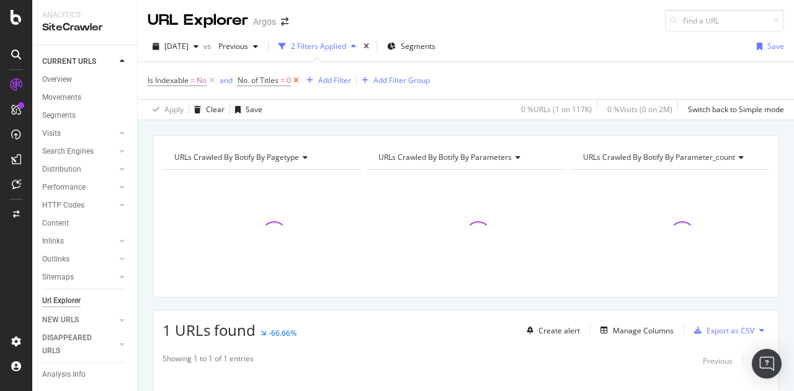
click at [295, 79] on icon at bounding box center [296, 80] width 11 height 12
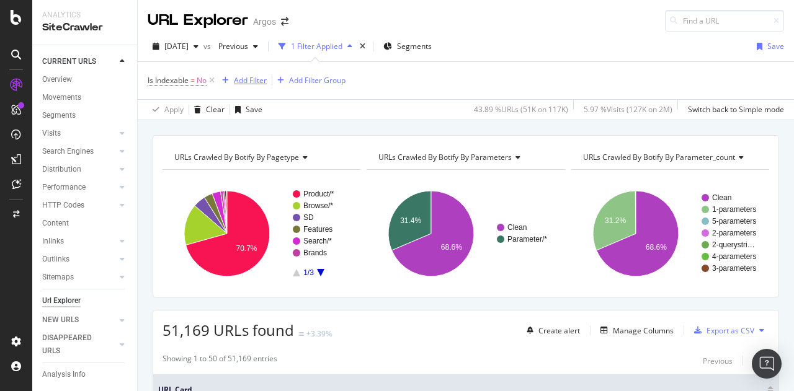
click at [252, 81] on div "Add Filter" at bounding box center [250, 80] width 33 height 11
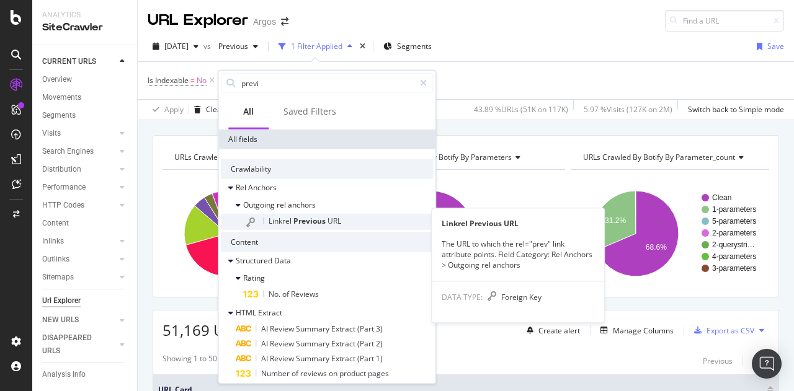
scroll to position [21, 0]
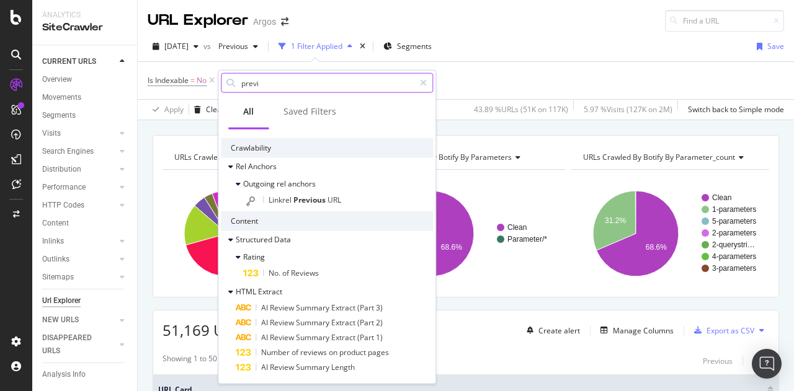
click at [277, 79] on input "previ" at bounding box center [327, 83] width 174 height 19
type input "index"
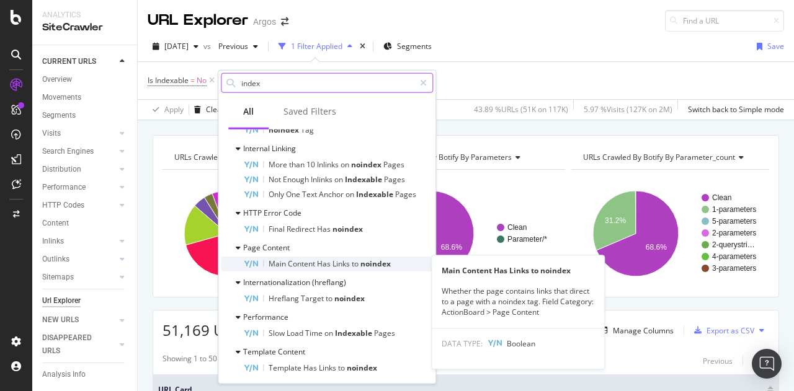
scroll to position [898, 0]
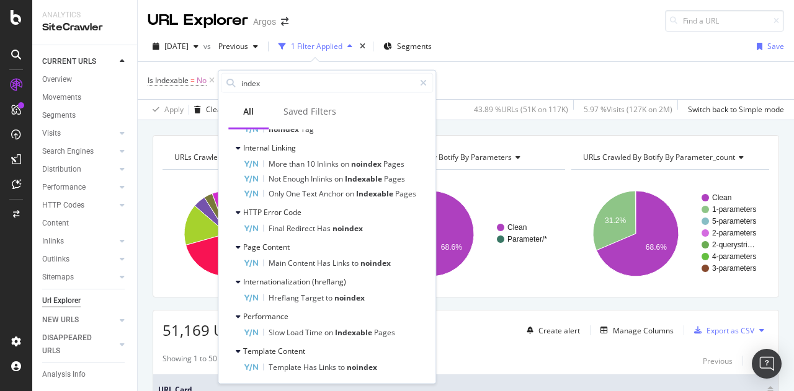
click at [481, 81] on div "Is Indexable = No Add Filter Add Filter Group" at bounding box center [466, 80] width 636 height 37
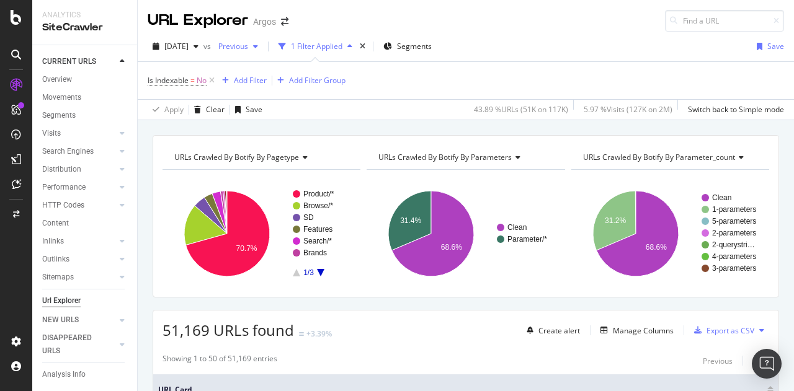
click at [248, 50] on span "Previous" at bounding box center [230, 46] width 35 height 11
click at [495, 79] on div "Is Indexable = No Add Filter Add Filter Group" at bounding box center [466, 80] width 636 height 37
click at [252, 78] on div "Add Filter" at bounding box center [250, 80] width 33 height 11
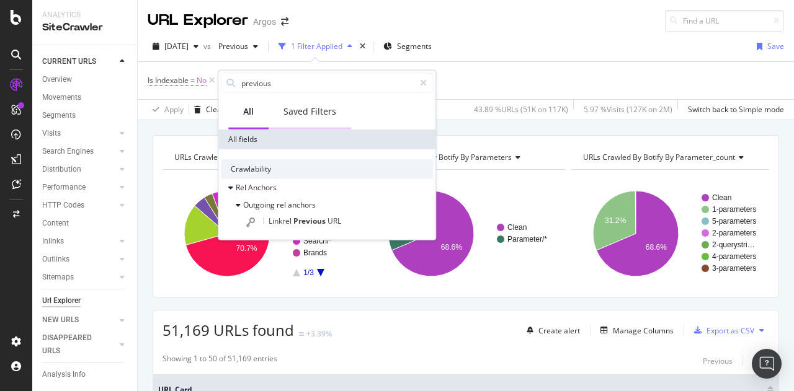
type input "previous"
click at [295, 112] on div "Saved Filters" at bounding box center [309, 111] width 53 height 12
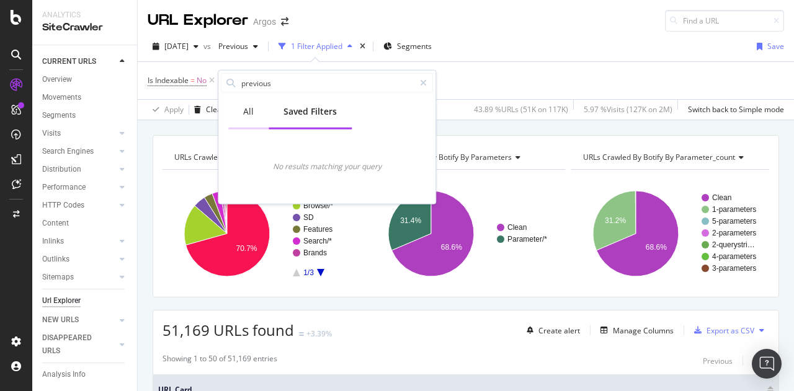
click at [251, 113] on div "All" at bounding box center [248, 111] width 11 height 12
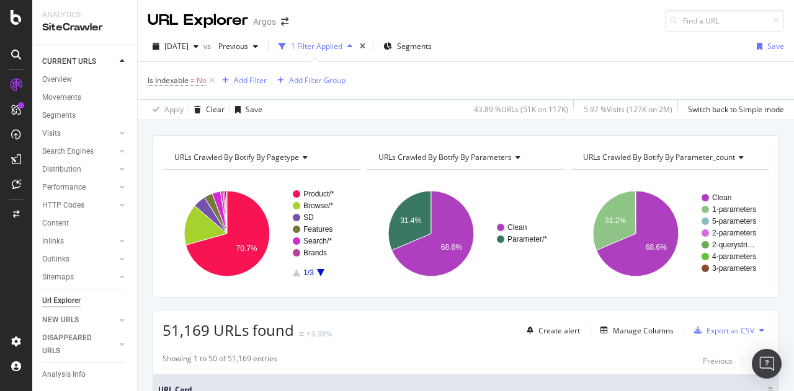
click at [484, 73] on div "Is Indexable = No Add Filter Add Filter Group" at bounding box center [466, 80] width 636 height 37
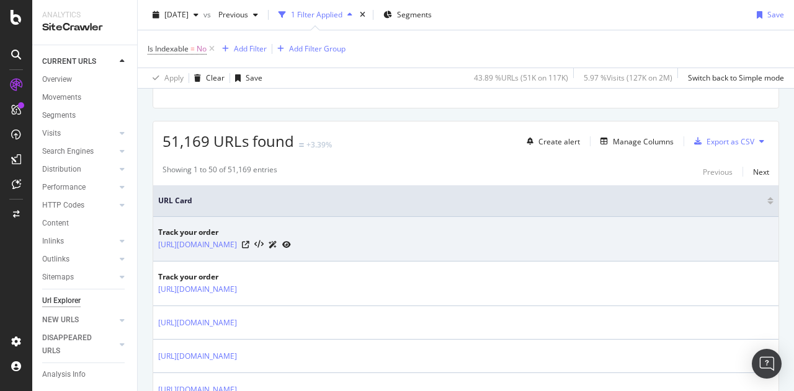
scroll to position [0, 0]
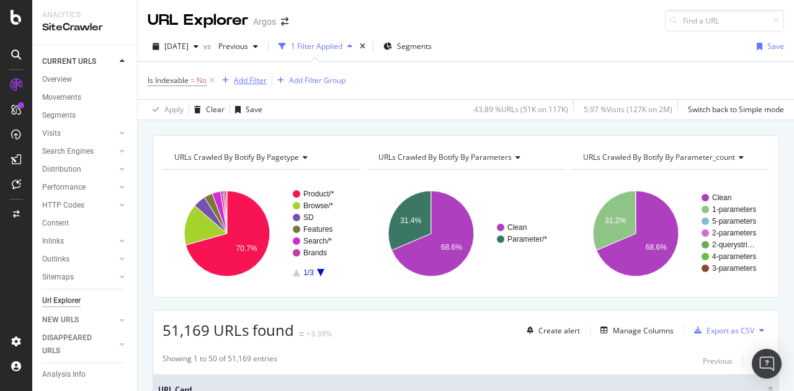
click at [247, 76] on div "Add Filter" at bounding box center [250, 80] width 33 height 11
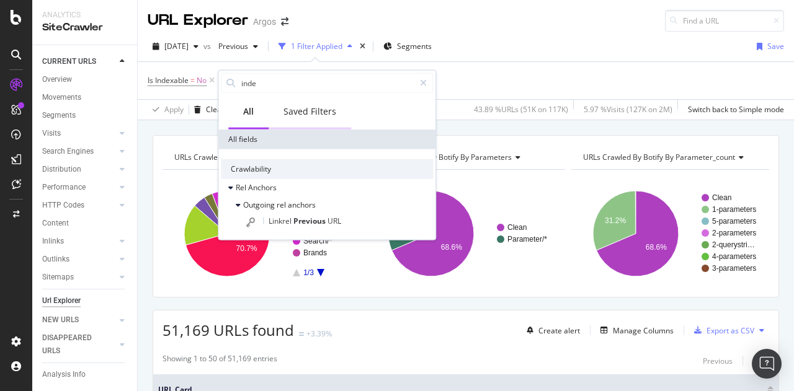
type input "index"
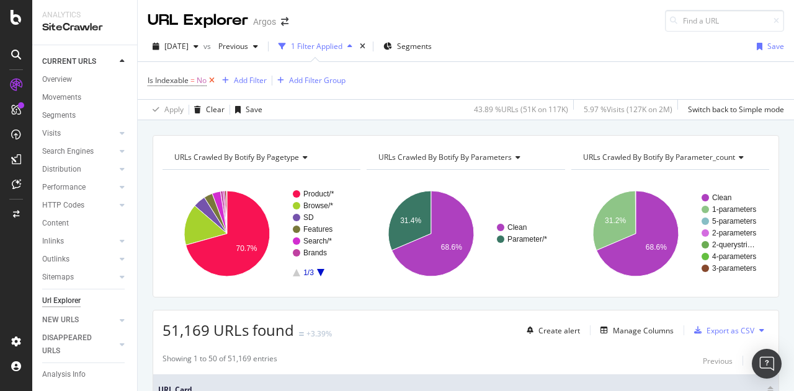
click at [213, 79] on icon at bounding box center [211, 80] width 11 height 12
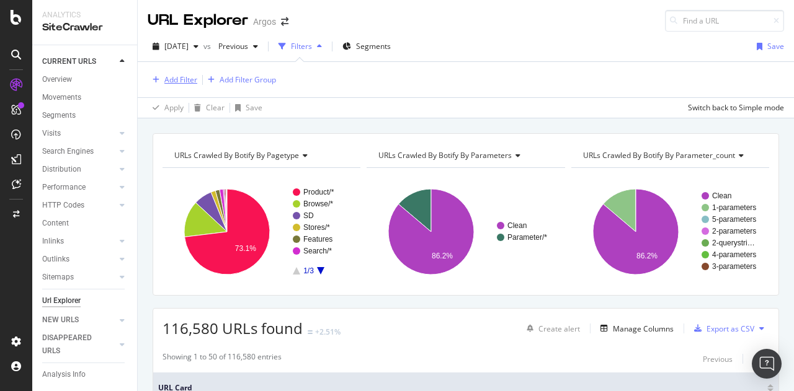
click at [167, 79] on div "Add Filter" at bounding box center [180, 79] width 33 height 11
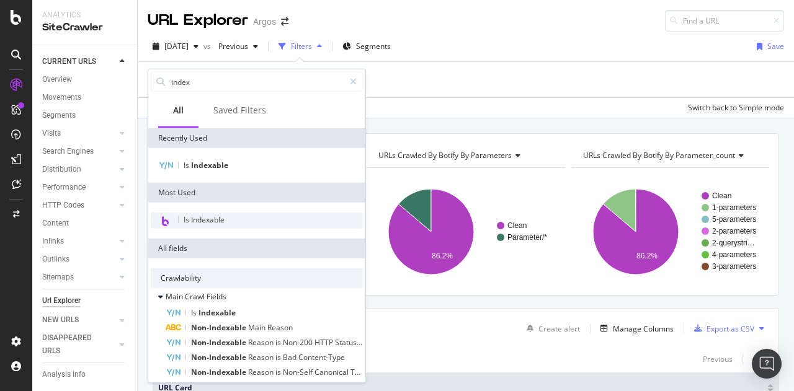
click at [211, 220] on span "Is Indexable" at bounding box center [204, 220] width 41 height 11
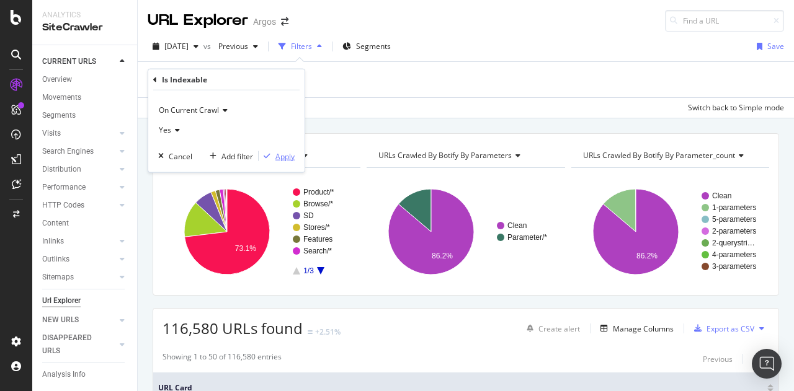
click at [285, 156] on div "Apply" at bounding box center [284, 156] width 19 height 11
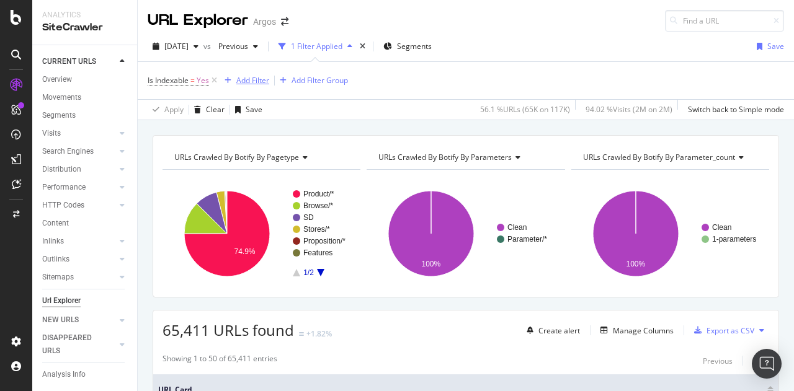
click at [246, 79] on div "Add Filter" at bounding box center [252, 80] width 33 height 11
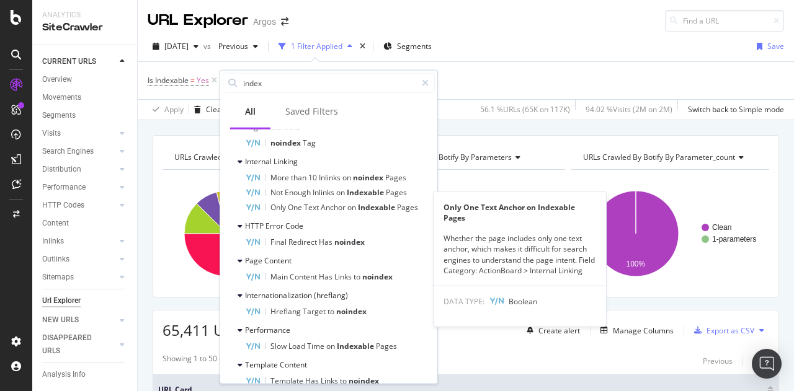
scroll to position [898, 0]
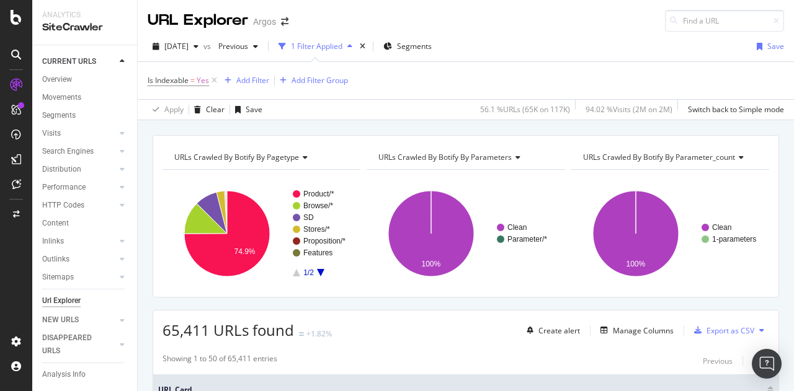
click at [471, 86] on div "Is Indexable = Yes Add Filter Add Filter Group" at bounding box center [466, 80] width 636 height 37
